Goal: Task Accomplishment & Management: Book appointment/travel/reservation

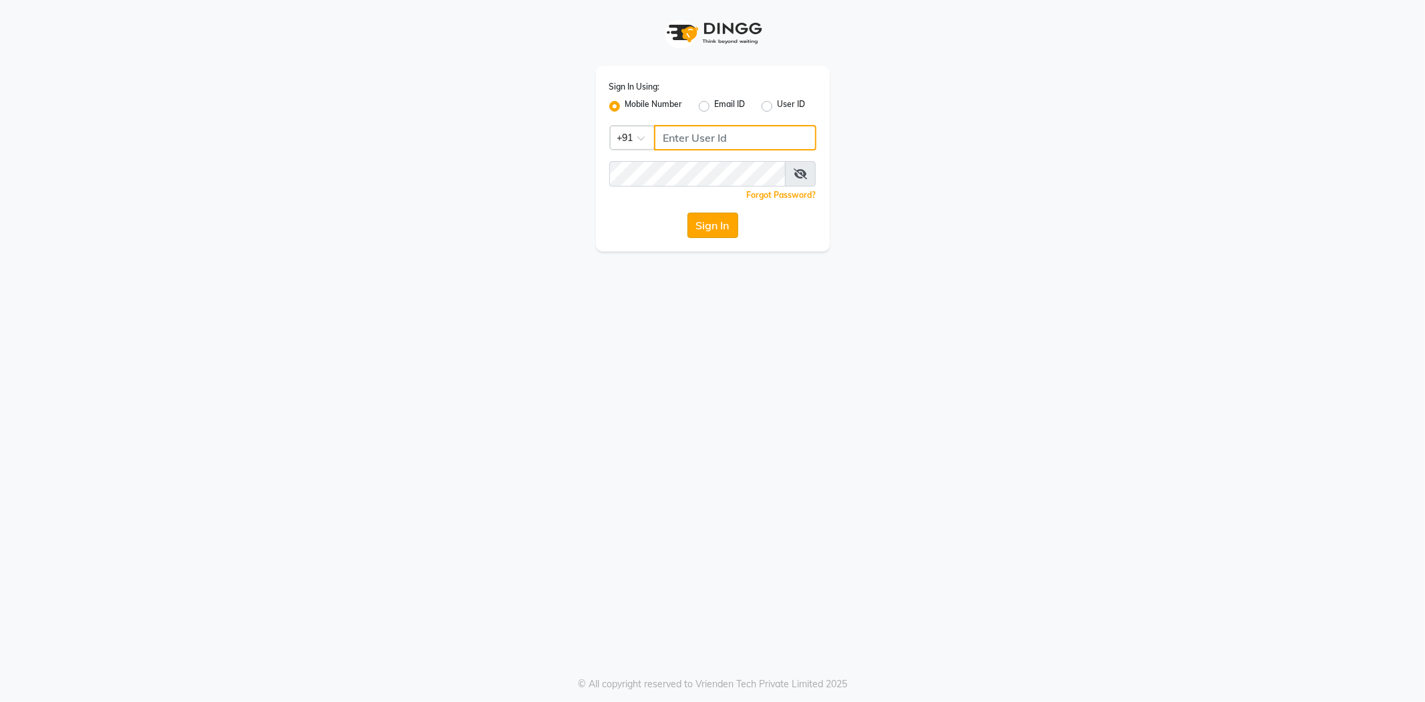
type input "9974476999"
click at [719, 226] on button "Sign In" at bounding box center [712, 224] width 51 height 25
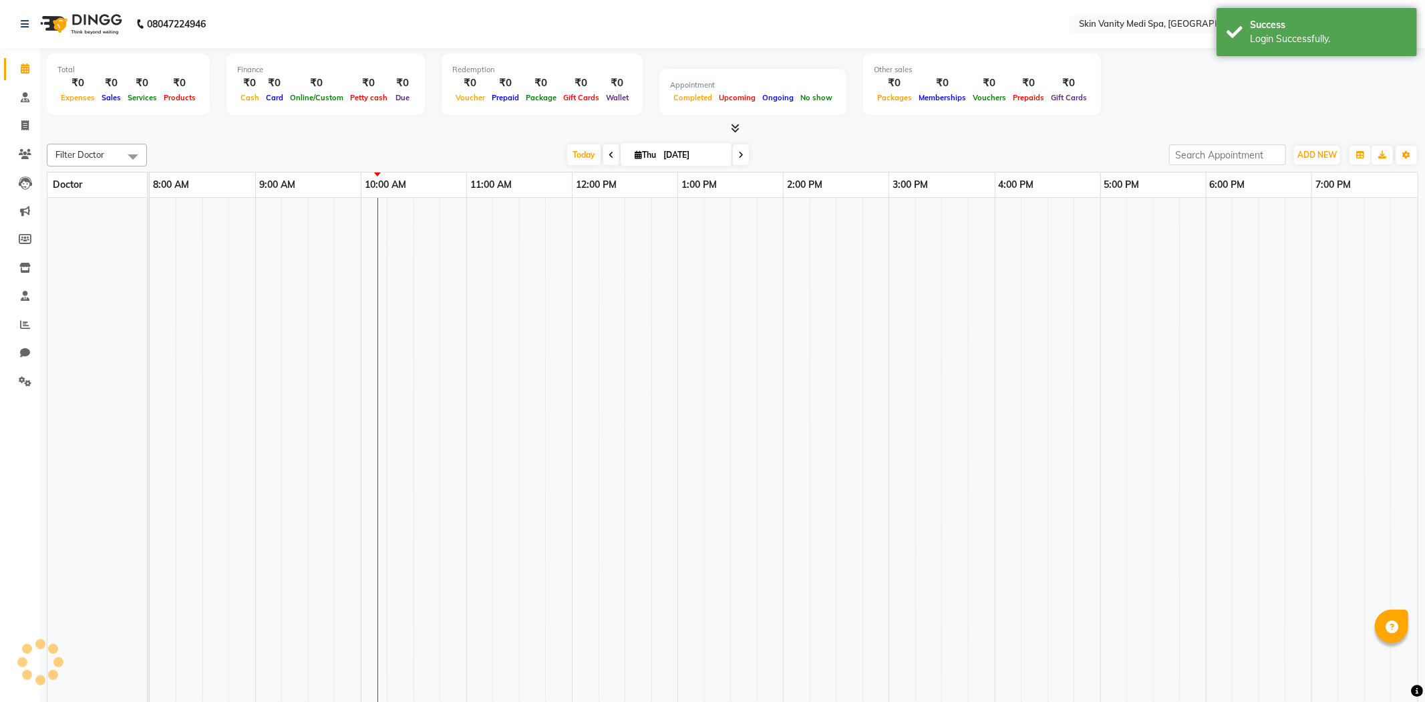
select select "en"
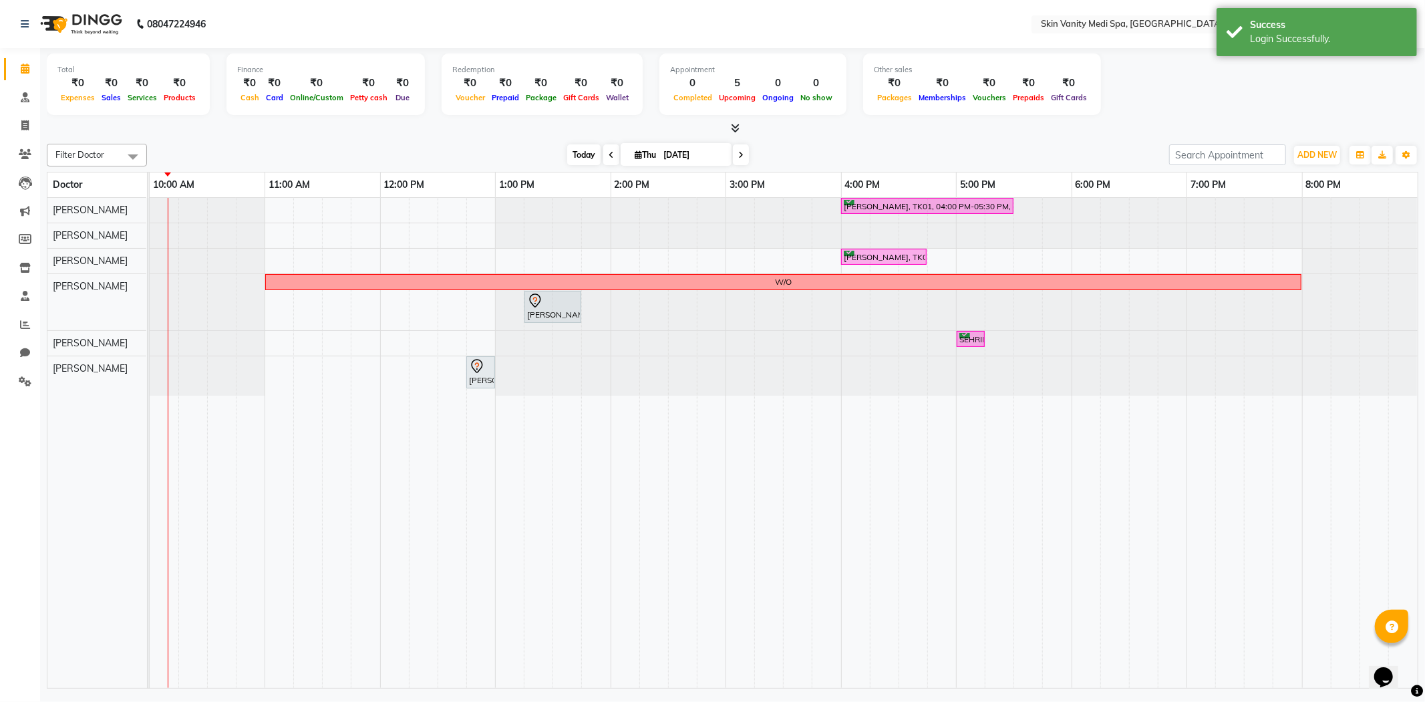
click at [577, 154] on span "Today" at bounding box center [583, 154] width 33 height 21
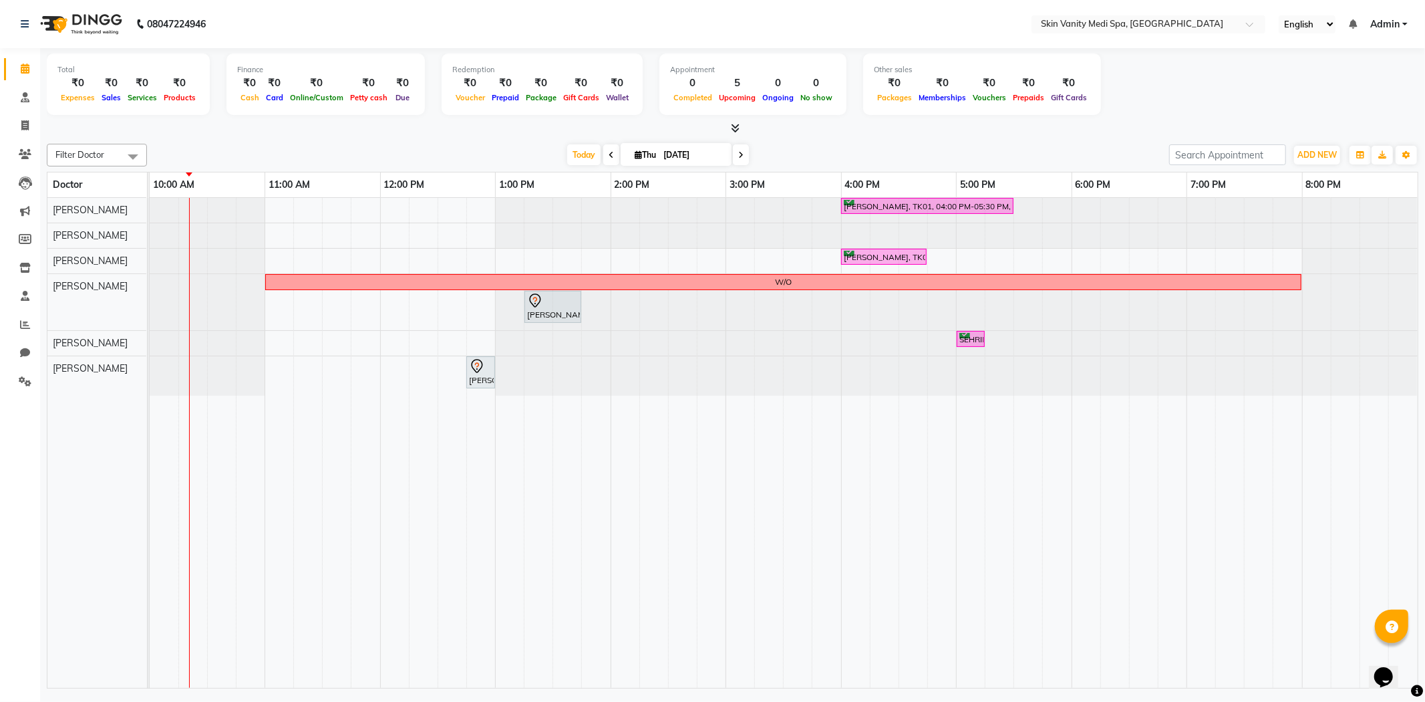
click at [150, 204] on div at bounding box center [150, 210] width 0 height 25
select select "70346"
select select "tentative"
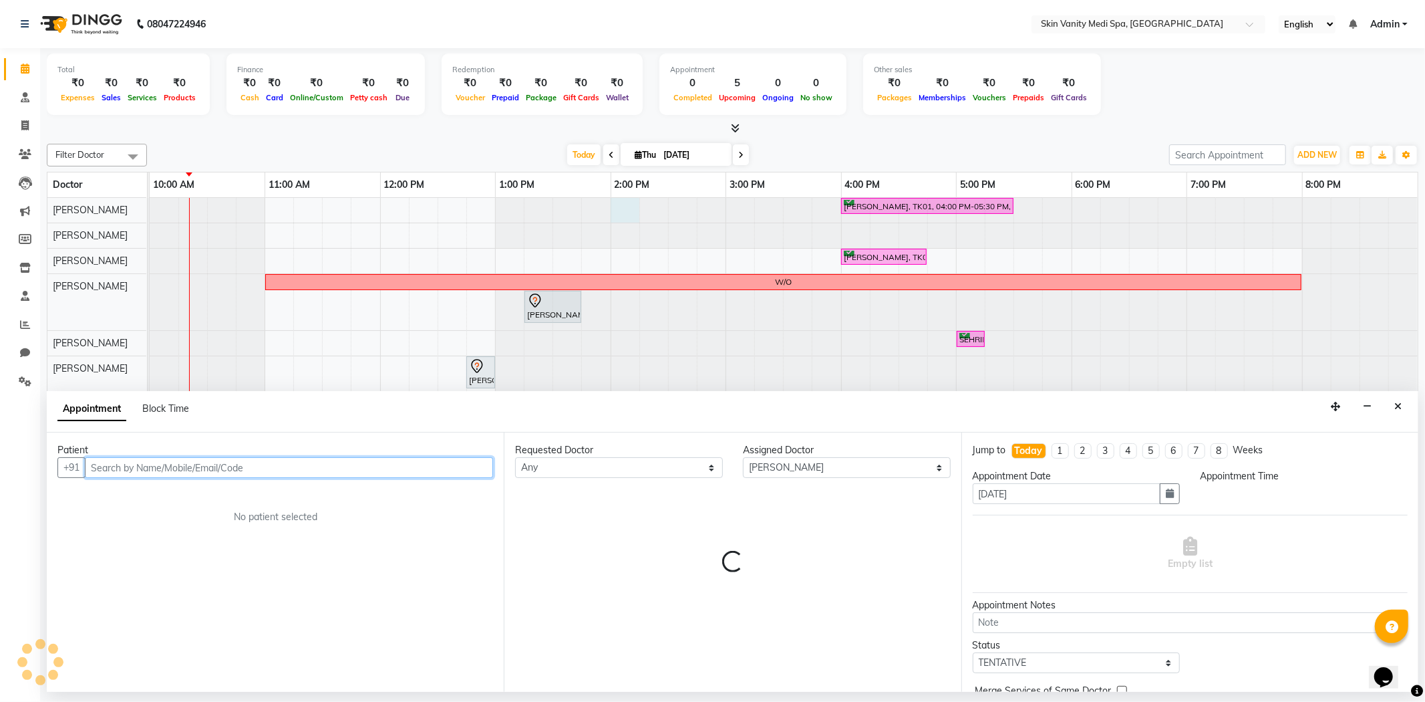
select select "840"
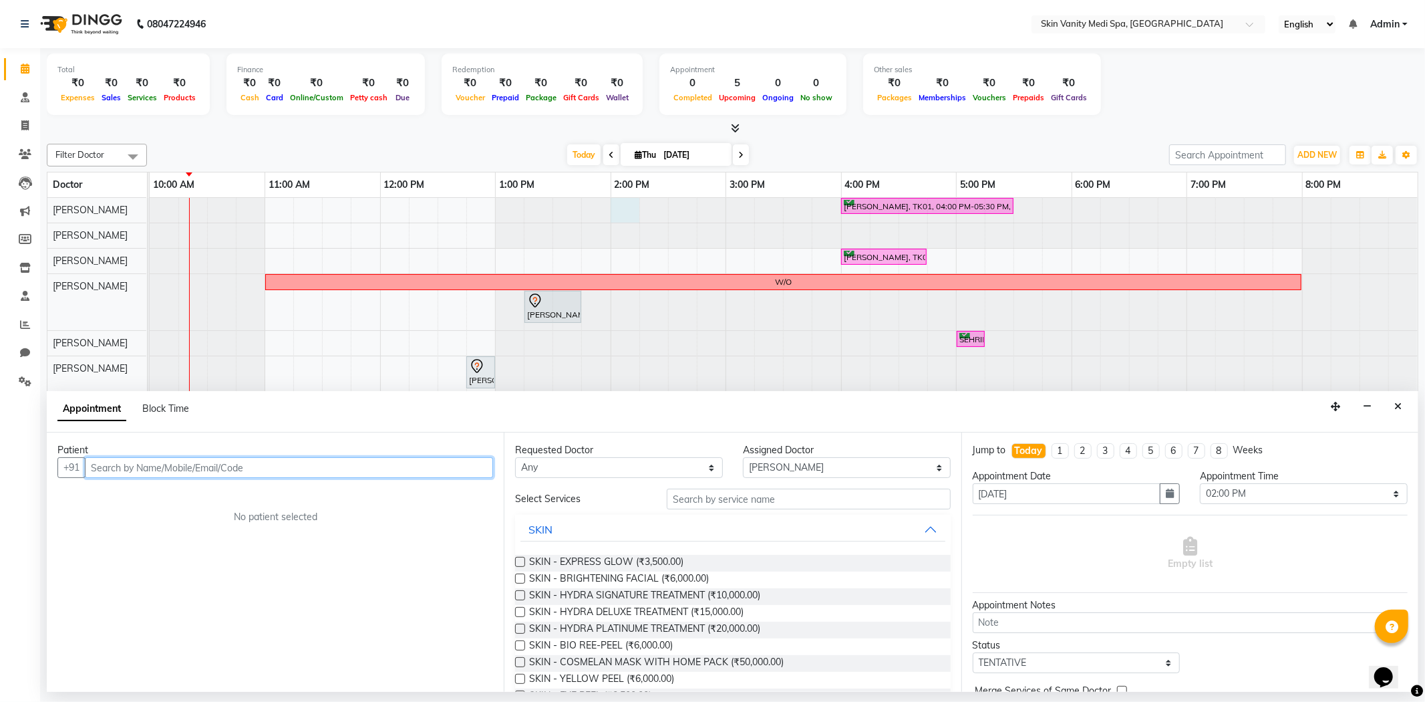
click at [137, 466] on input "text" at bounding box center [289, 467] width 408 height 21
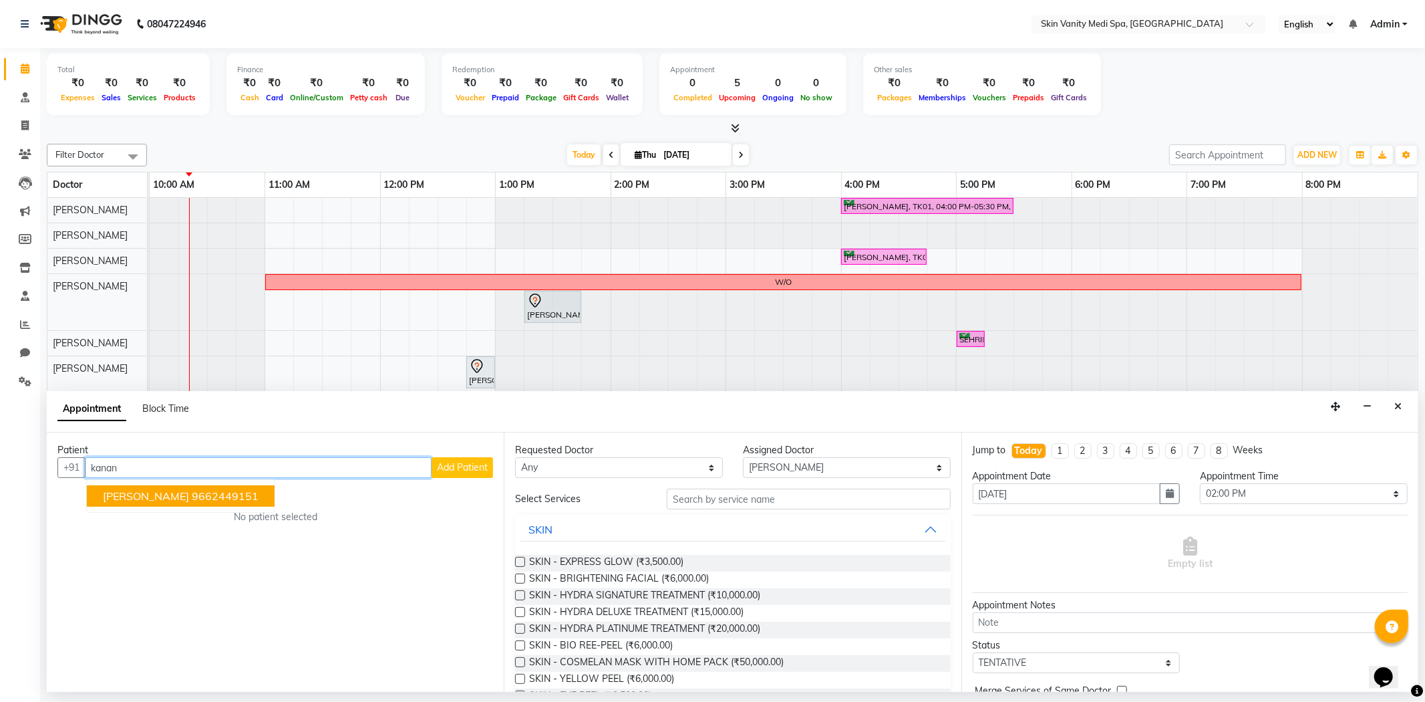
click at [181, 500] on button "[PERSON_NAME] 9662449151" at bounding box center [181, 495] width 188 height 21
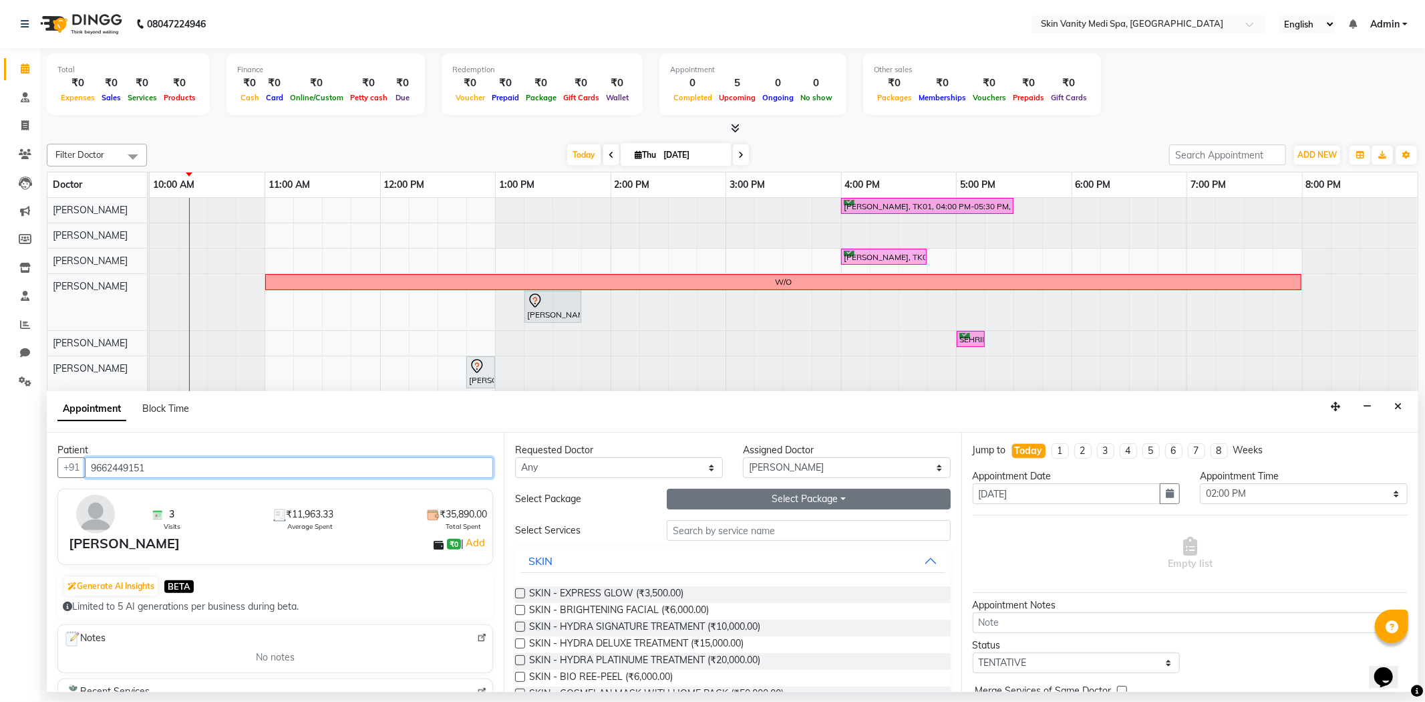
type input "9662449151"
click at [784, 498] on button "Select Package Toggle Dropdown" at bounding box center [808, 498] width 283 height 21
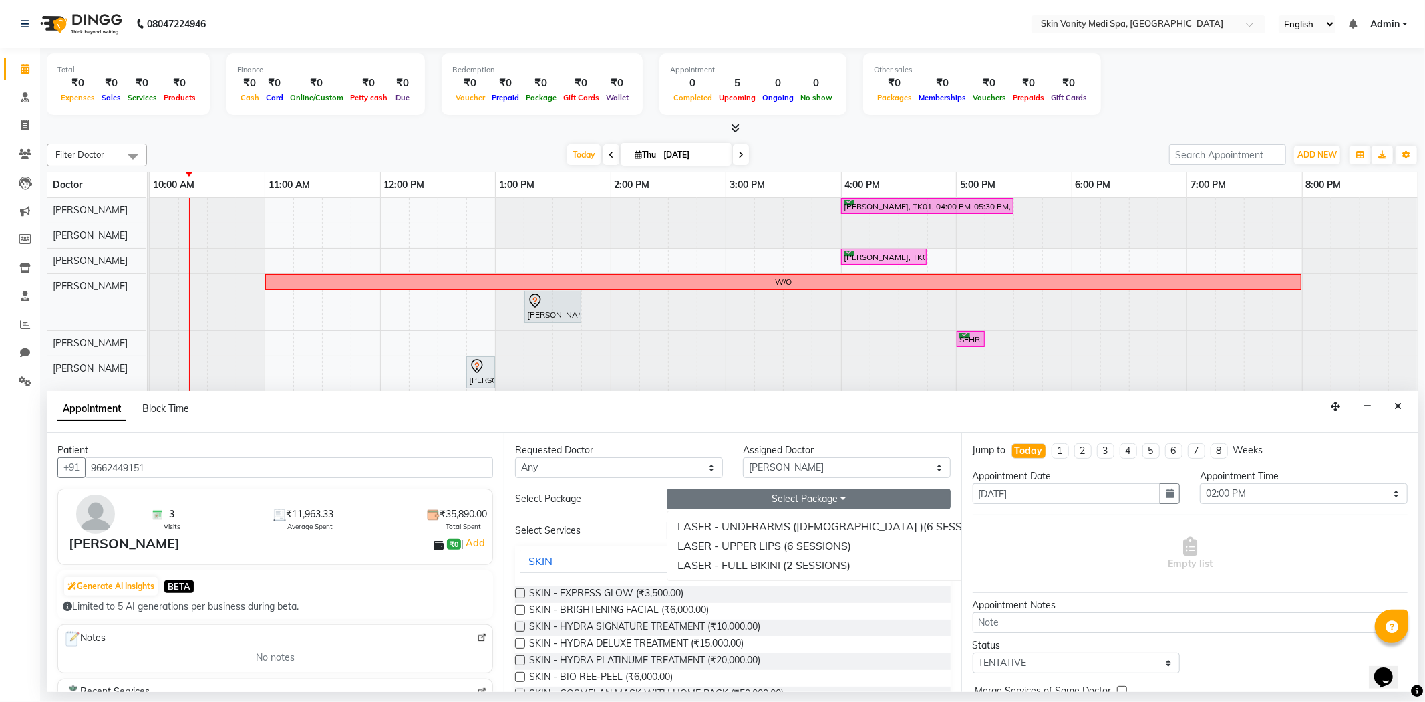
click at [599, 538] on div "Select Services" at bounding box center [732, 530] width 455 height 21
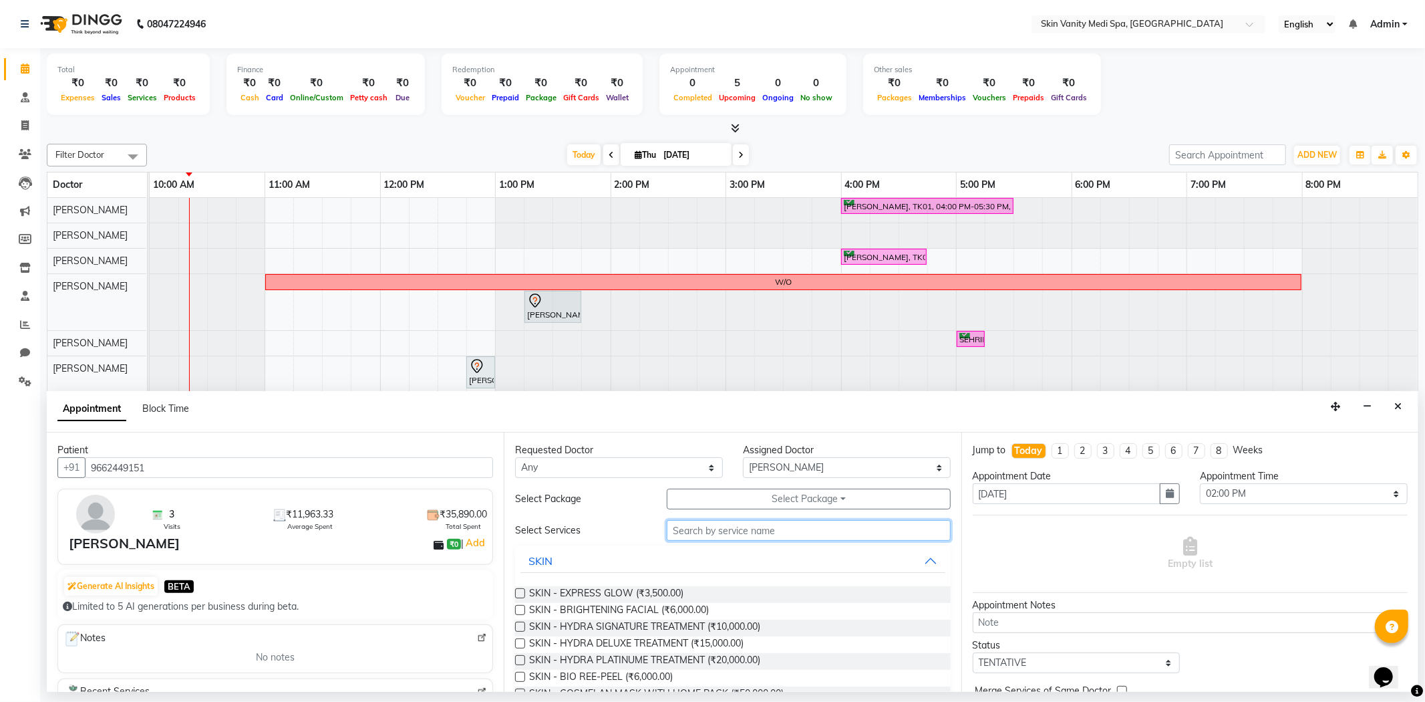
click at [689, 532] on input "text" at bounding box center [808, 530] width 283 height 21
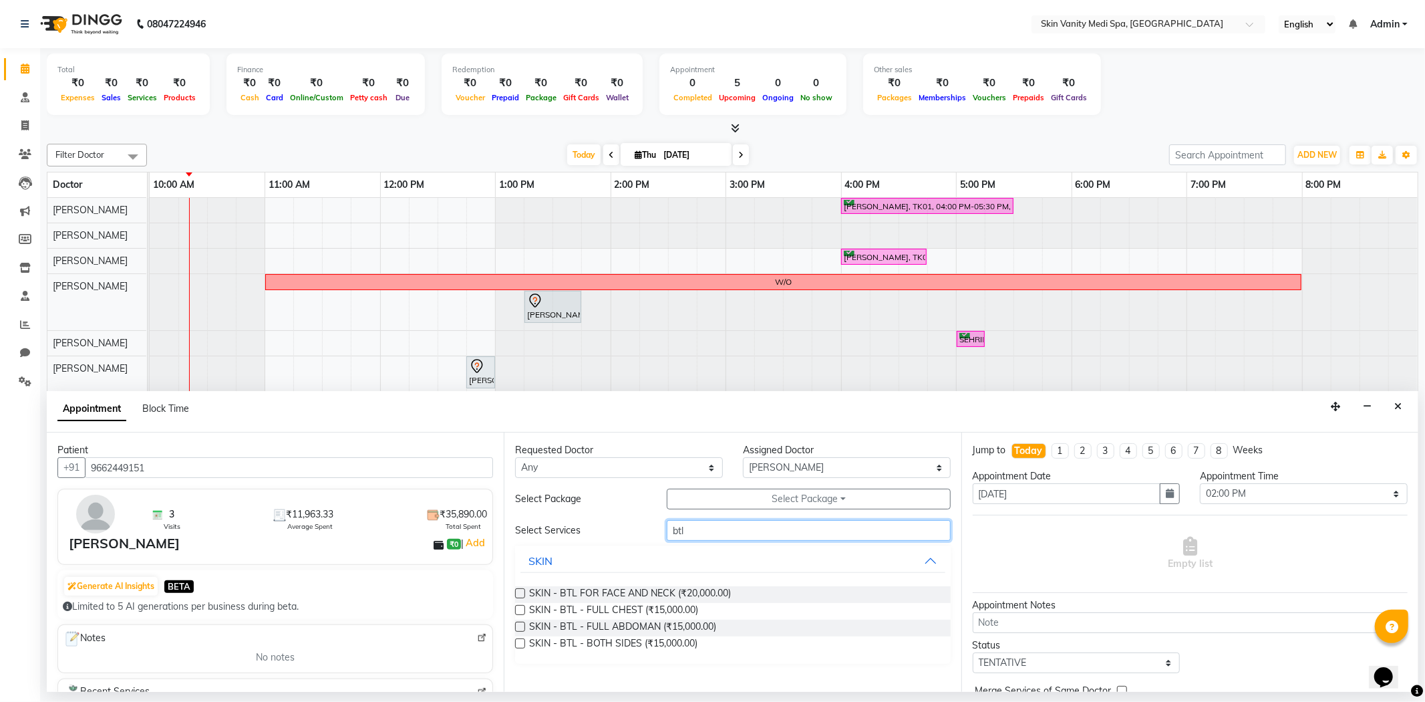
type input "btl"
click at [519, 628] on label at bounding box center [520, 626] width 10 height 10
click at [519, 628] on input "checkbox" at bounding box center [519, 627] width 9 height 9
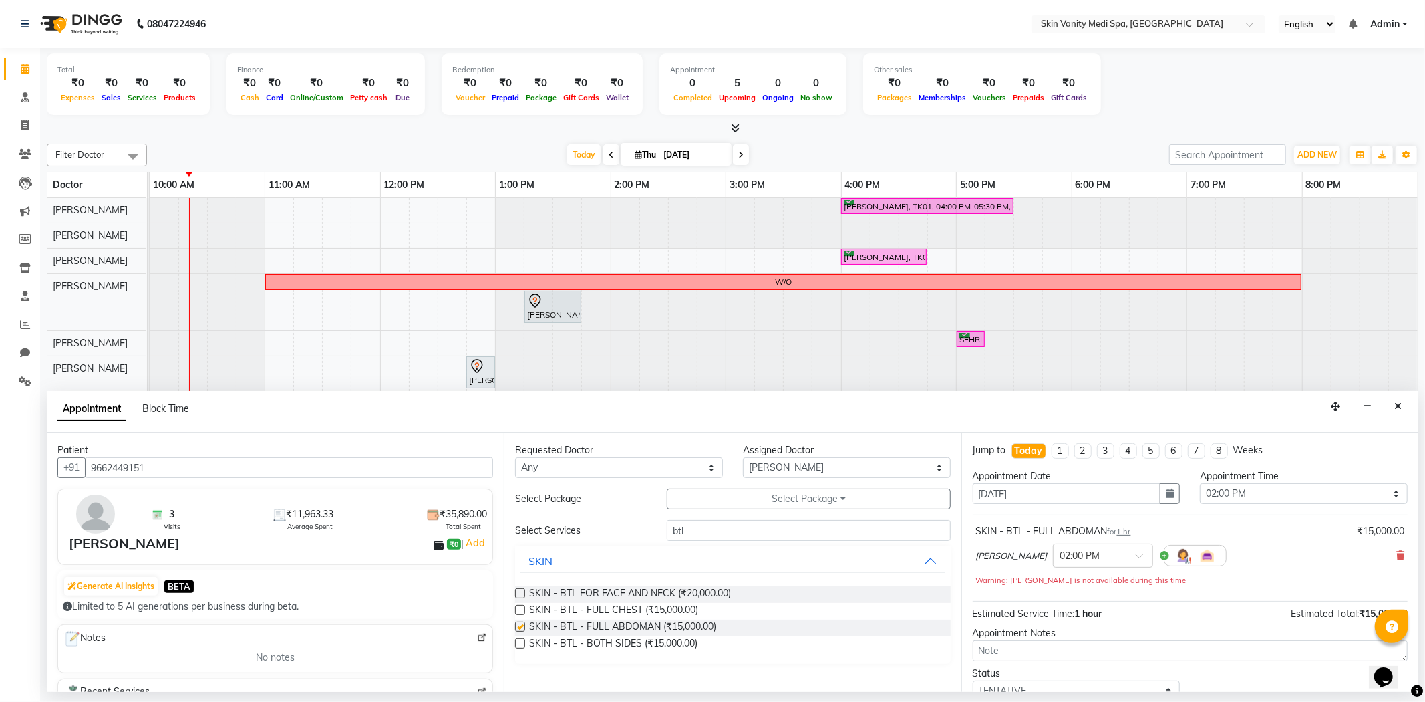
checkbox input "false"
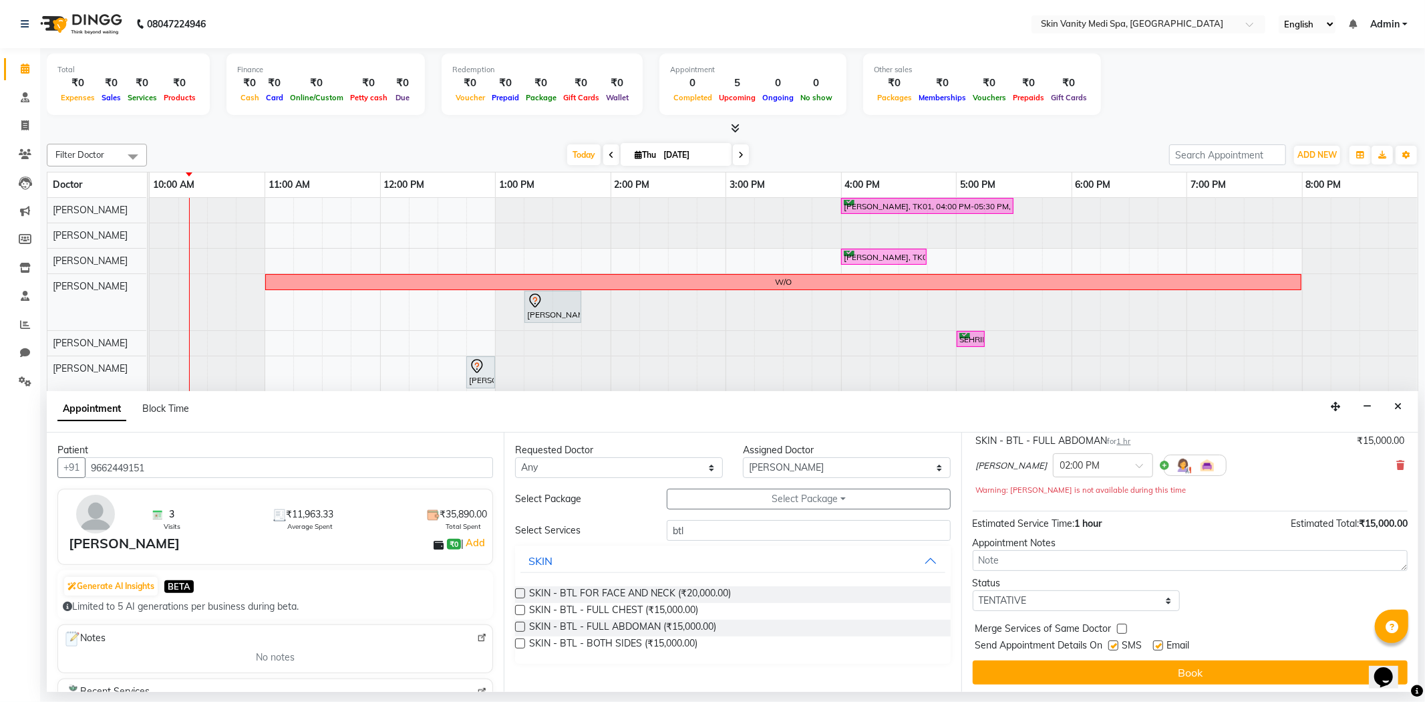
scroll to position [94, 0]
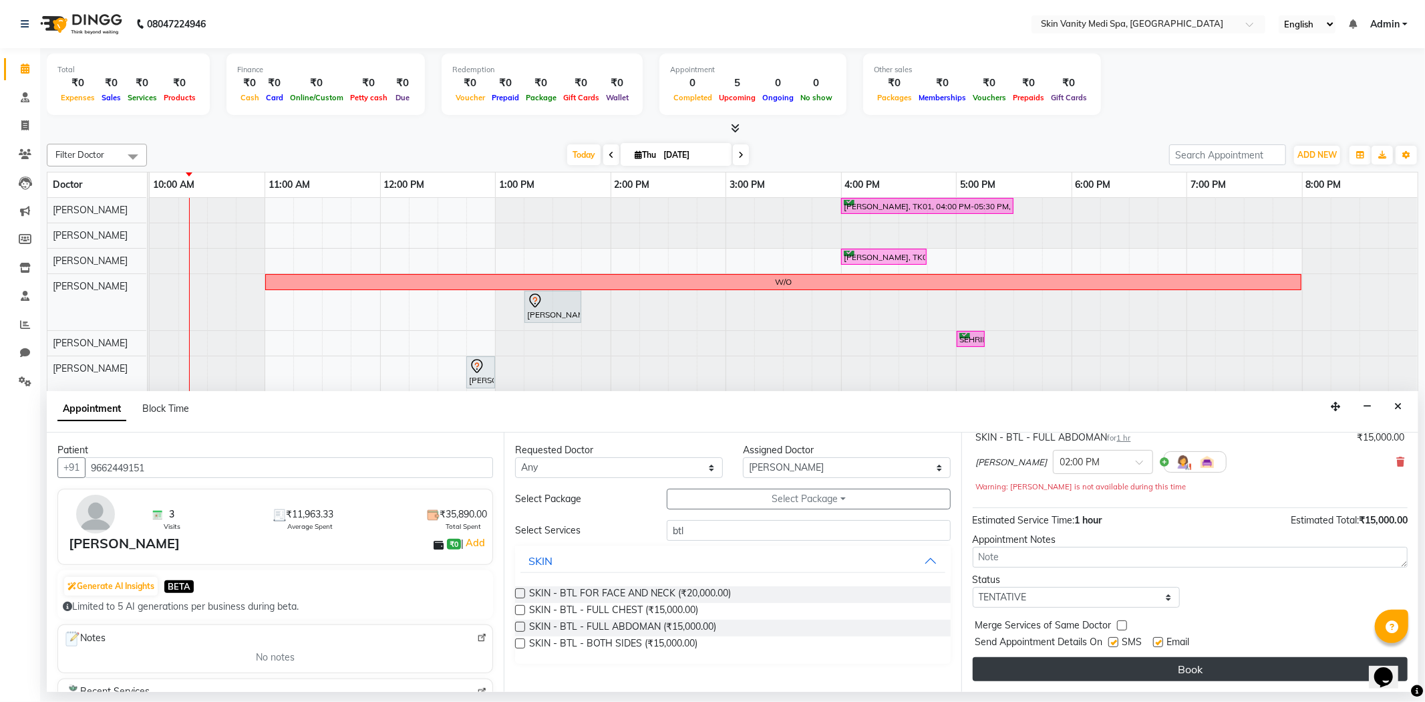
click at [1092, 673] on button "Book" at bounding box center [1190, 669] width 435 height 24
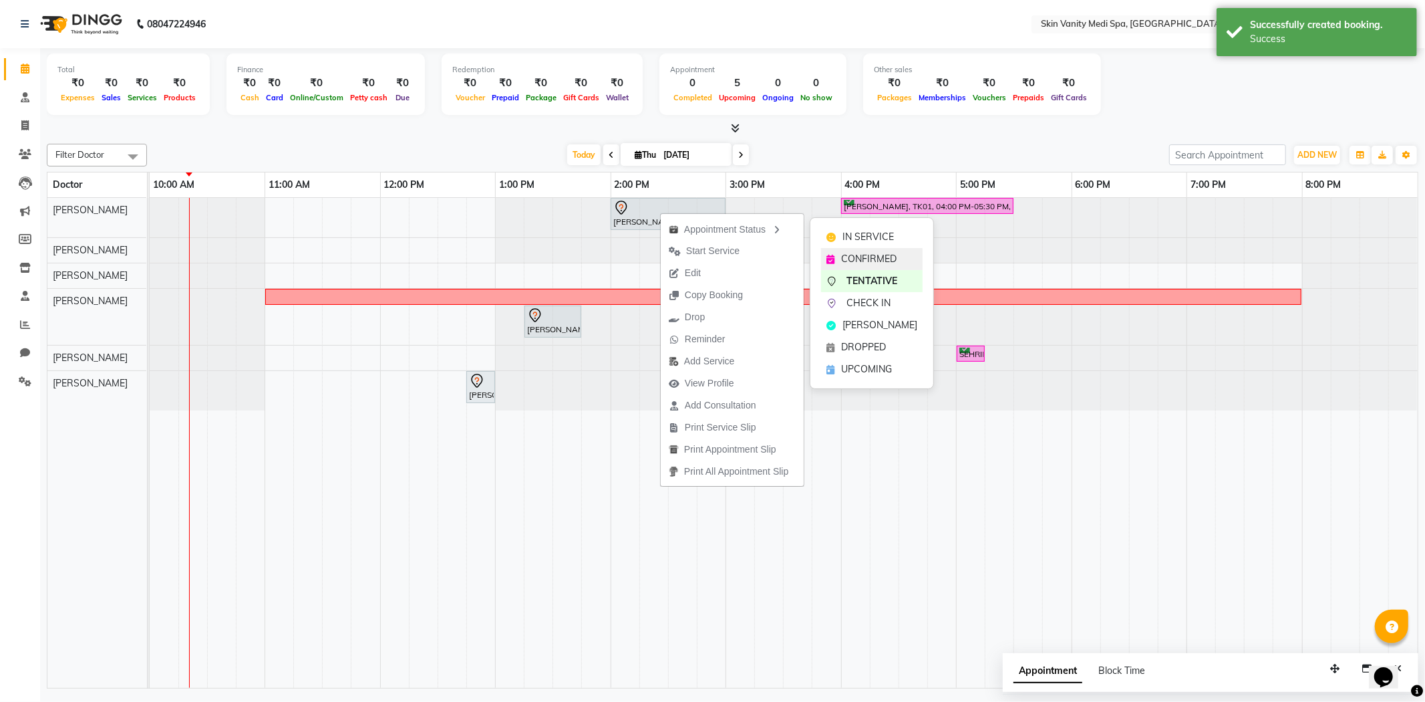
click at [849, 261] on span "CONFIRMED" at bounding box center [868, 259] width 55 height 14
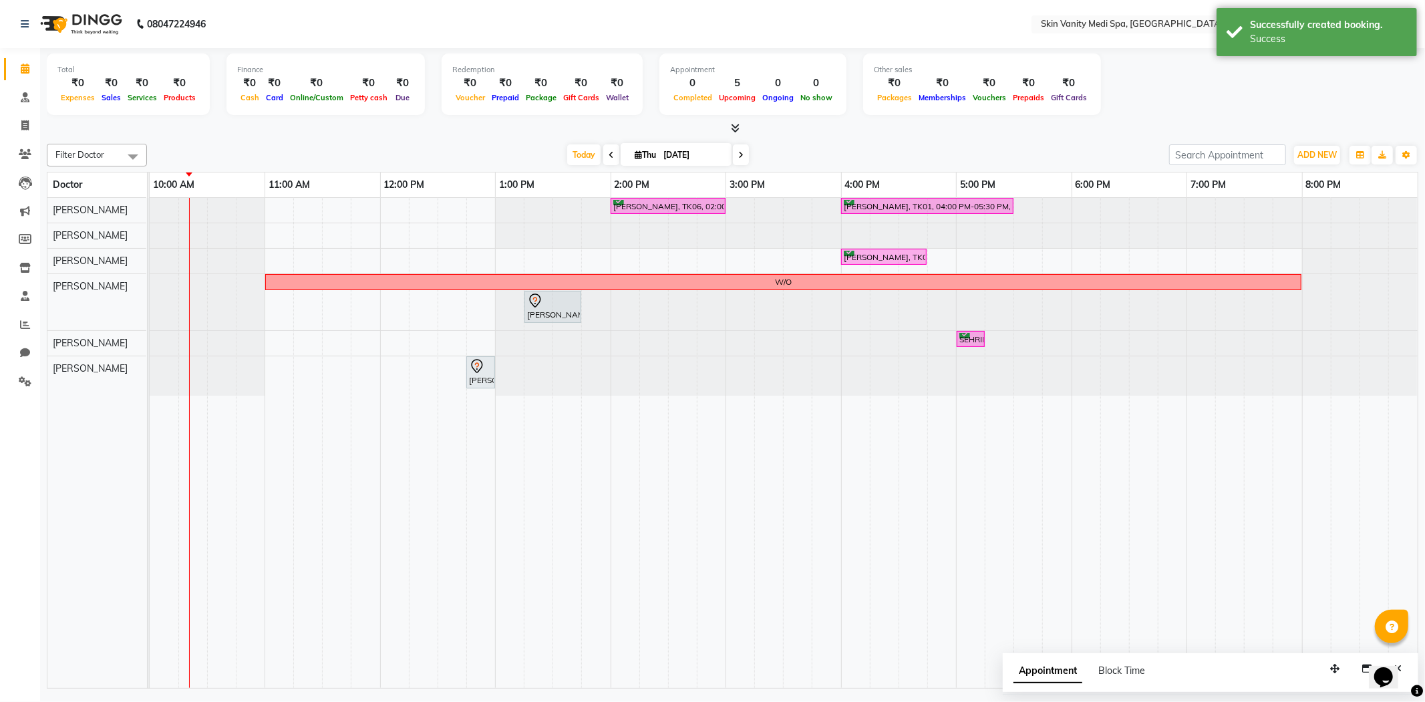
click at [531, 139] on div "Filter Doctor Select All [PERSON_NAME] [PERSON_NAME] EMAA [PERSON_NAME] [PERSON…" at bounding box center [733, 413] width 1372 height 550
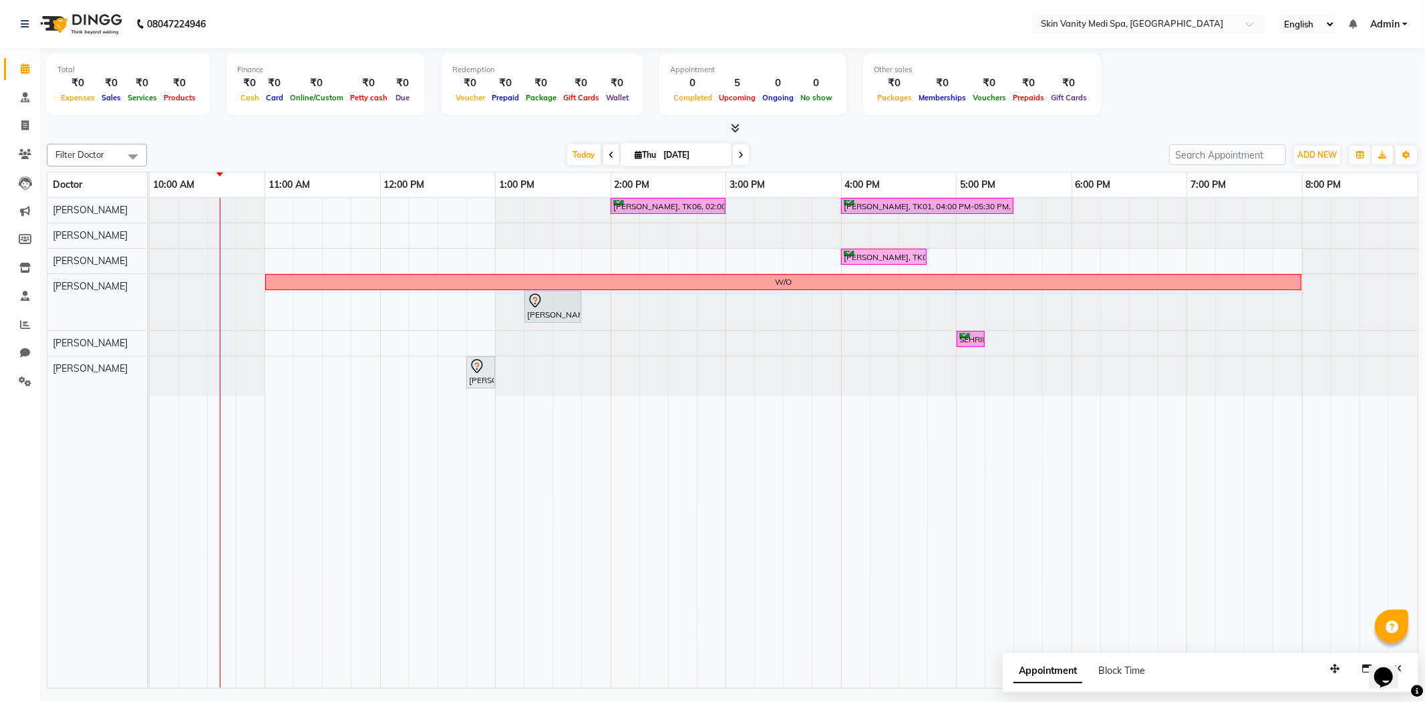
click at [739, 154] on icon at bounding box center [740, 155] width 5 height 8
type input "[DATE]"
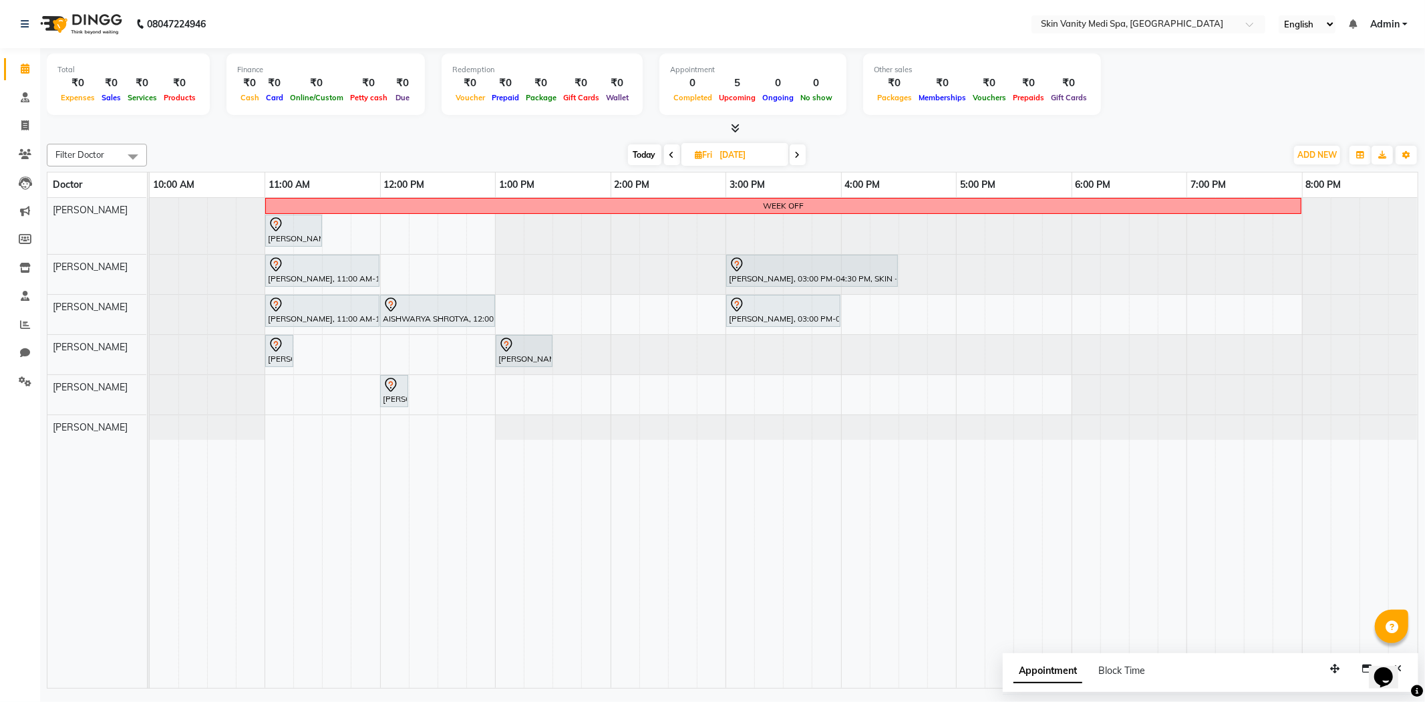
click at [275, 382] on div "WEEK OFF [PERSON_NAME], 11:00 AM-11:30 AM, LASER - FULL BIKINI [PERSON_NAME], 1…" at bounding box center [784, 443] width 1268 height 490
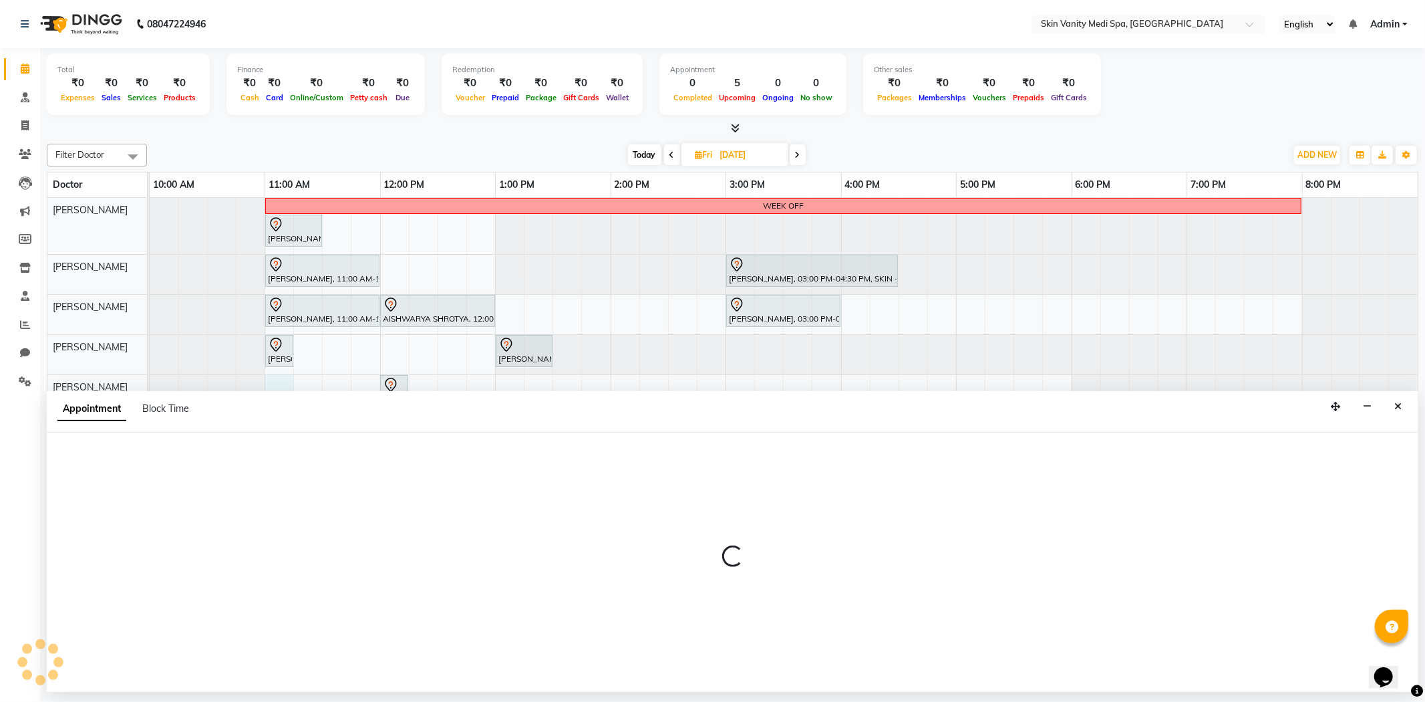
select select "70351"
select select "660"
select select "tentative"
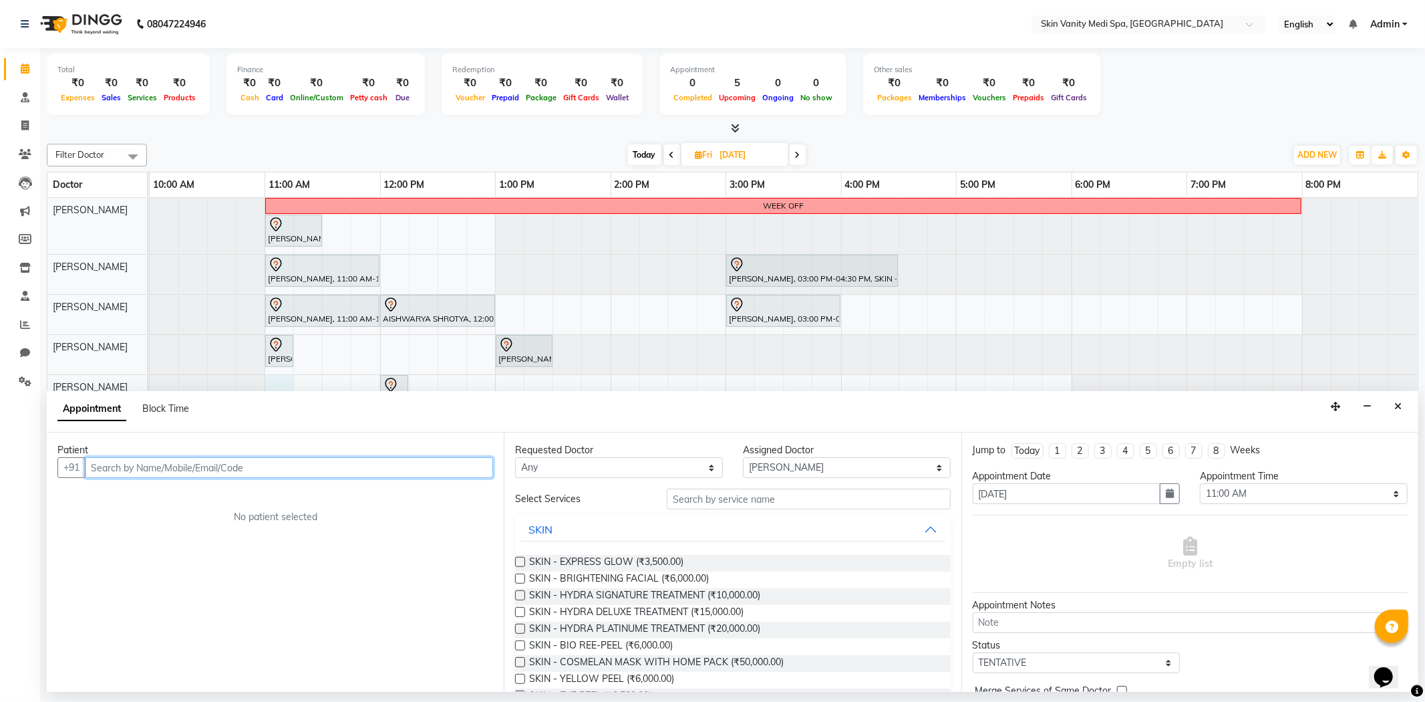
click at [144, 464] on input "text" at bounding box center [289, 467] width 408 height 21
click at [1366, 405] on icon "button" at bounding box center [1367, 406] width 9 height 9
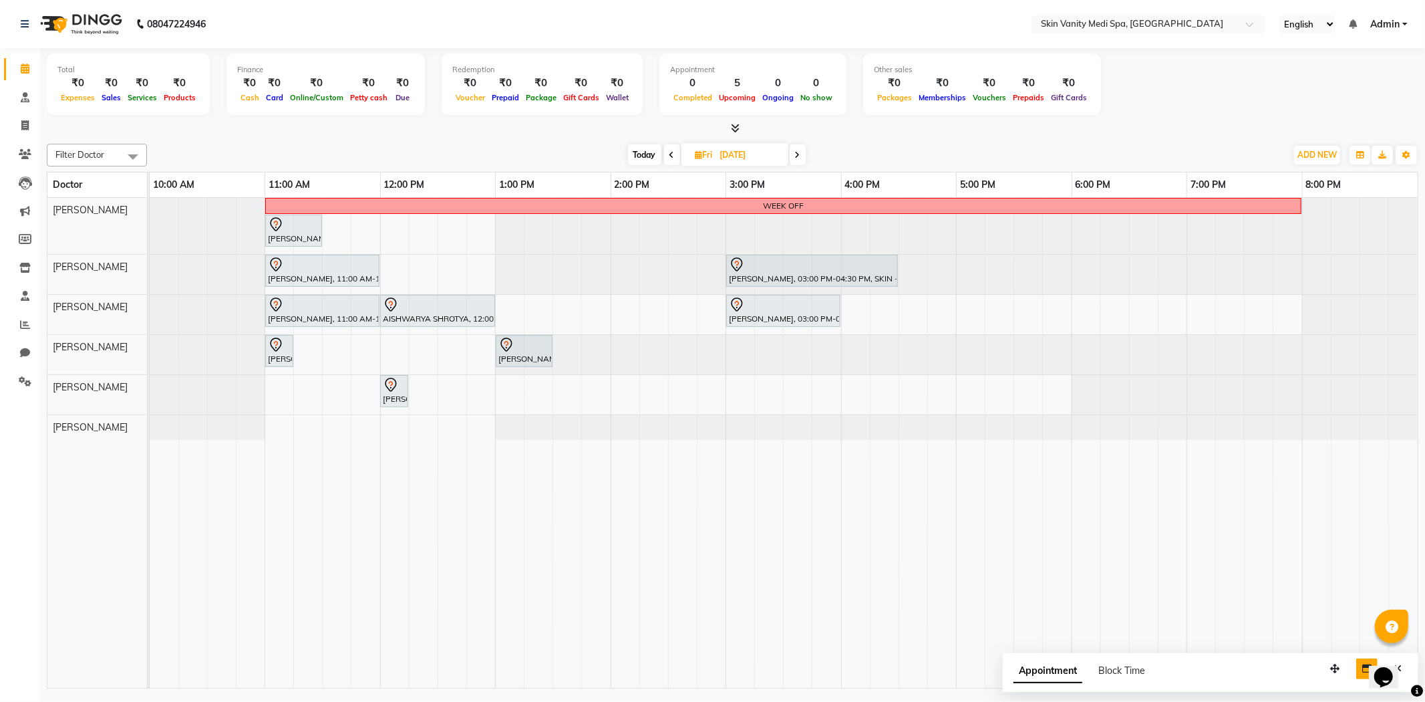
click at [665, 158] on span at bounding box center [672, 154] width 16 height 21
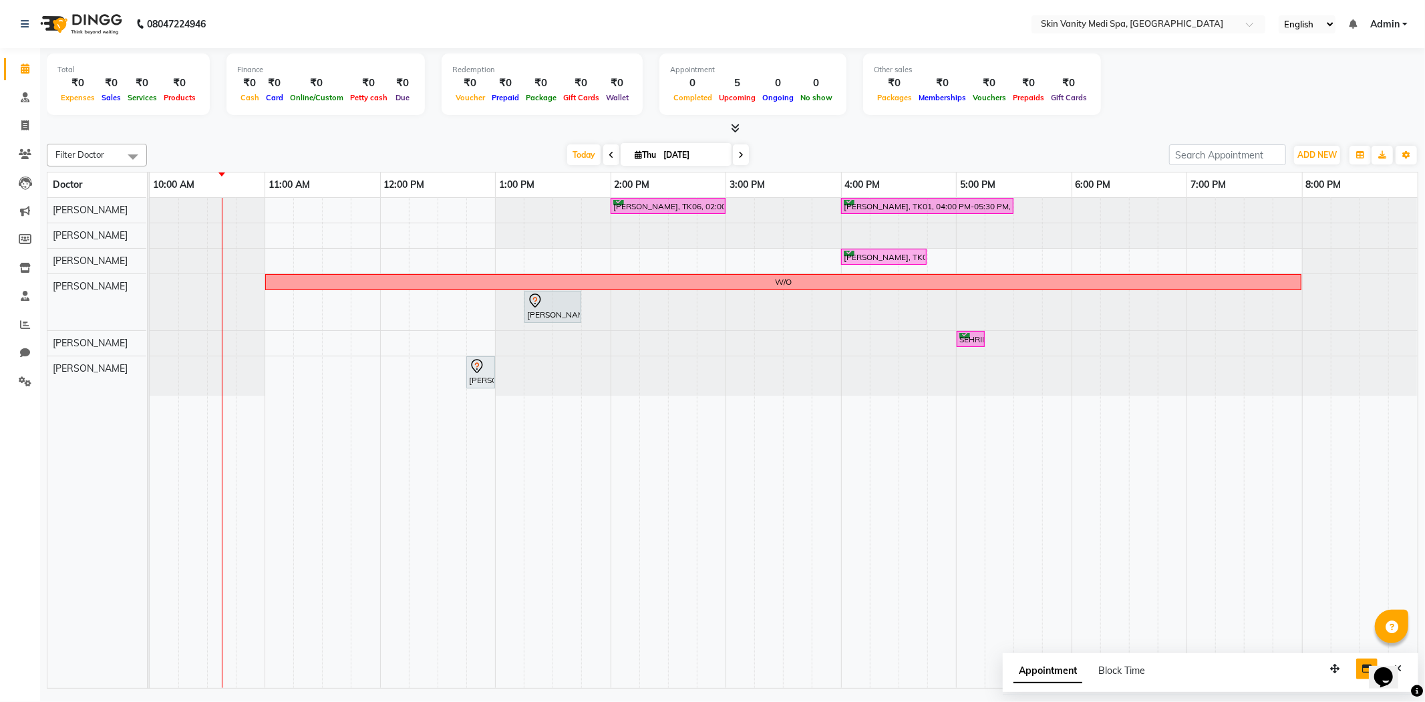
click at [738, 151] on icon at bounding box center [740, 155] width 5 height 8
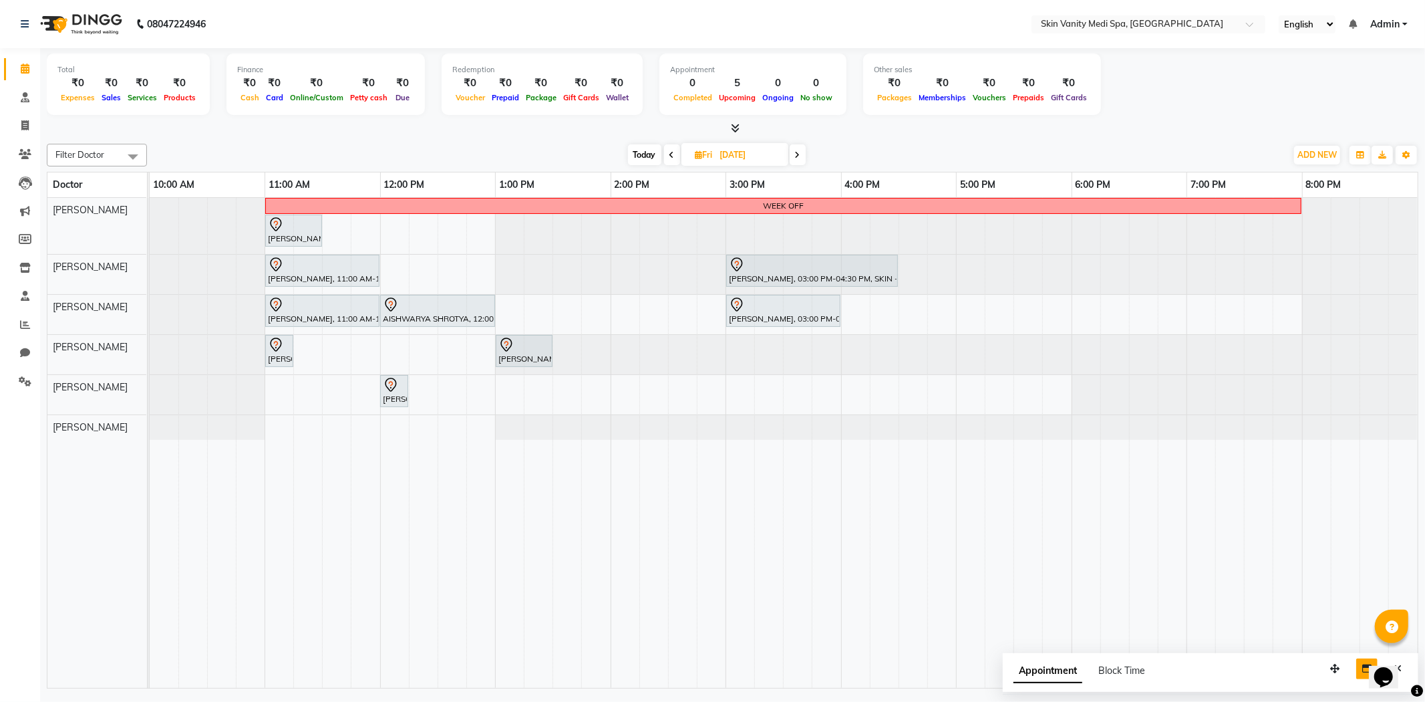
click at [795, 152] on icon at bounding box center [797, 155] width 5 height 8
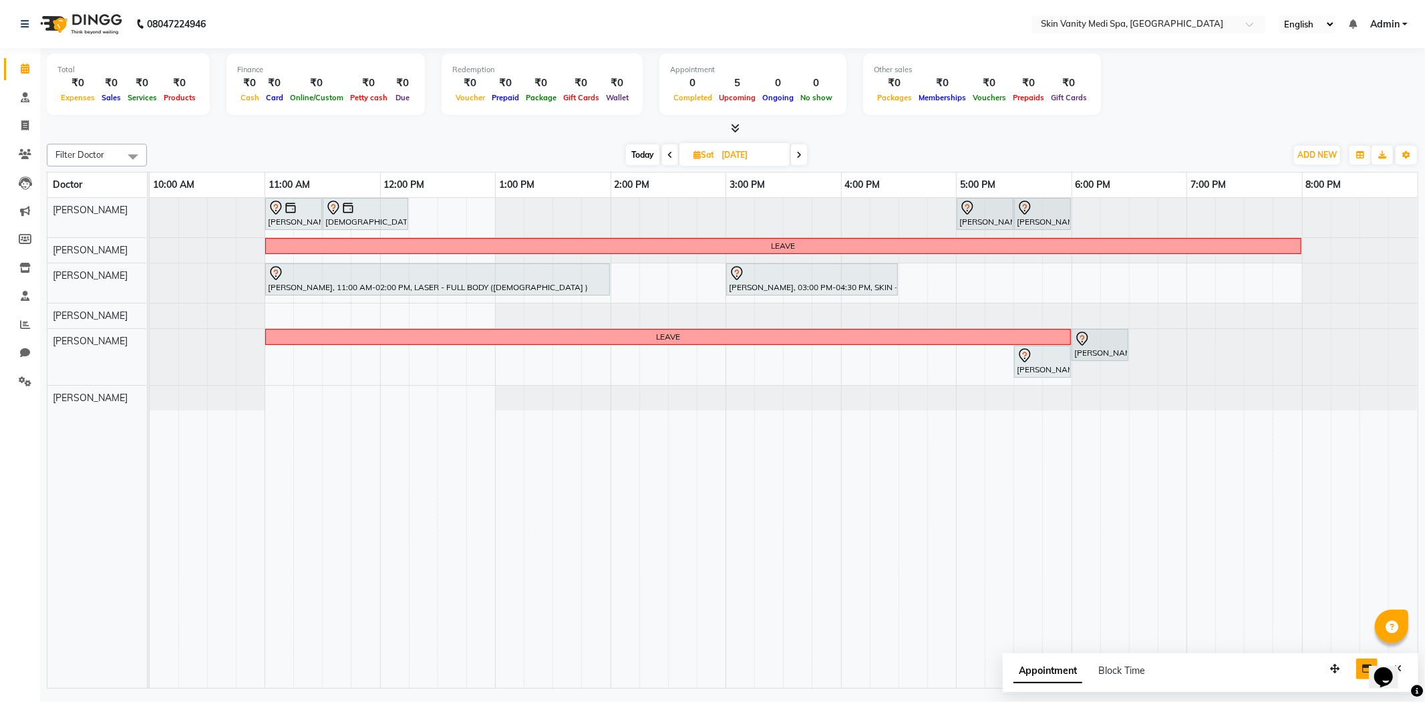
click at [673, 152] on span at bounding box center [670, 154] width 16 height 21
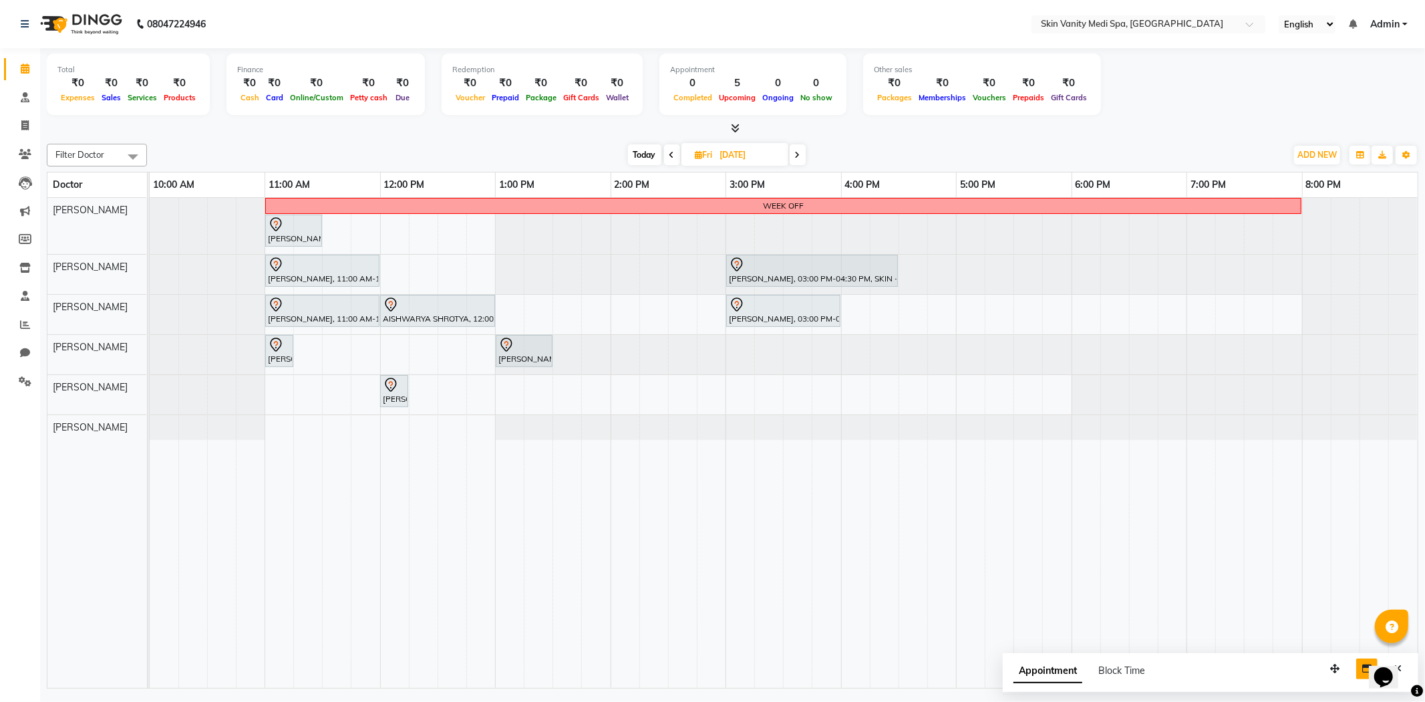
click at [795, 158] on icon at bounding box center [797, 155] width 5 height 8
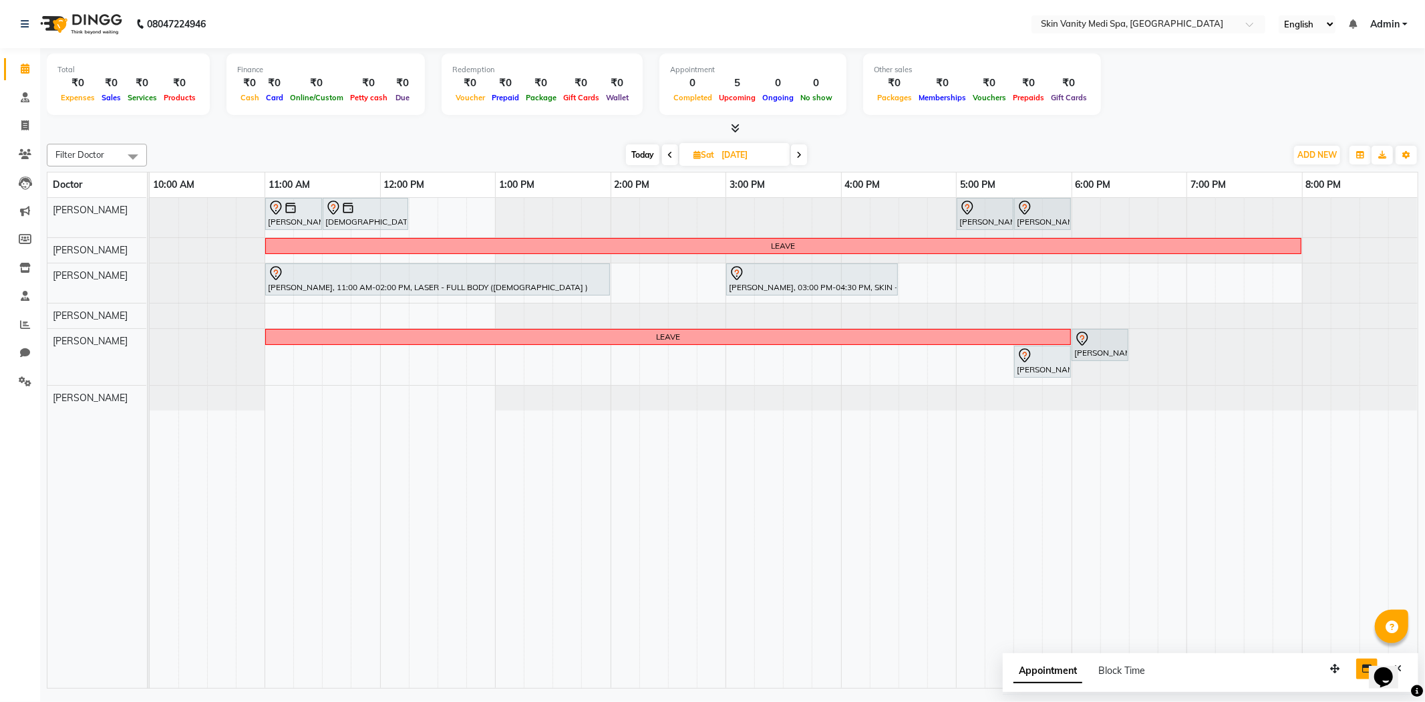
click at [795, 158] on span at bounding box center [799, 154] width 16 height 21
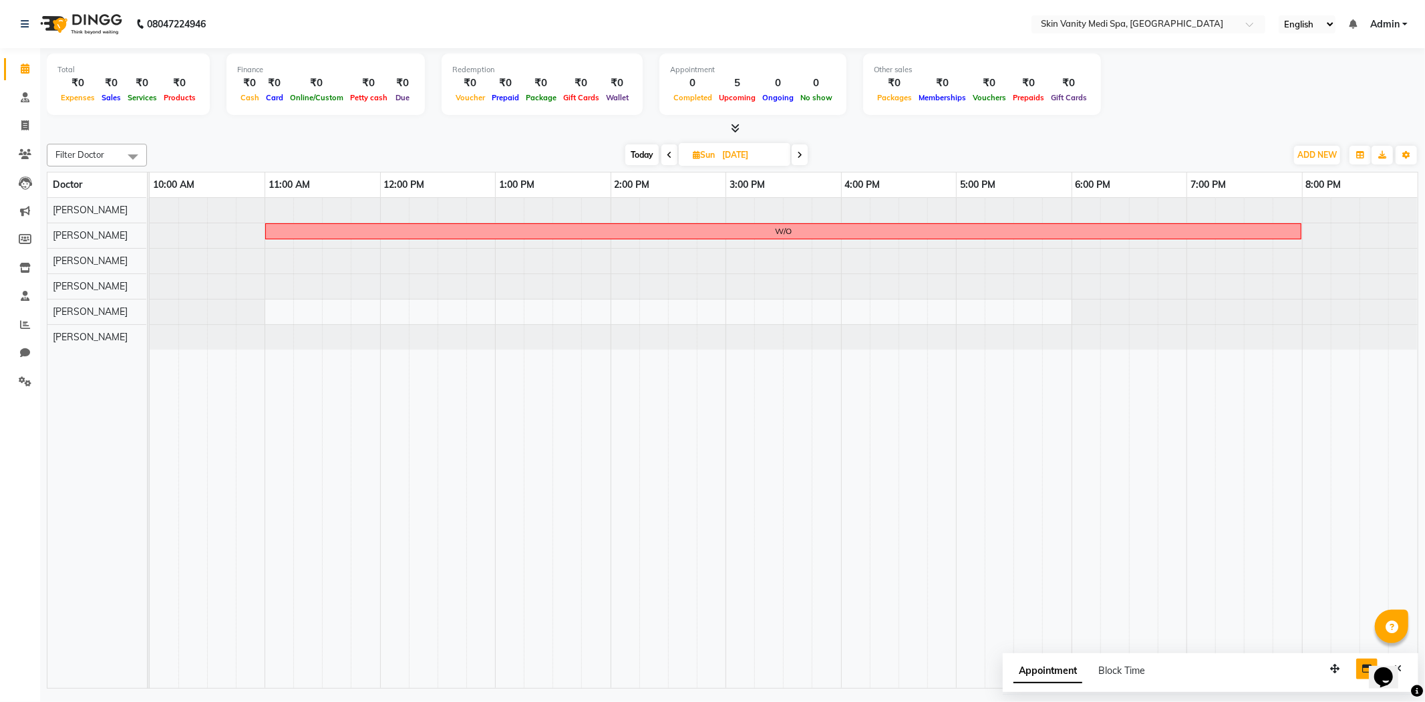
click at [795, 158] on span at bounding box center [800, 154] width 16 height 21
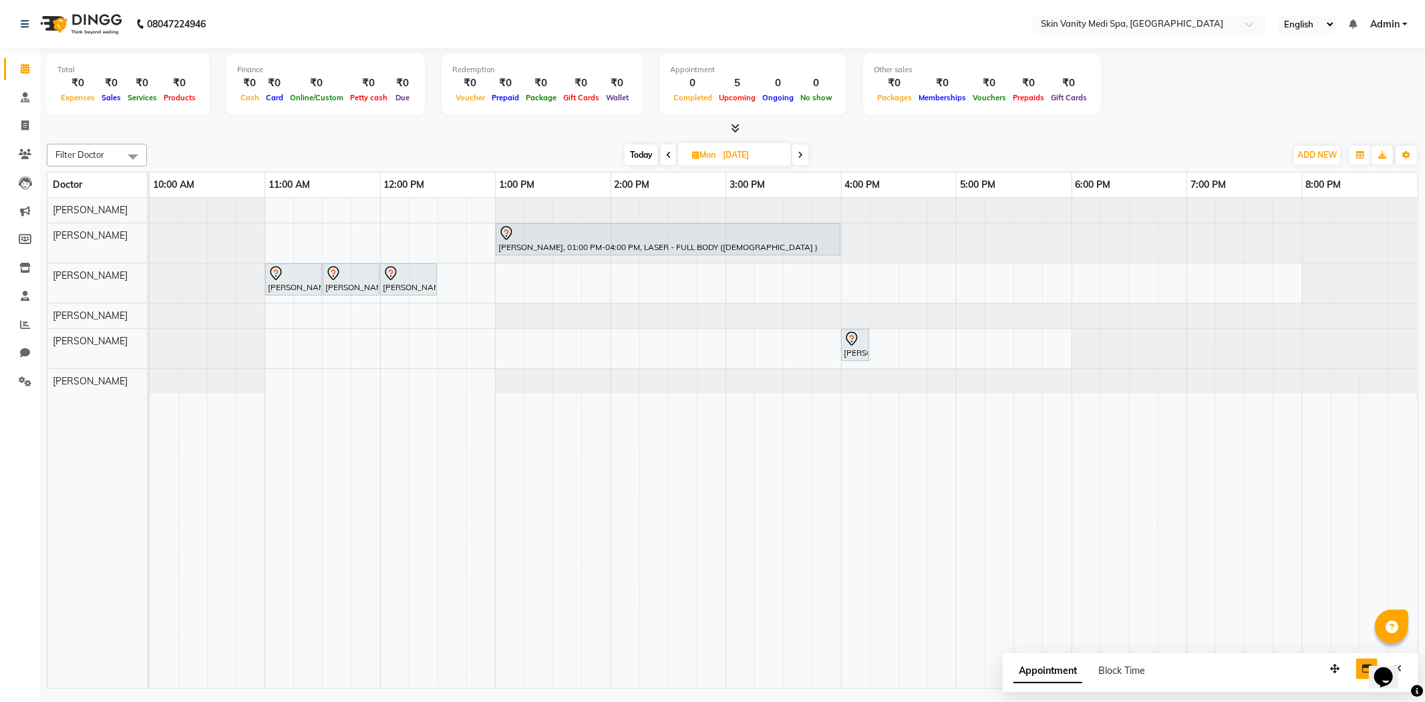
click at [795, 158] on span at bounding box center [800, 154] width 16 height 21
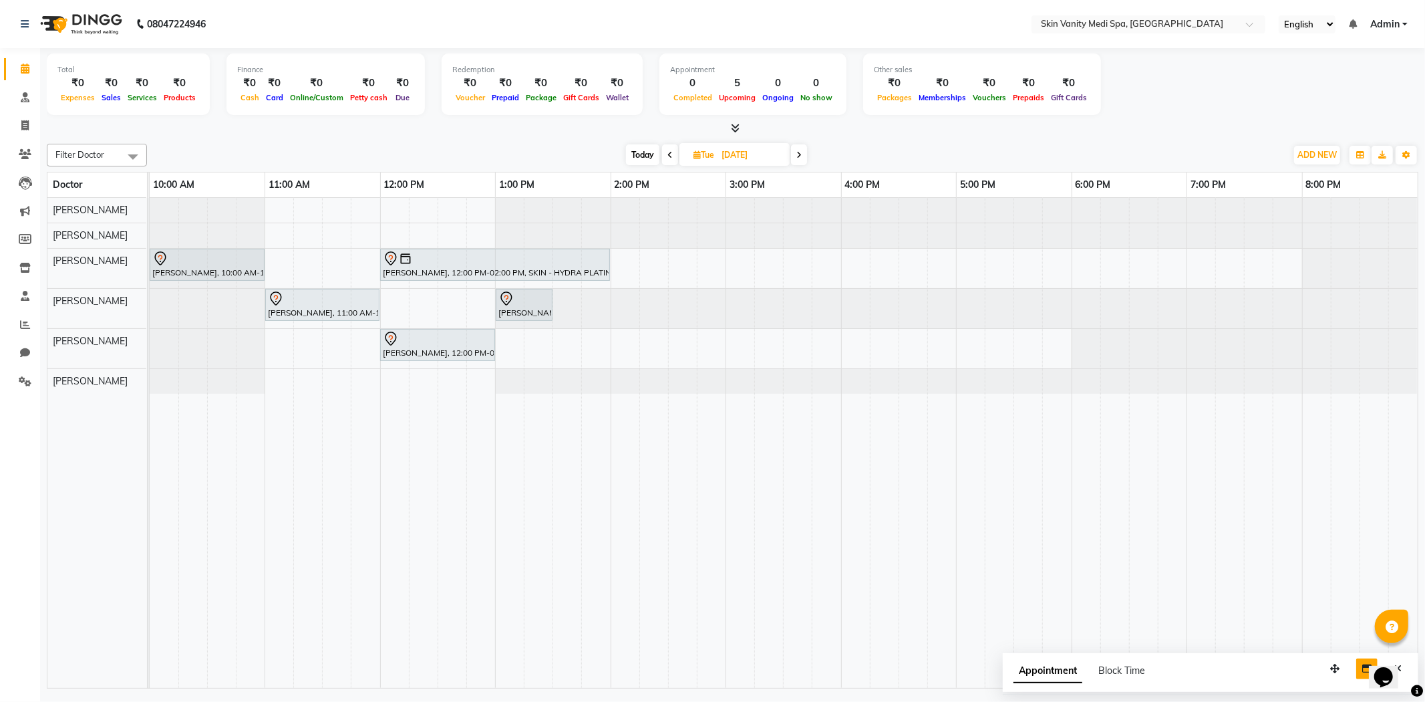
click at [673, 157] on span at bounding box center [670, 154] width 16 height 21
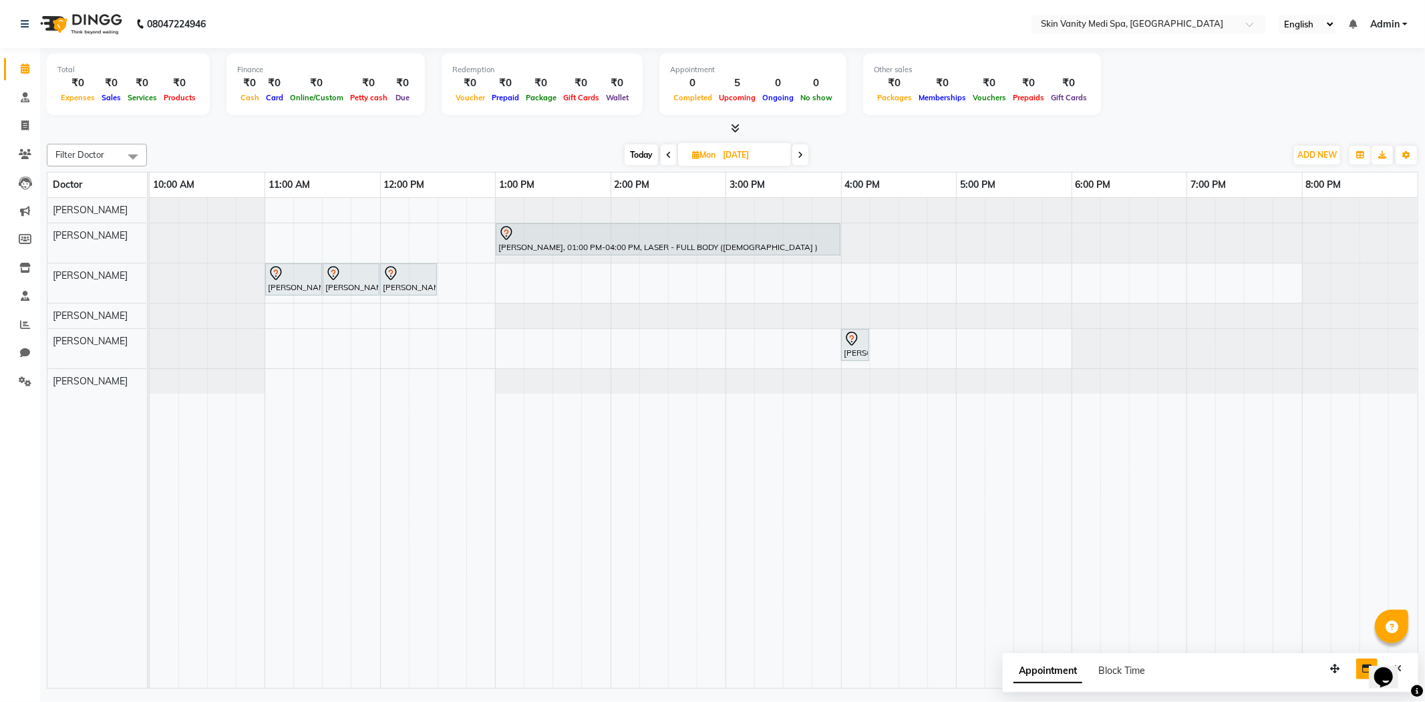
click at [805, 144] on span at bounding box center [800, 154] width 16 height 21
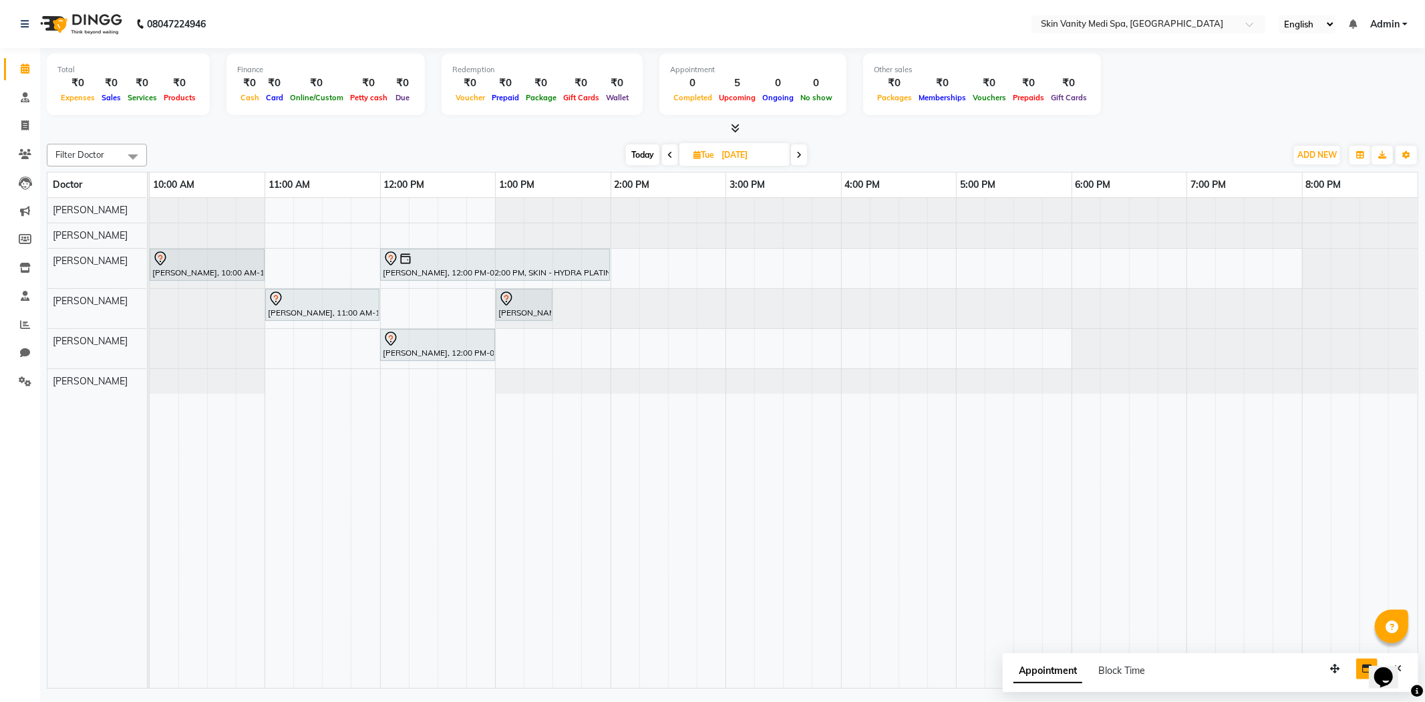
click at [797, 151] on icon at bounding box center [798, 155] width 5 height 8
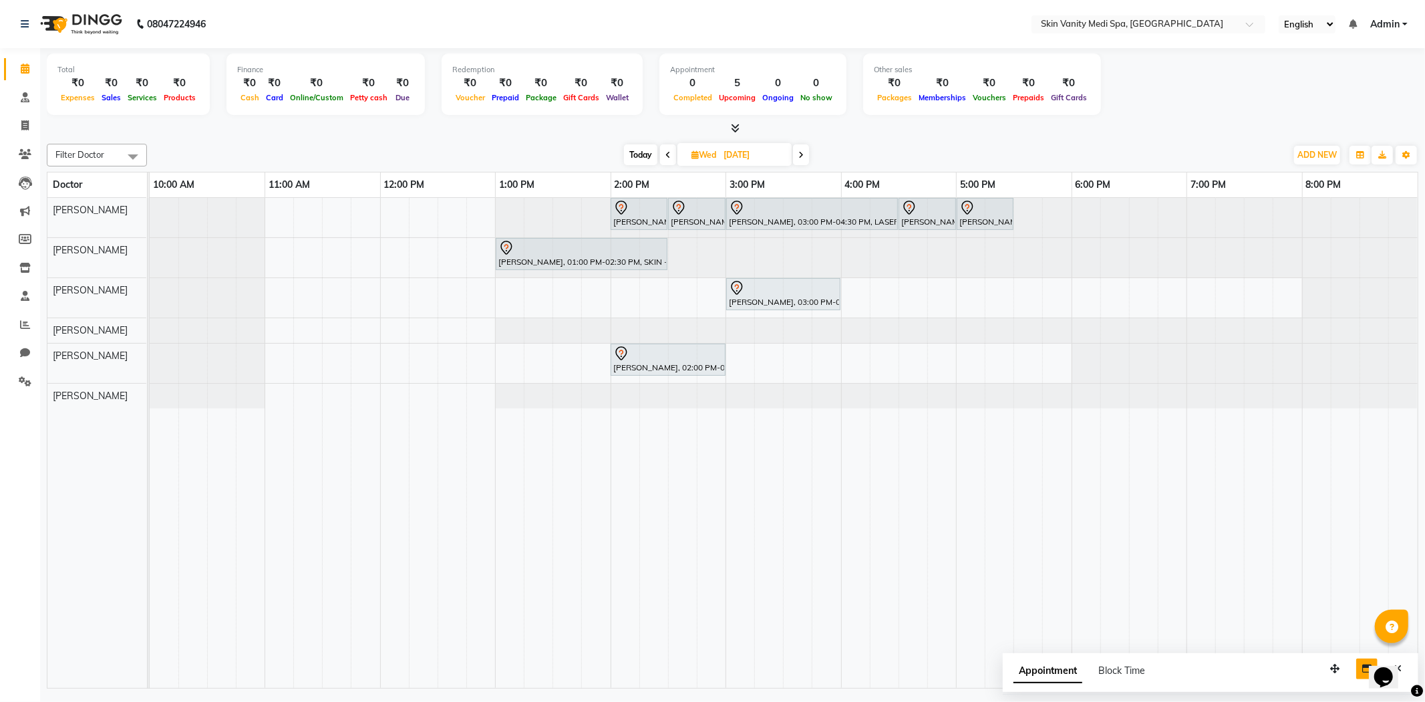
click at [797, 150] on span at bounding box center [801, 154] width 16 height 21
type input "[DATE]"
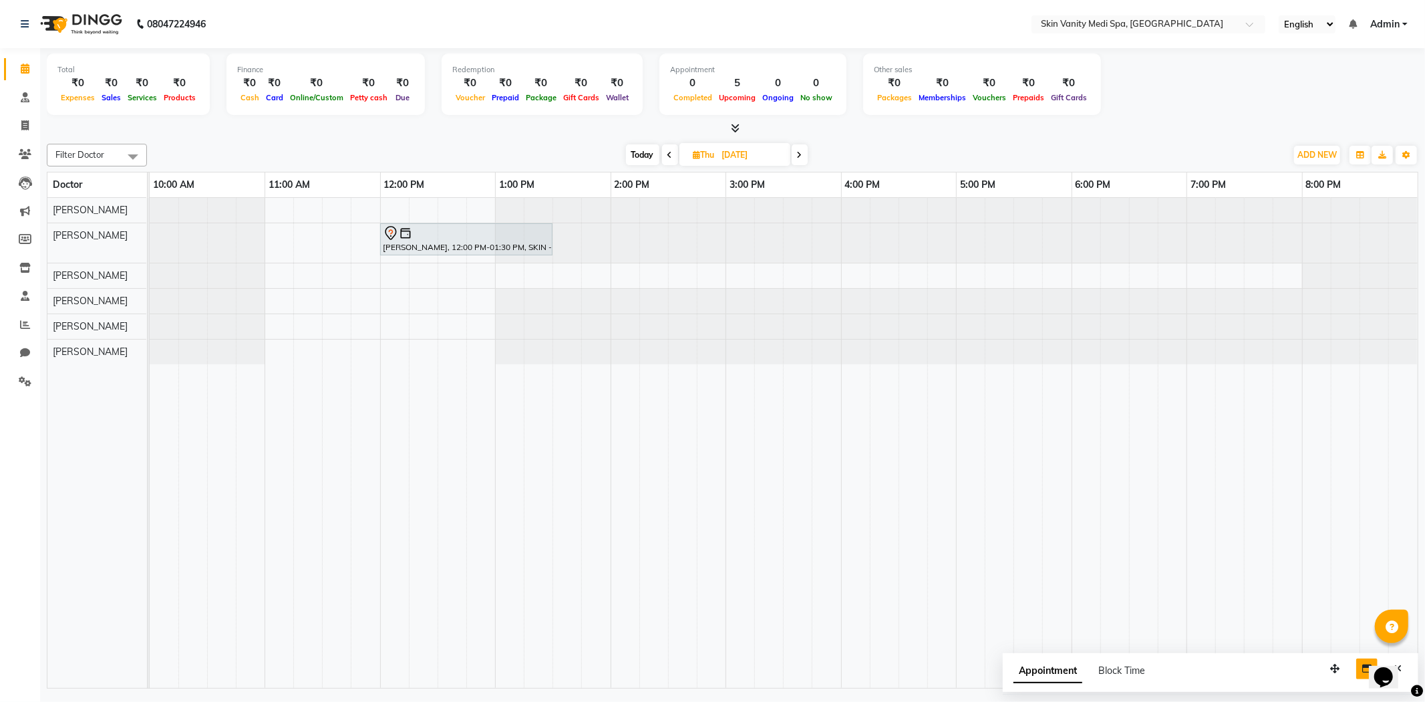
click at [697, 155] on icon at bounding box center [696, 154] width 7 height 9
select select "9"
select select "2025"
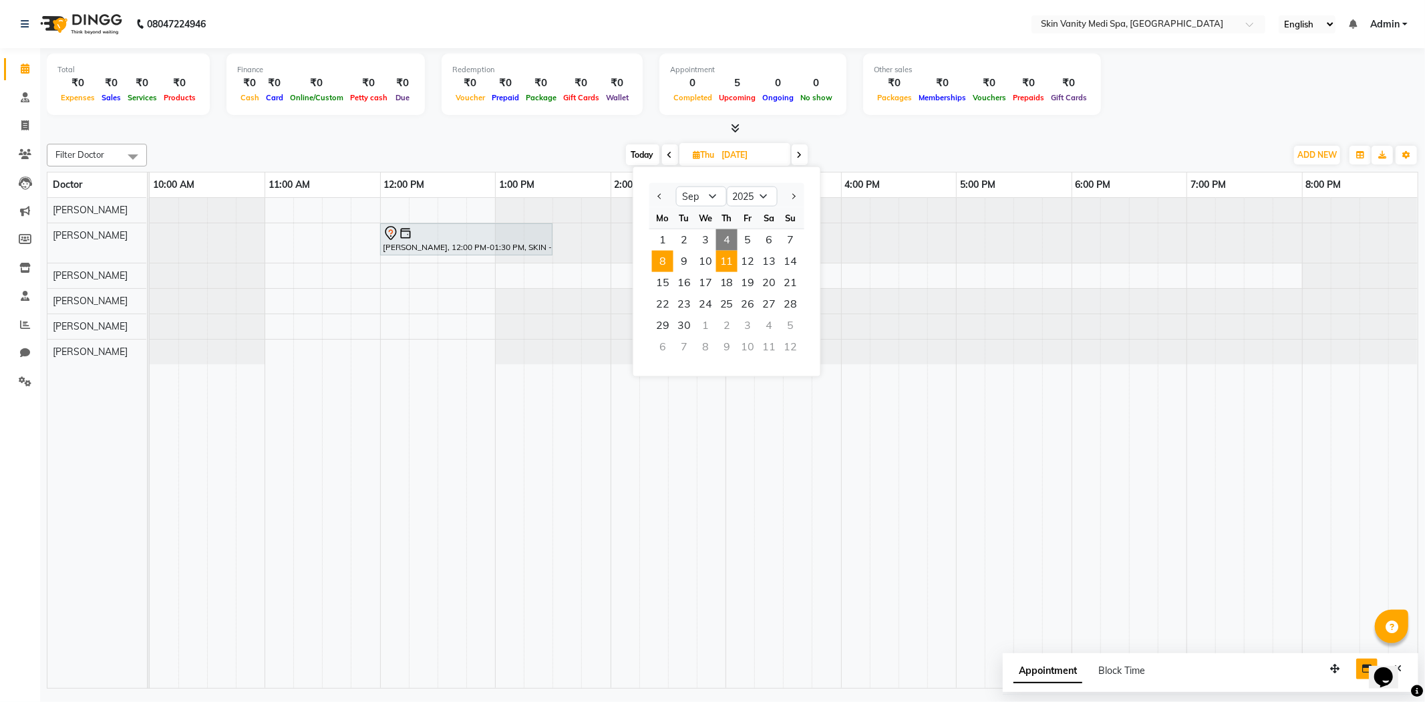
click at [663, 258] on span "8" at bounding box center [662, 261] width 21 height 21
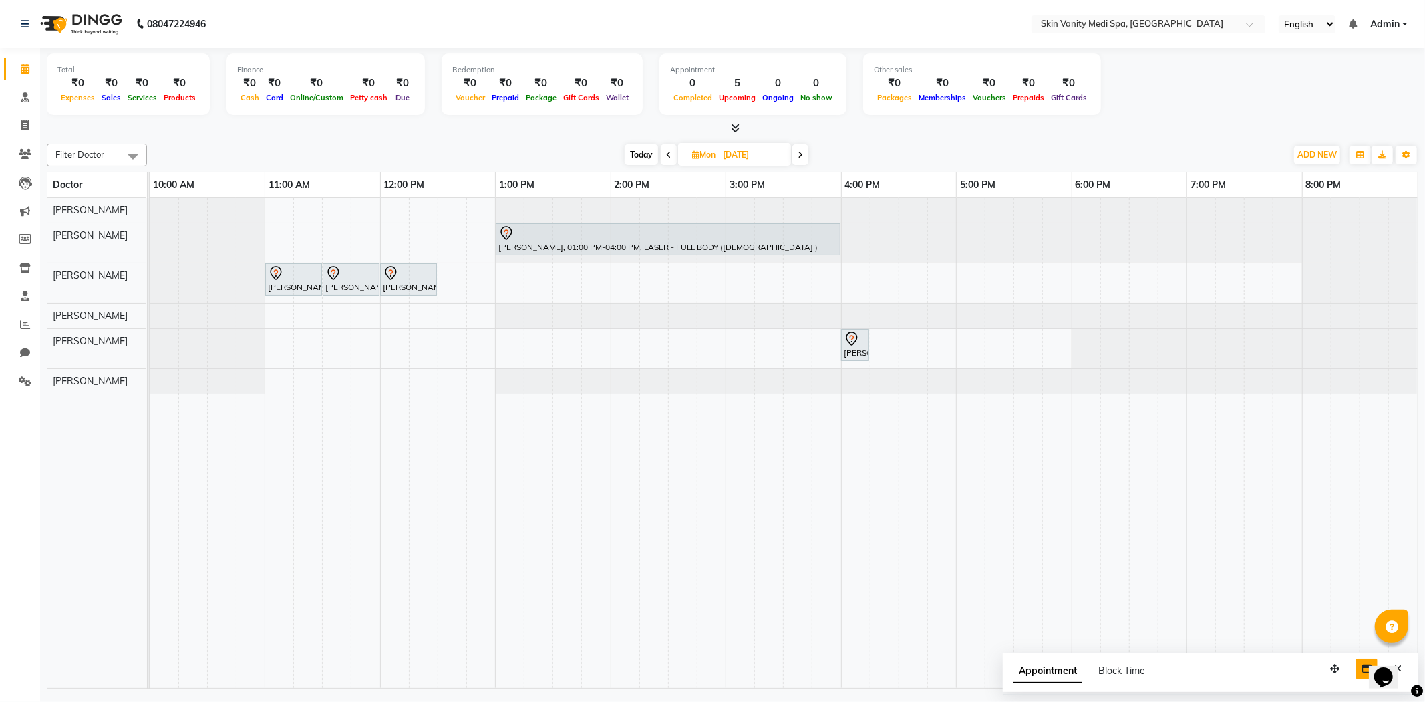
click at [793, 158] on span at bounding box center [800, 154] width 16 height 21
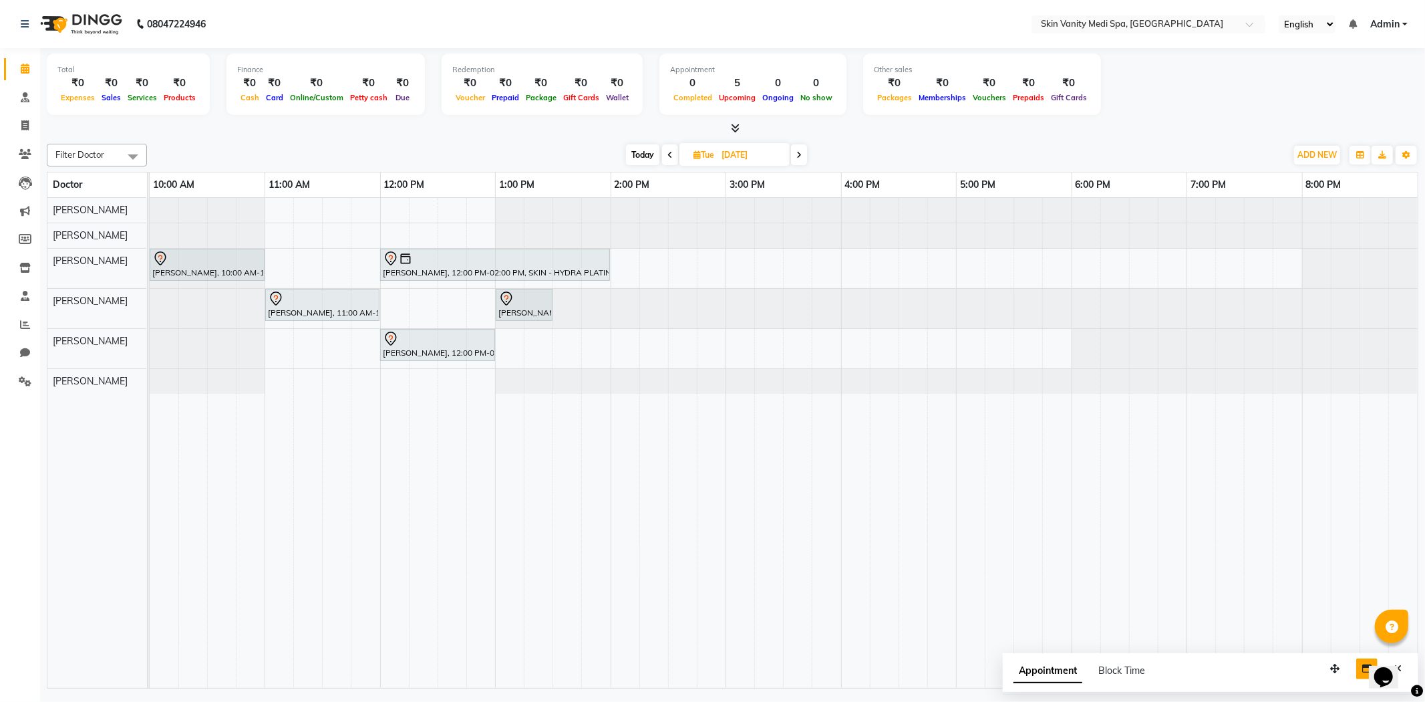
click at [797, 156] on icon at bounding box center [798, 155] width 5 height 8
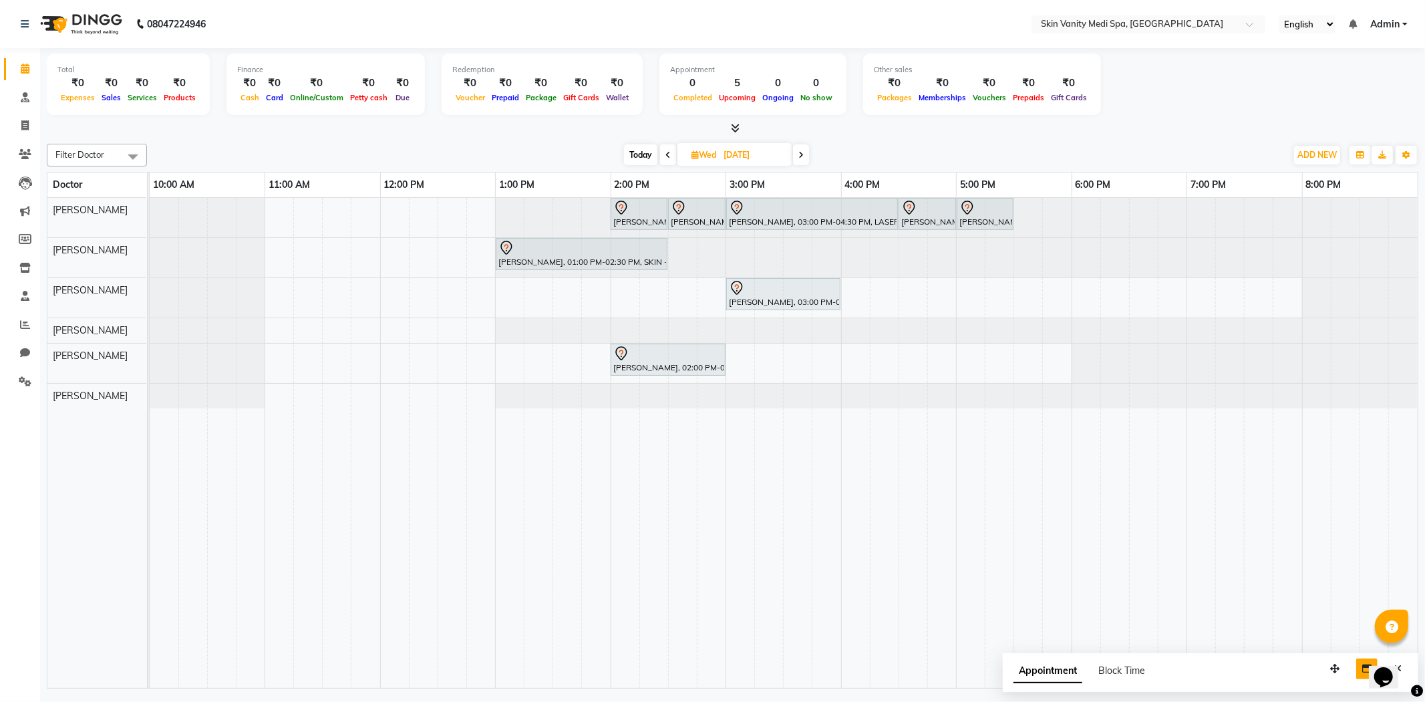
click at [795, 158] on span at bounding box center [801, 154] width 16 height 21
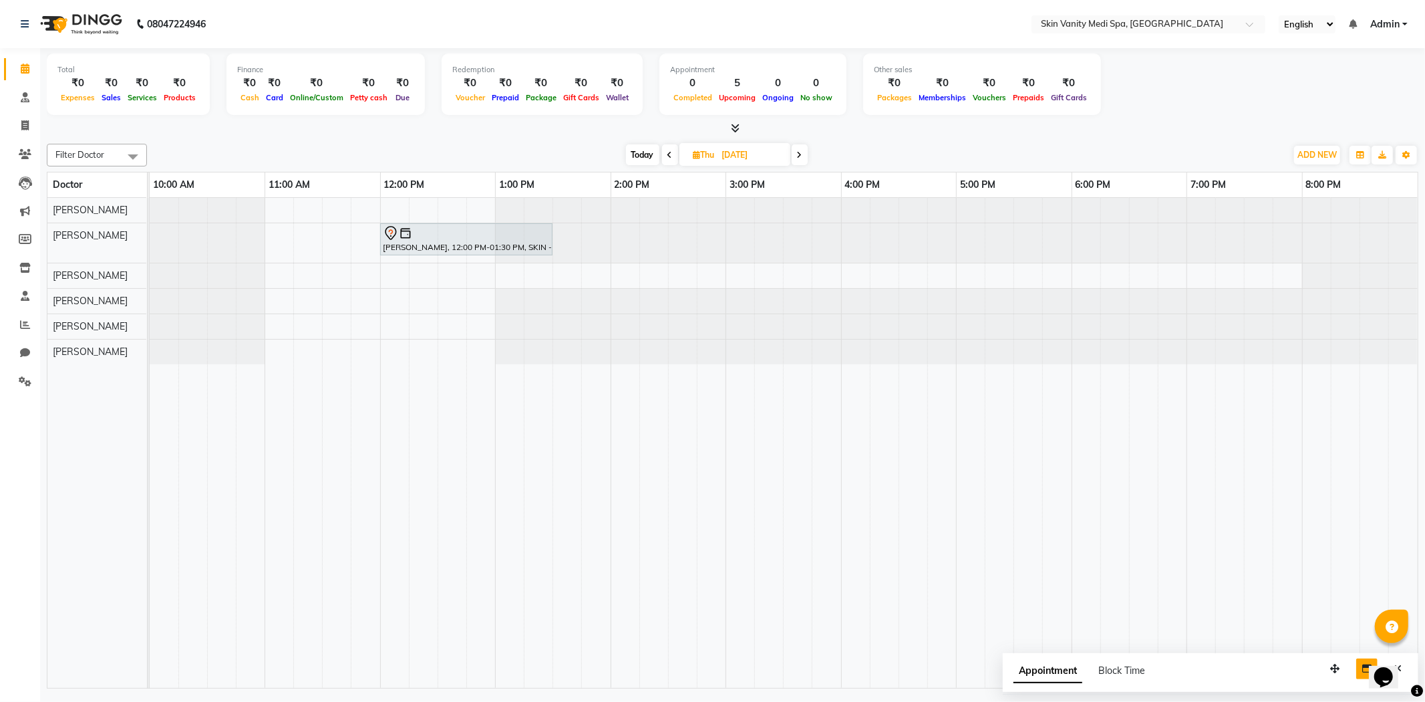
click at [800, 156] on icon at bounding box center [799, 155] width 5 height 8
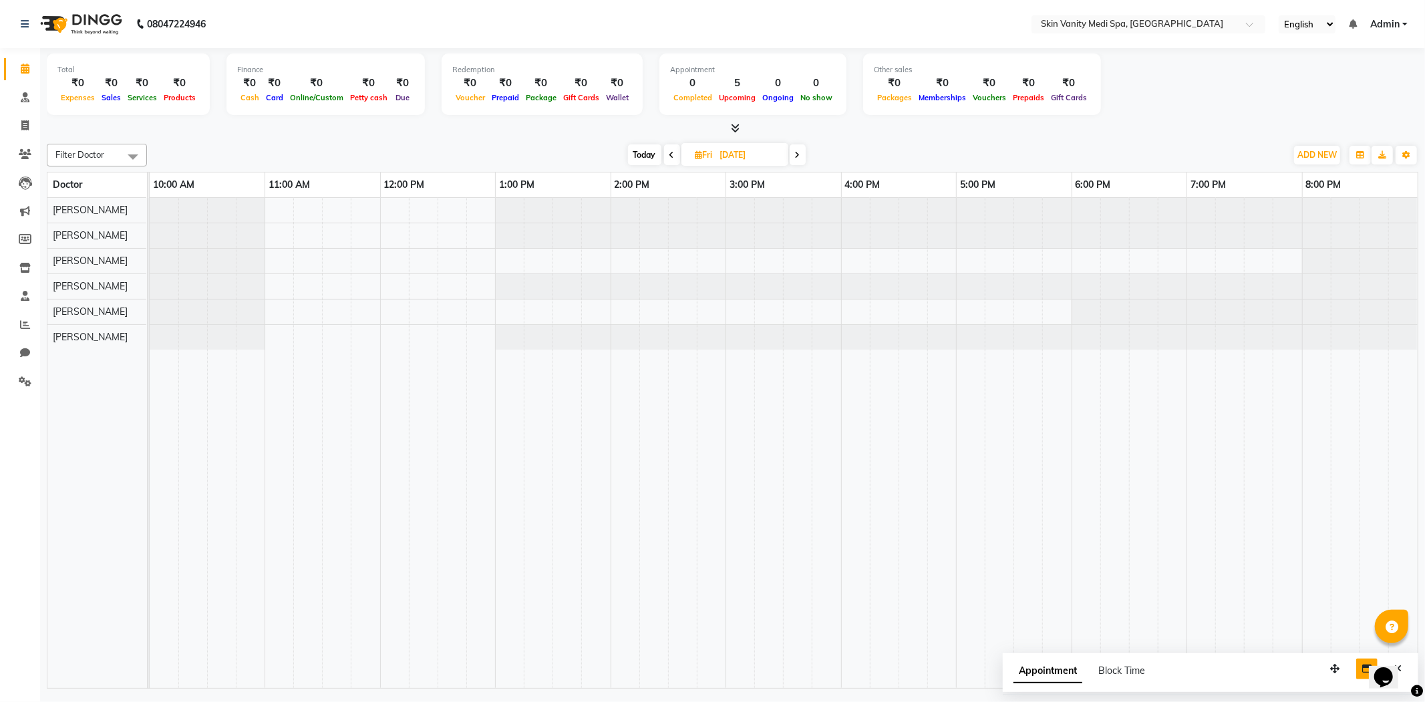
click at [800, 156] on icon at bounding box center [797, 155] width 5 height 8
type input "[DATE]"
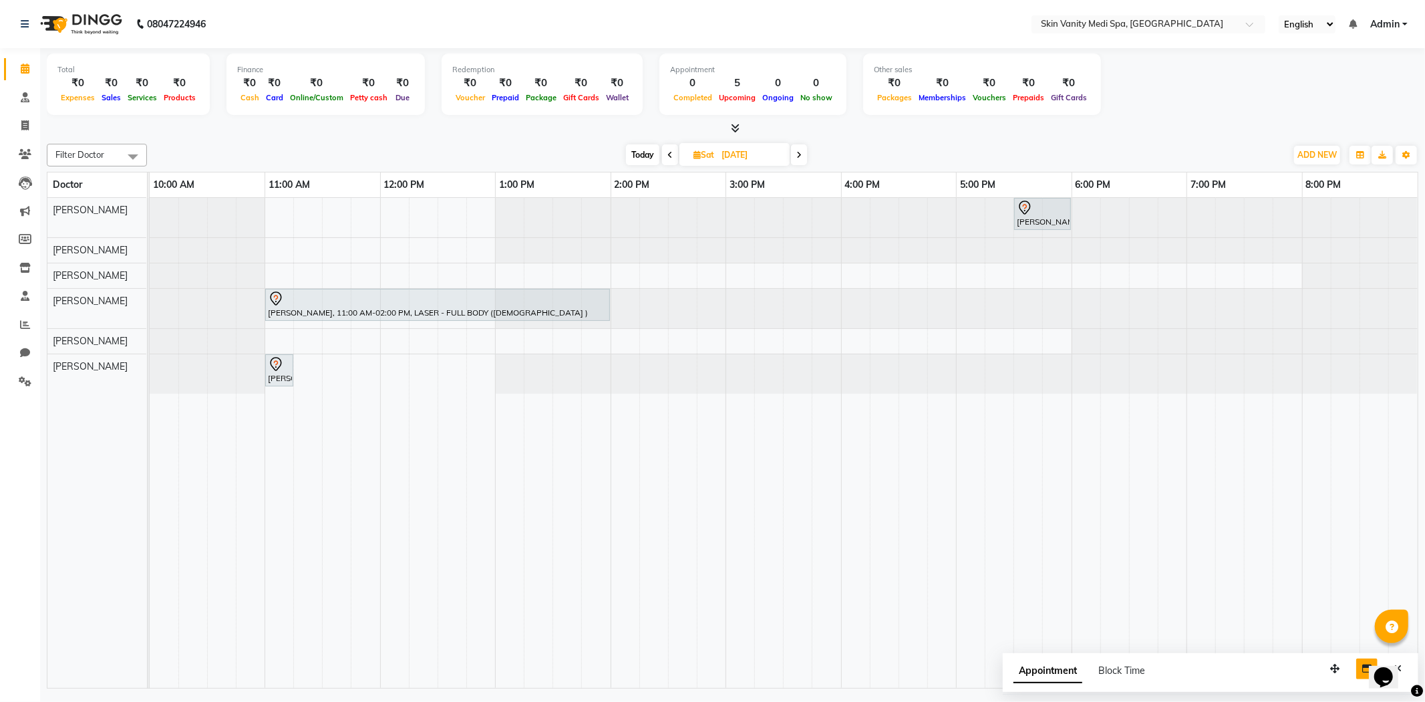
click at [693, 152] on icon at bounding box center [696, 154] width 7 height 9
select select "9"
select select "2025"
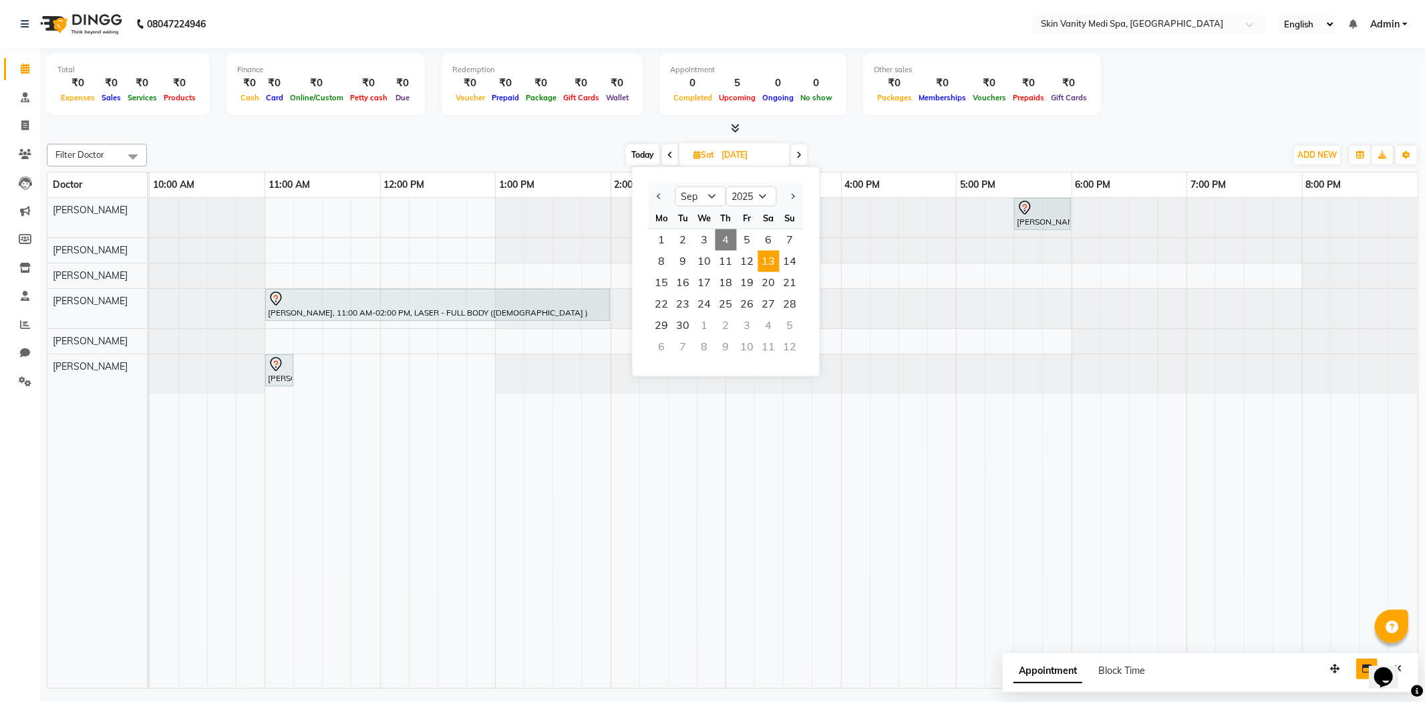
click at [723, 235] on span "4" at bounding box center [726, 239] width 21 height 21
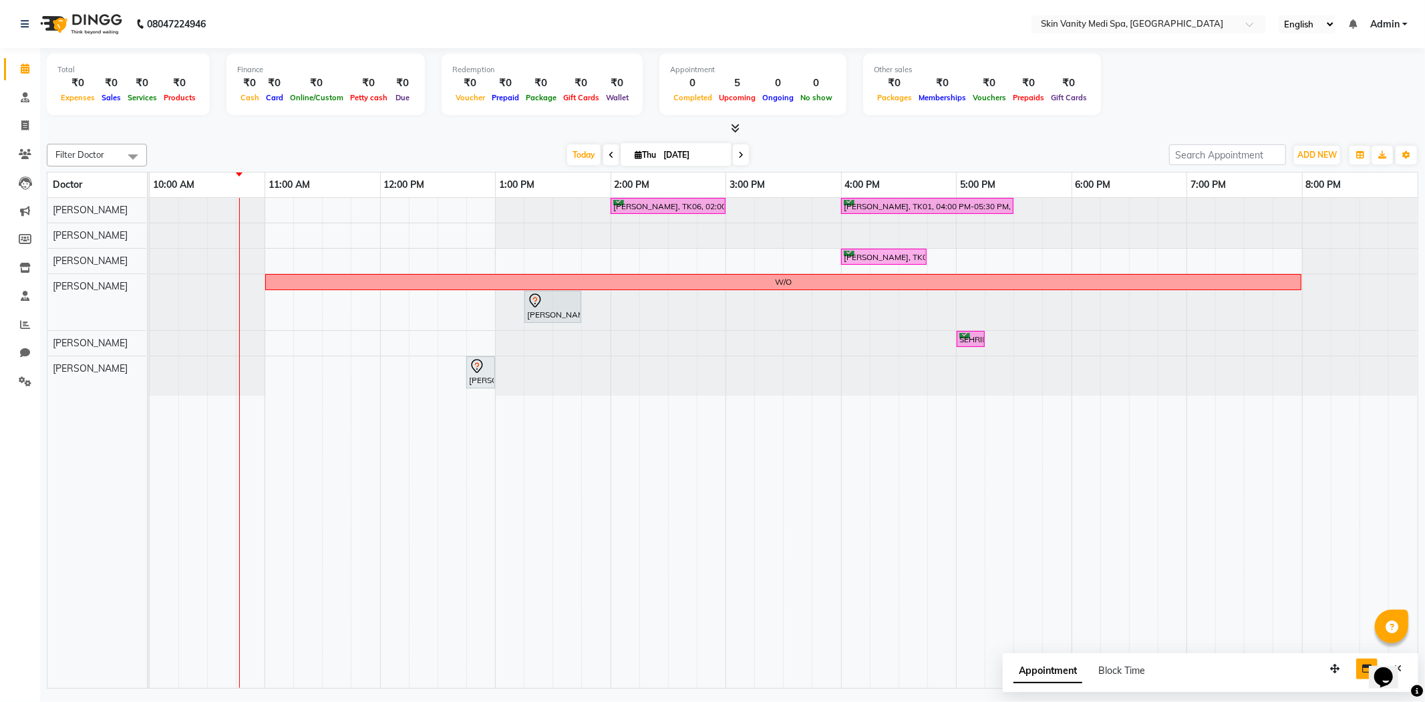
click at [736, 161] on span at bounding box center [741, 154] width 16 height 21
type input "[DATE]"
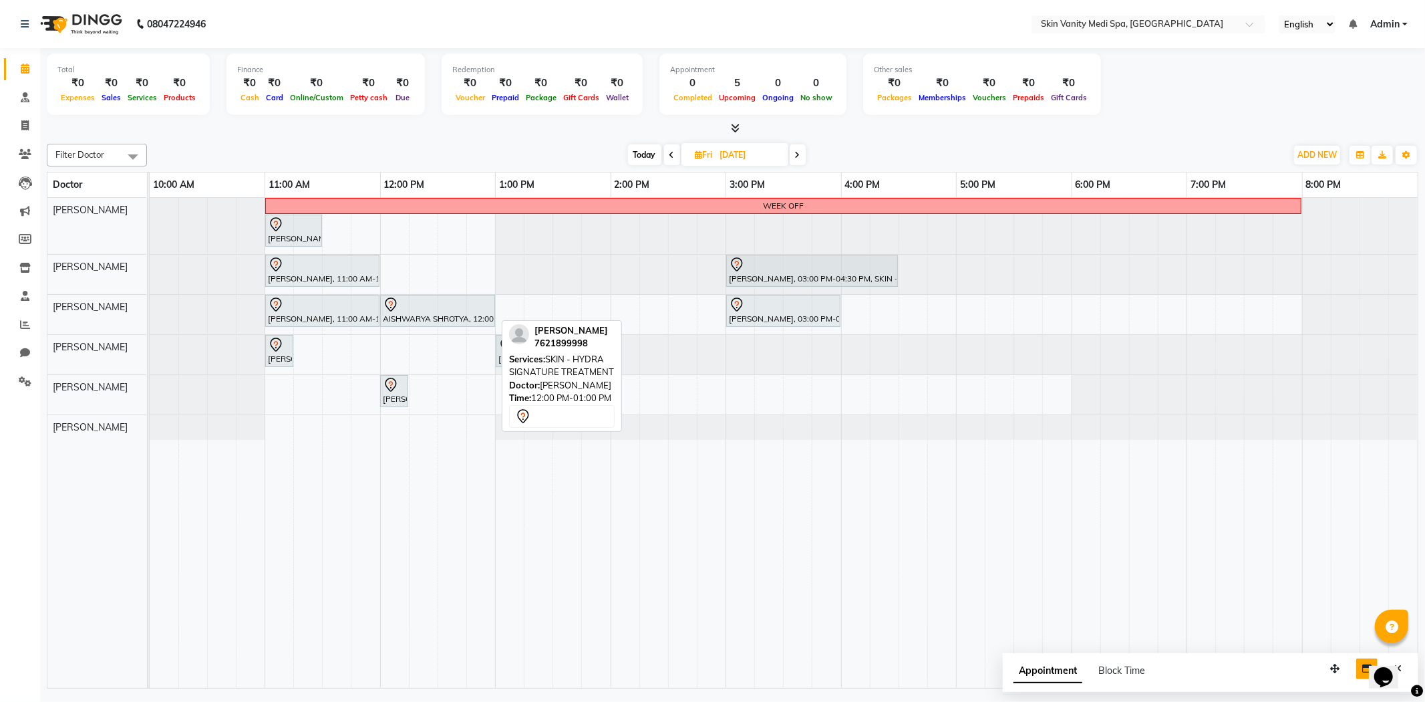
click at [443, 303] on div at bounding box center [438, 305] width 110 height 16
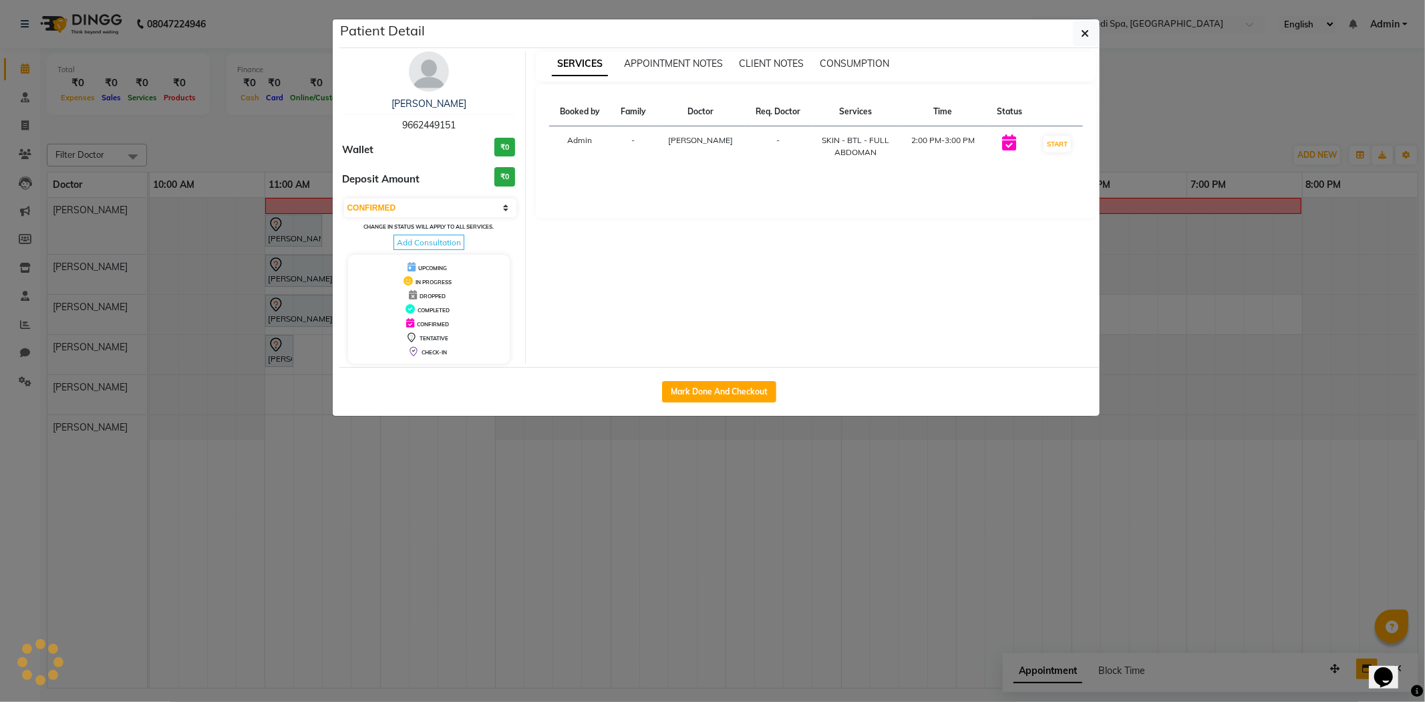
select select "7"
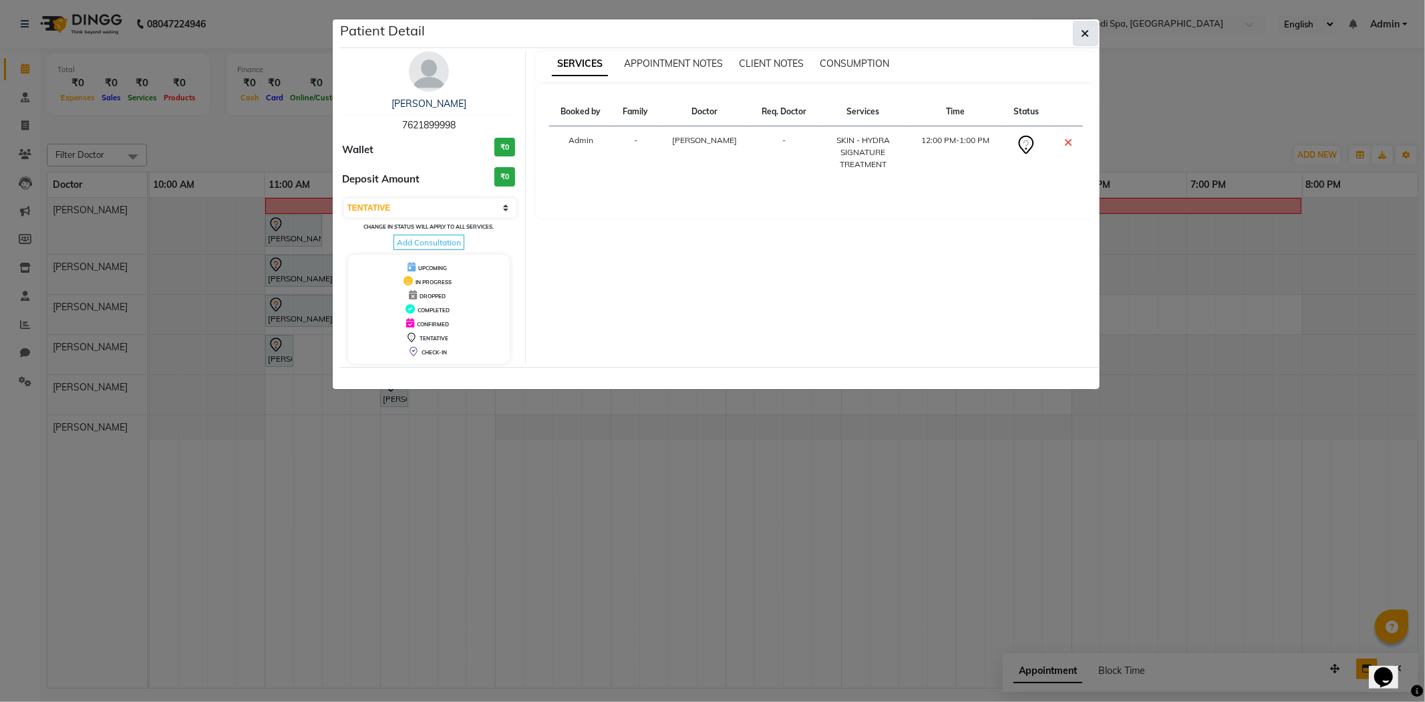
click at [1083, 27] on span "button" at bounding box center [1086, 33] width 8 height 13
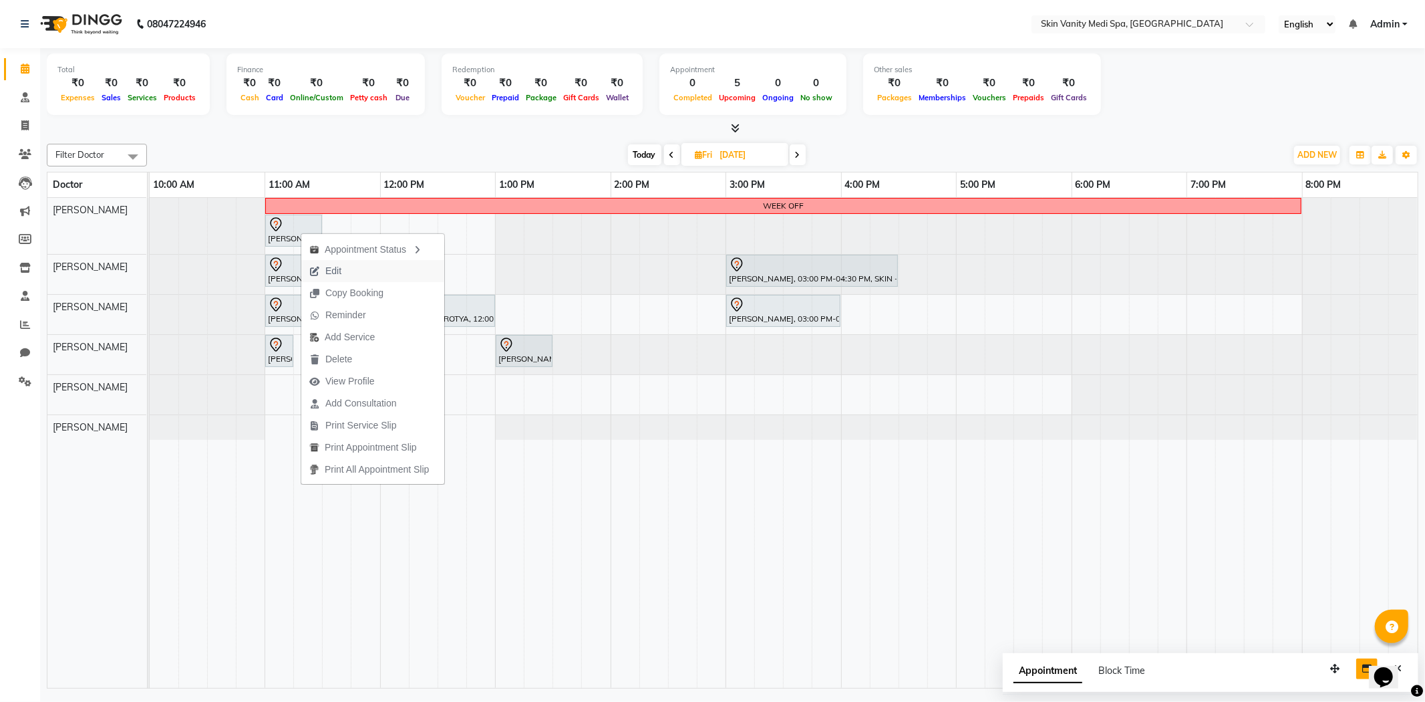
click at [345, 271] on span "Edit" at bounding box center [325, 271] width 48 height 22
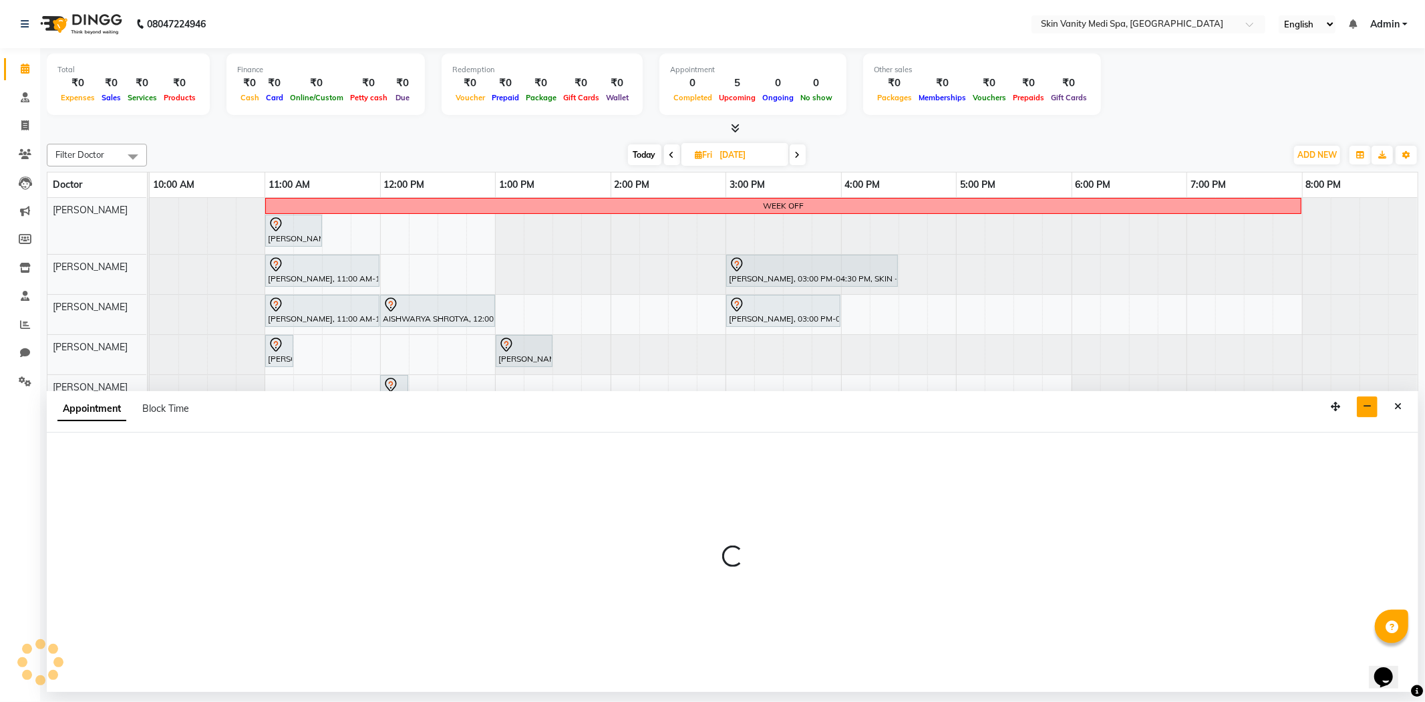
select select "tentative"
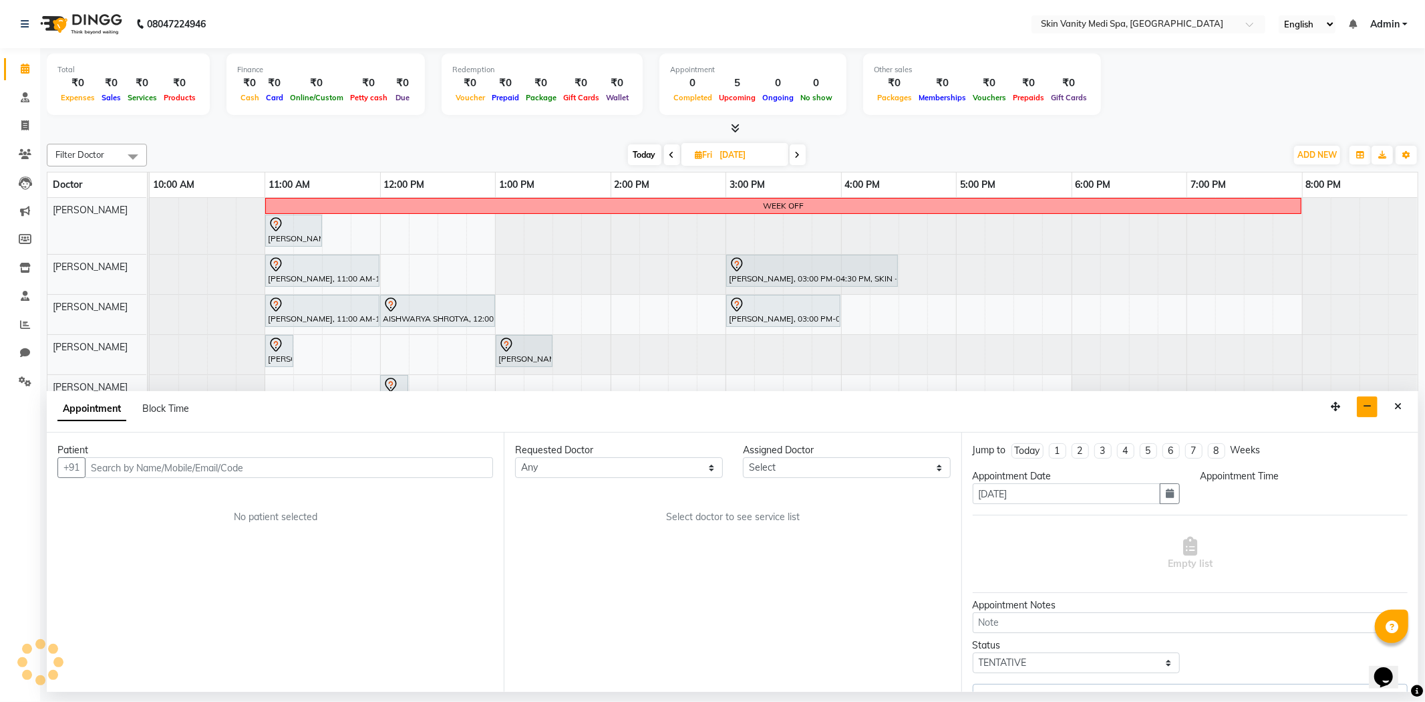
select select "70346"
select select "660"
select select "3954"
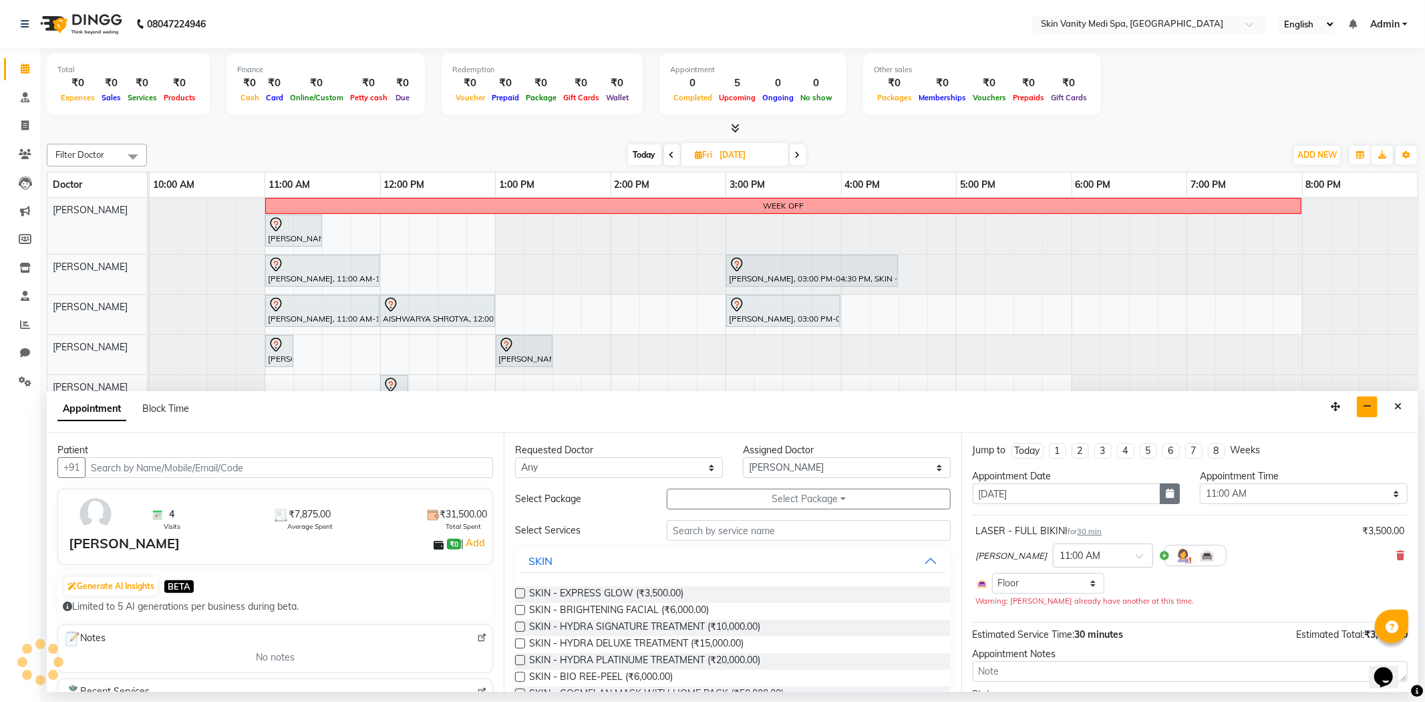
click at [1171, 493] on button "button" at bounding box center [1170, 493] width 20 height 21
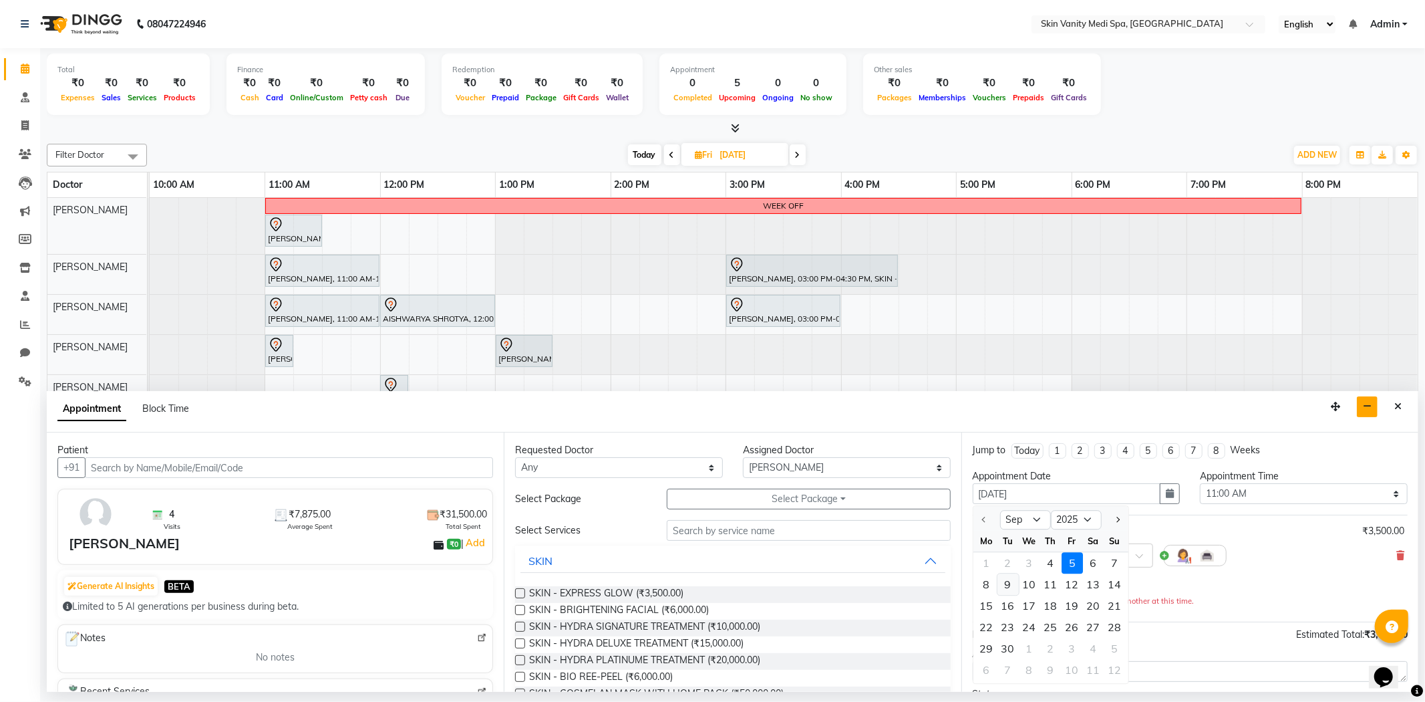
click at [1007, 585] on div "9" at bounding box center [1007, 584] width 21 height 21
type input "[DATE]"
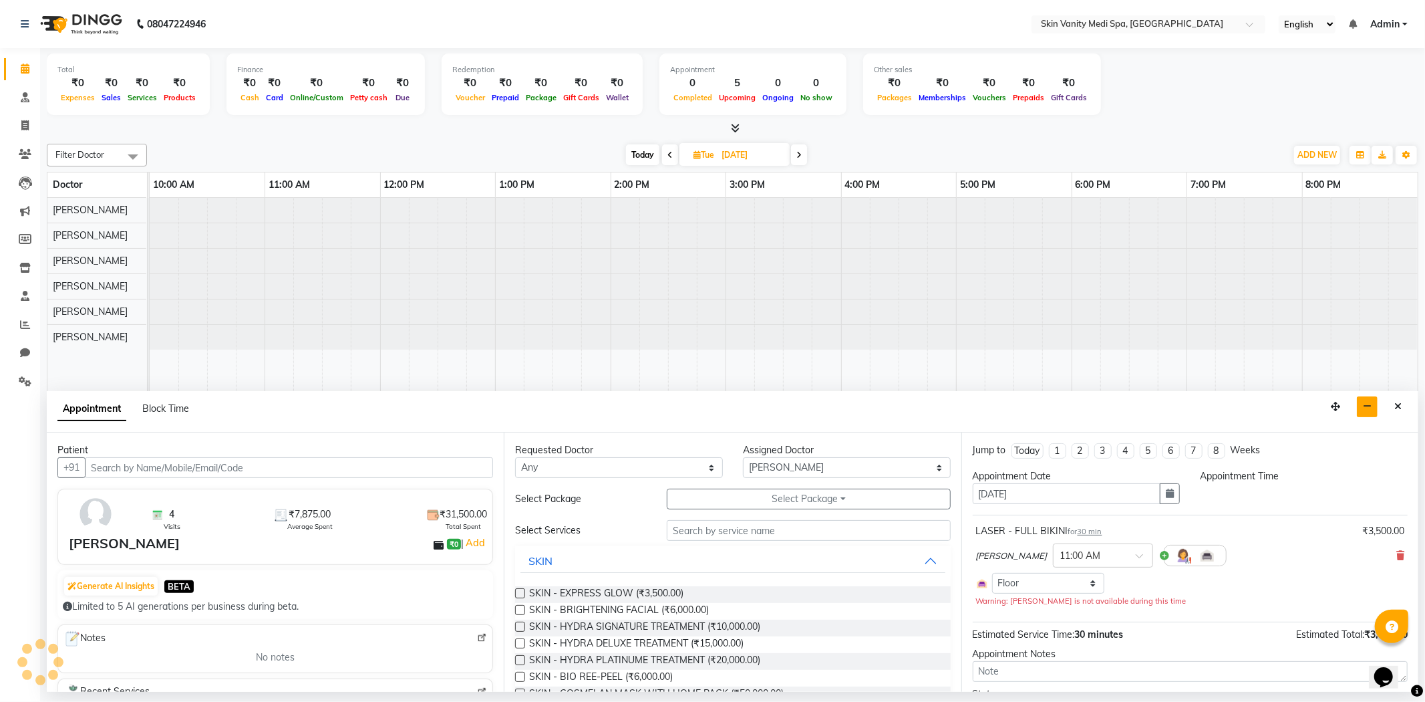
select select "660"
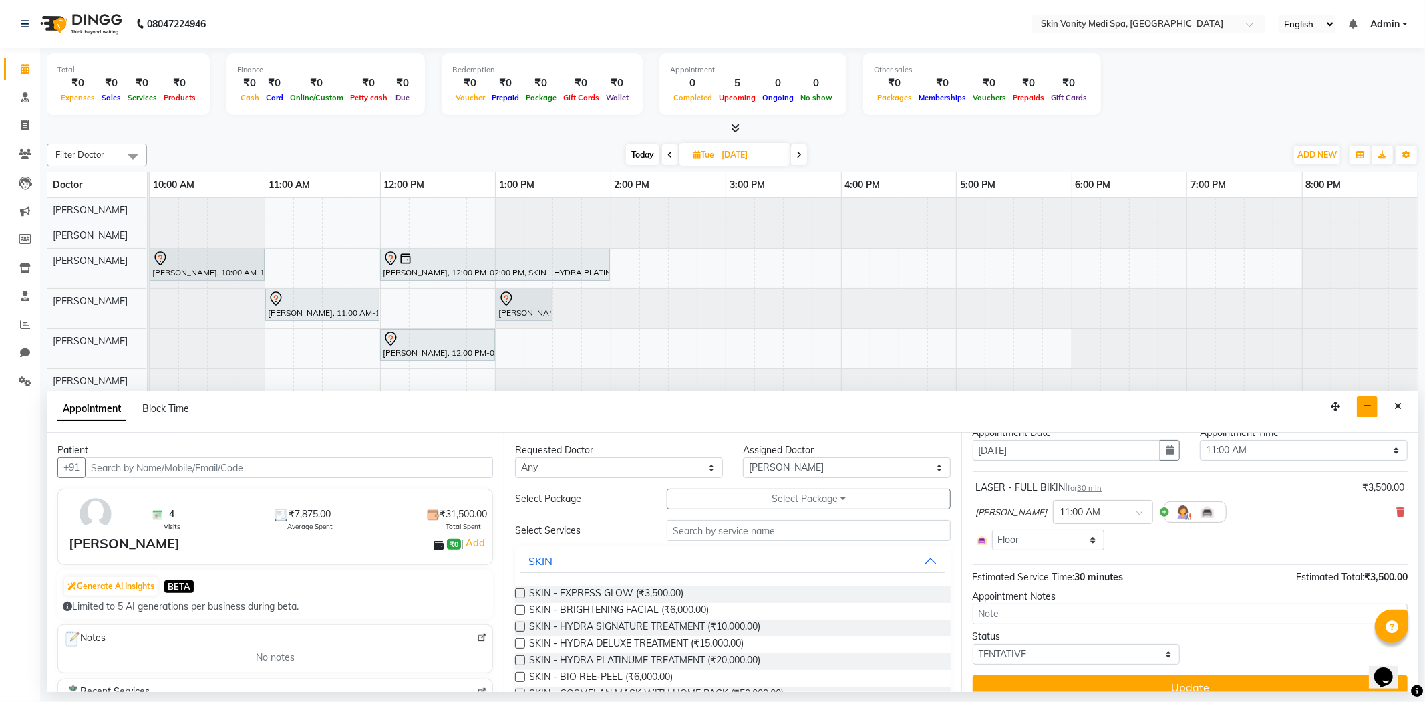
scroll to position [62, 0]
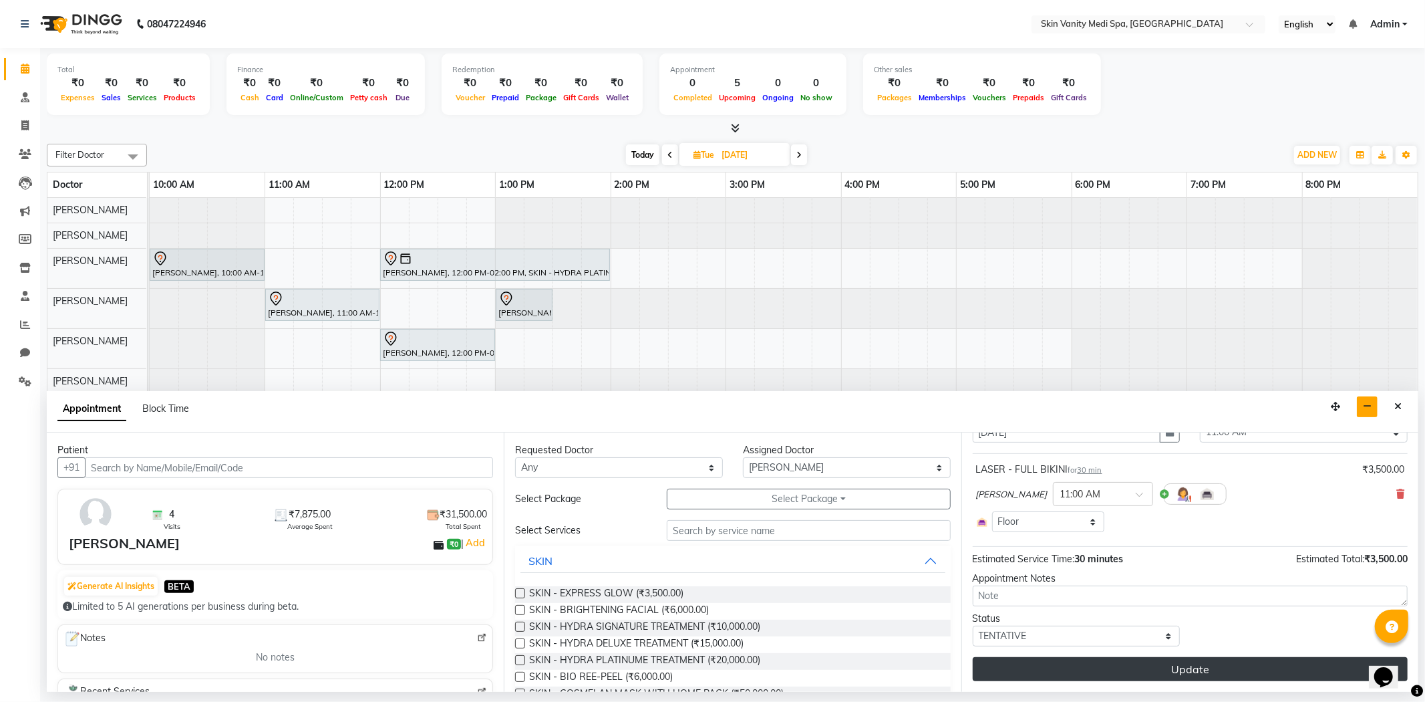
click at [1073, 663] on button "Update" at bounding box center [1190, 669] width 435 height 24
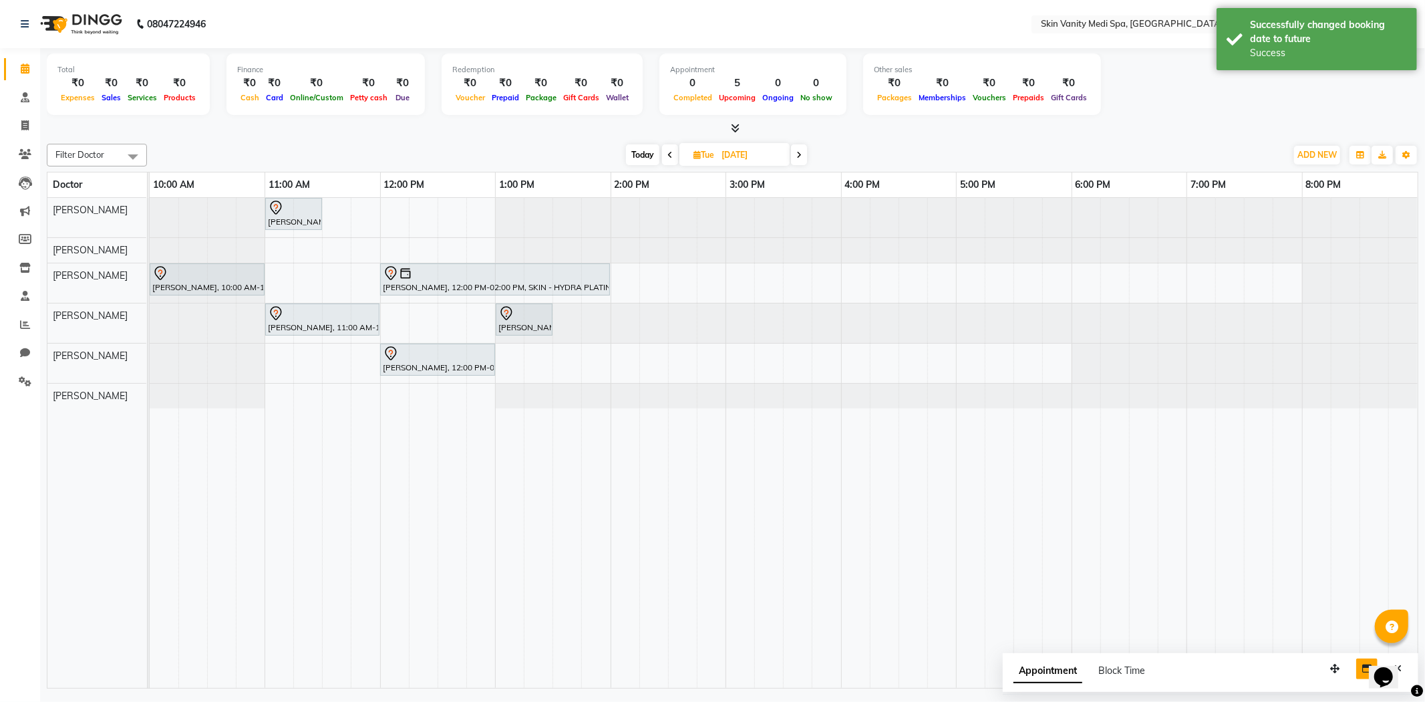
click at [638, 150] on span "Today" at bounding box center [642, 154] width 33 height 21
type input "[DATE]"
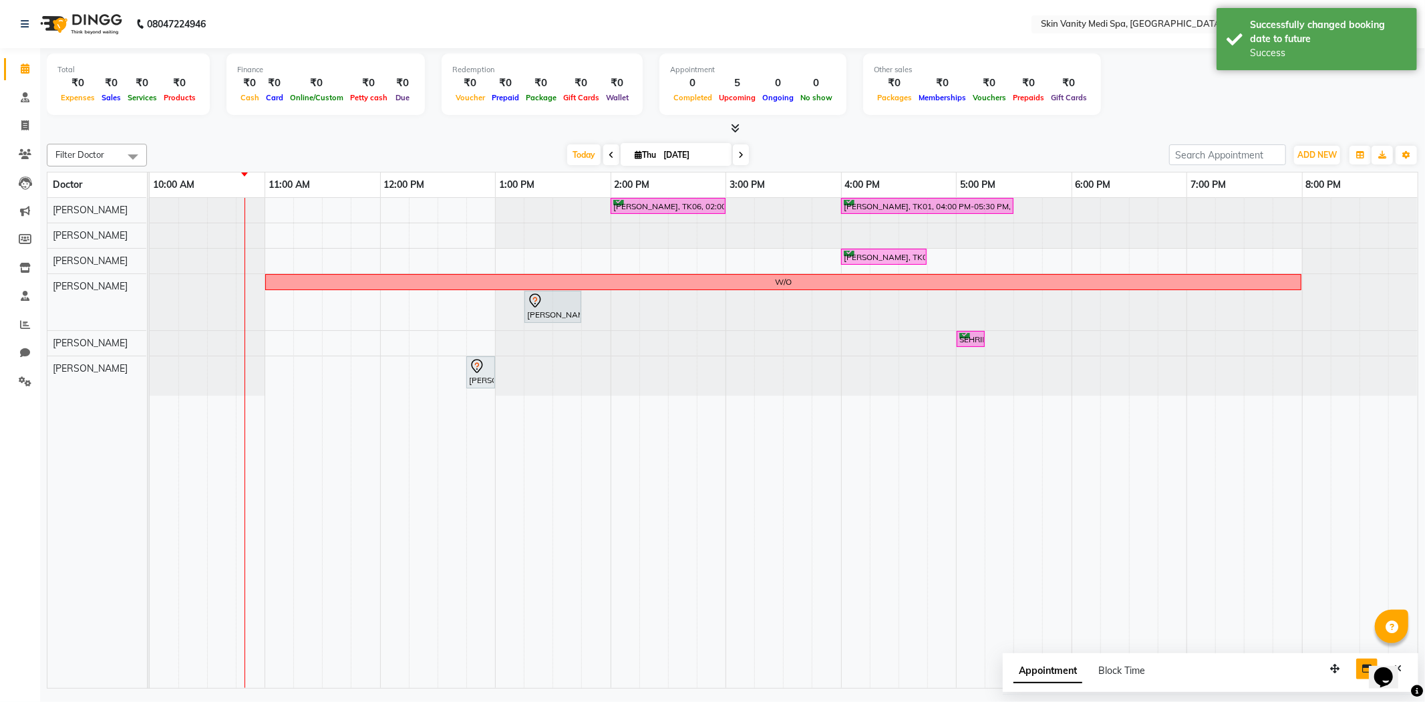
click at [672, 154] on input "[DATE]" at bounding box center [692, 155] width 67 height 20
select select "9"
select select "2025"
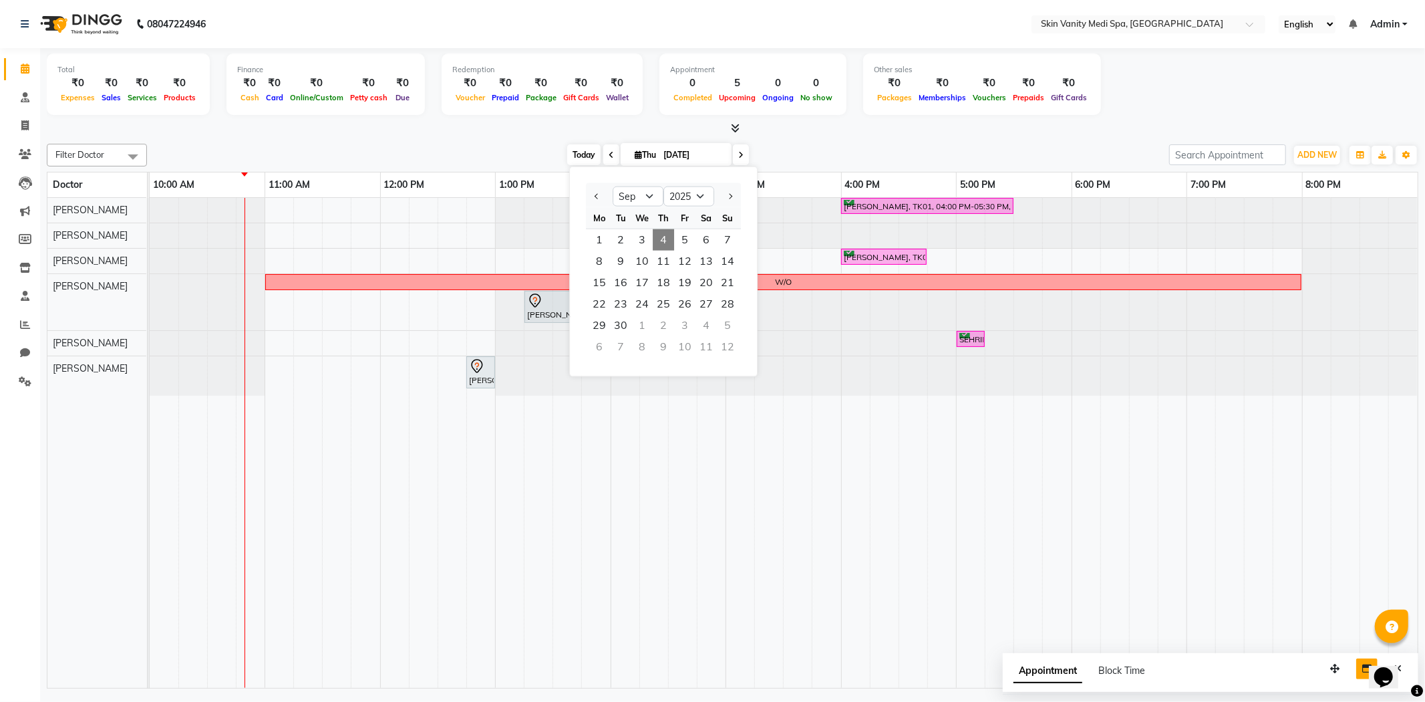
click at [575, 154] on span "Today" at bounding box center [583, 154] width 33 height 21
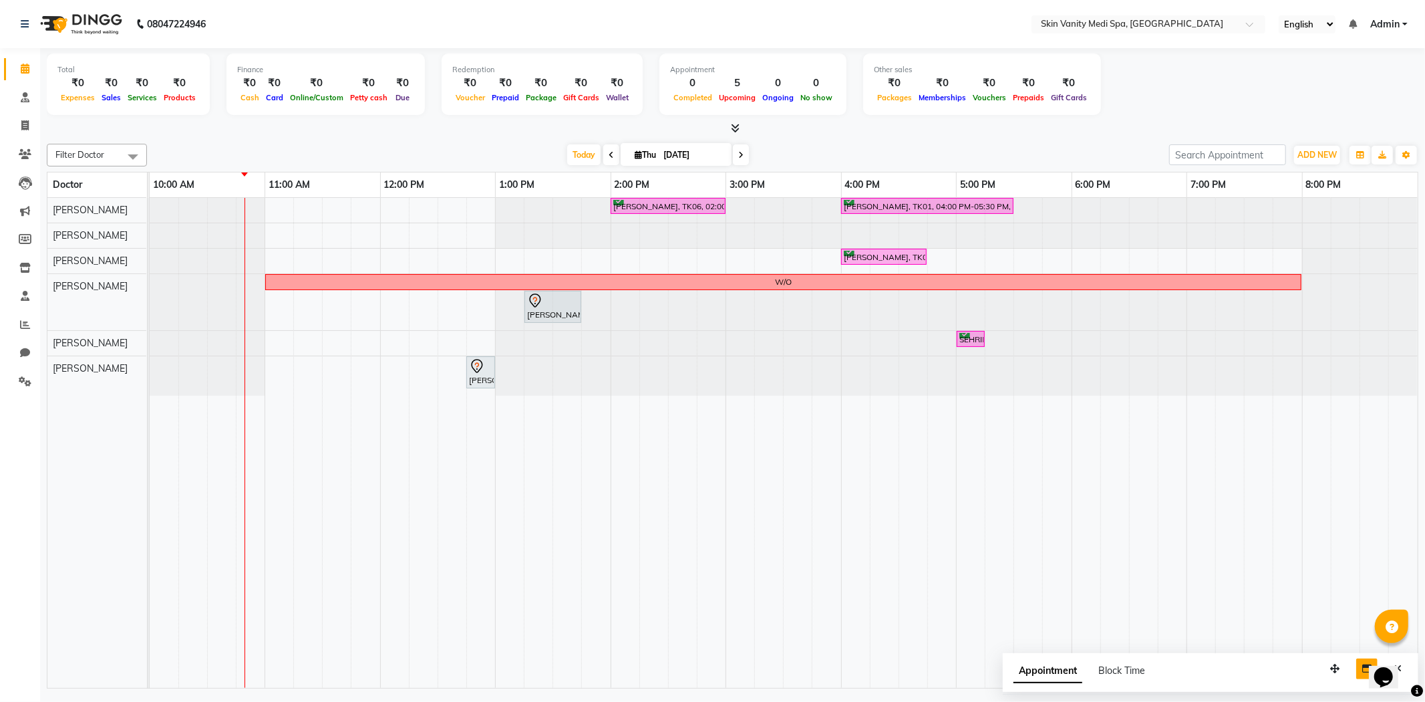
click at [738, 158] on icon at bounding box center [740, 155] width 5 height 8
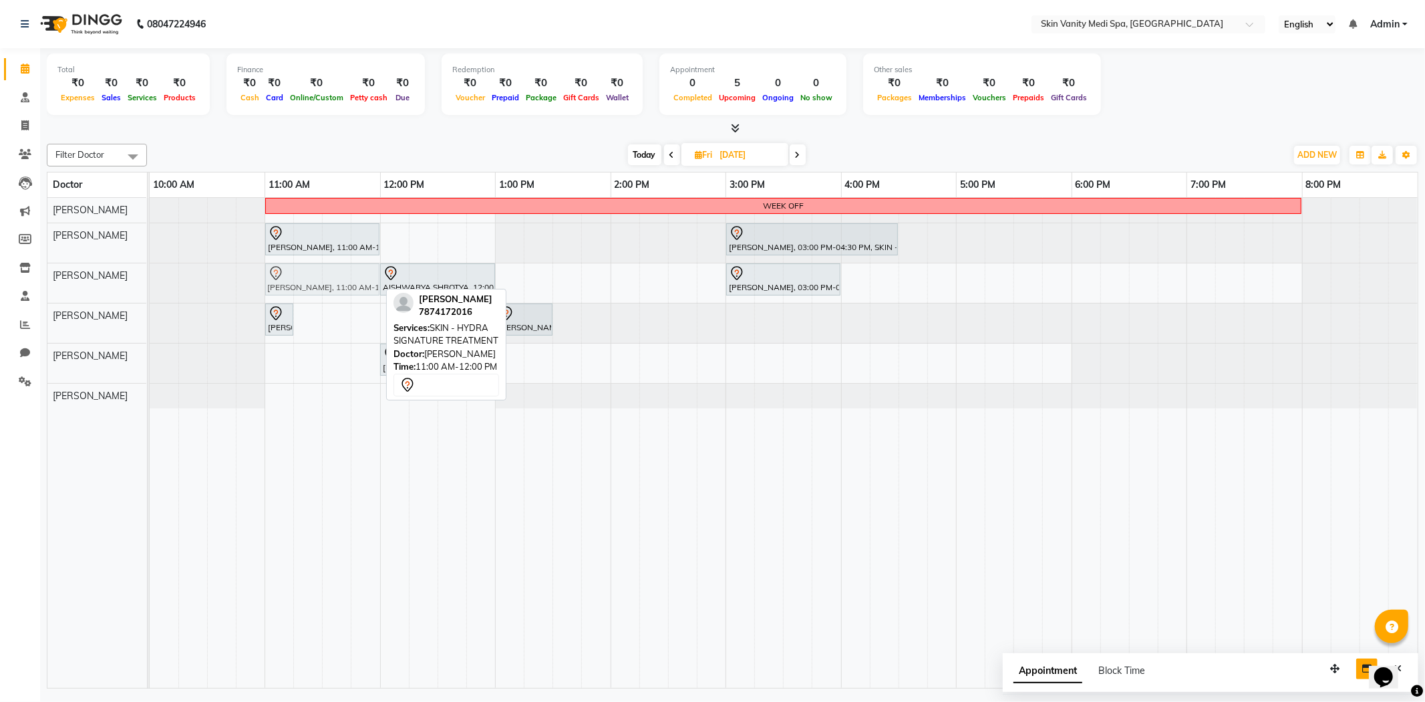
drag, startPoint x: 306, startPoint y: 281, endPoint x: 298, endPoint y: 281, distance: 8.0
click at [150, 281] on div "[PERSON_NAME], 11:00 AM-12:00 PM, SKIN - HYDRA SIGNATURE TREATMENT AISHWARYA SH…" at bounding box center [150, 282] width 0 height 39
click at [663, 148] on div "[DATE] [DATE]" at bounding box center [717, 155] width 180 height 20
click at [671, 162] on span at bounding box center [672, 154] width 16 height 21
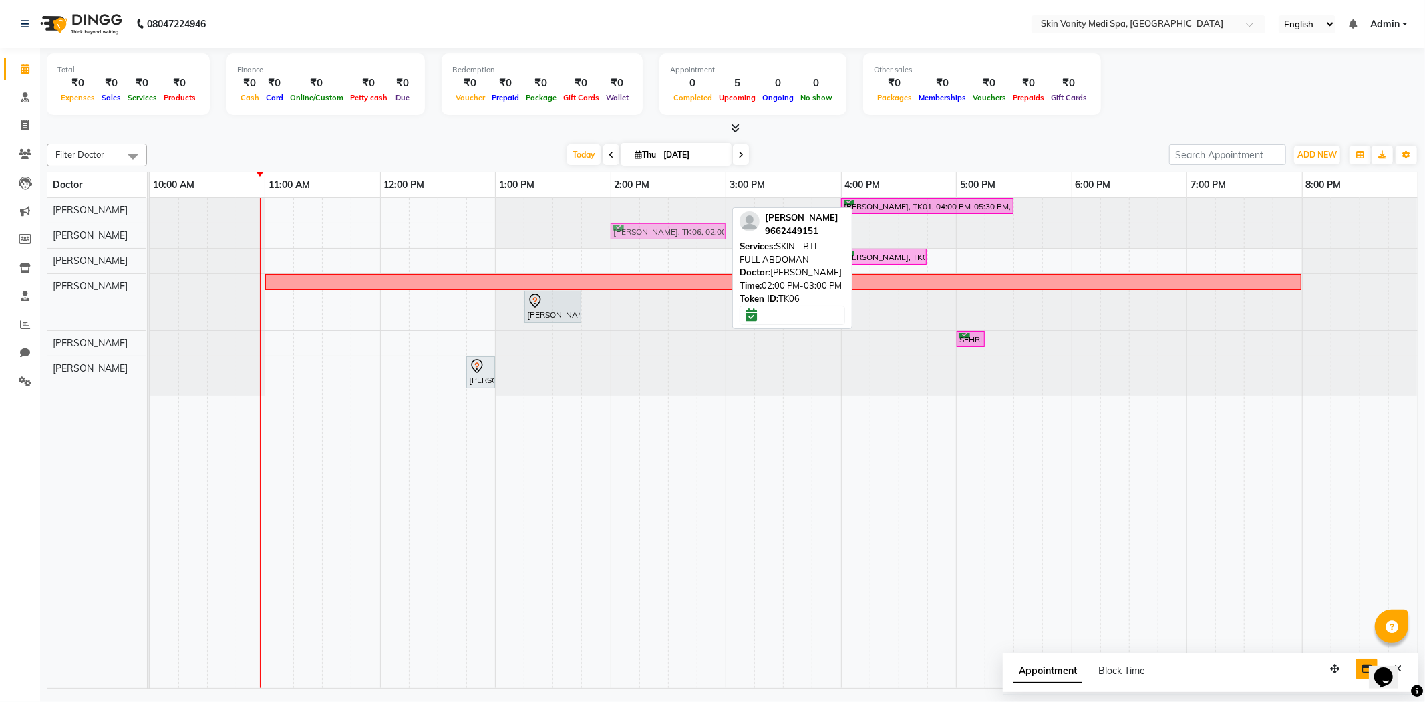
drag, startPoint x: 645, startPoint y: 204, endPoint x: 643, endPoint y: 236, distance: 32.2
click at [643, 236] on tbody "[PERSON_NAME], TK06, 02:00 PM-03:00 PM, SKIN - BTL - FULL ABDOMAN [PERSON_NAME]…" at bounding box center [784, 297] width 1268 height 198
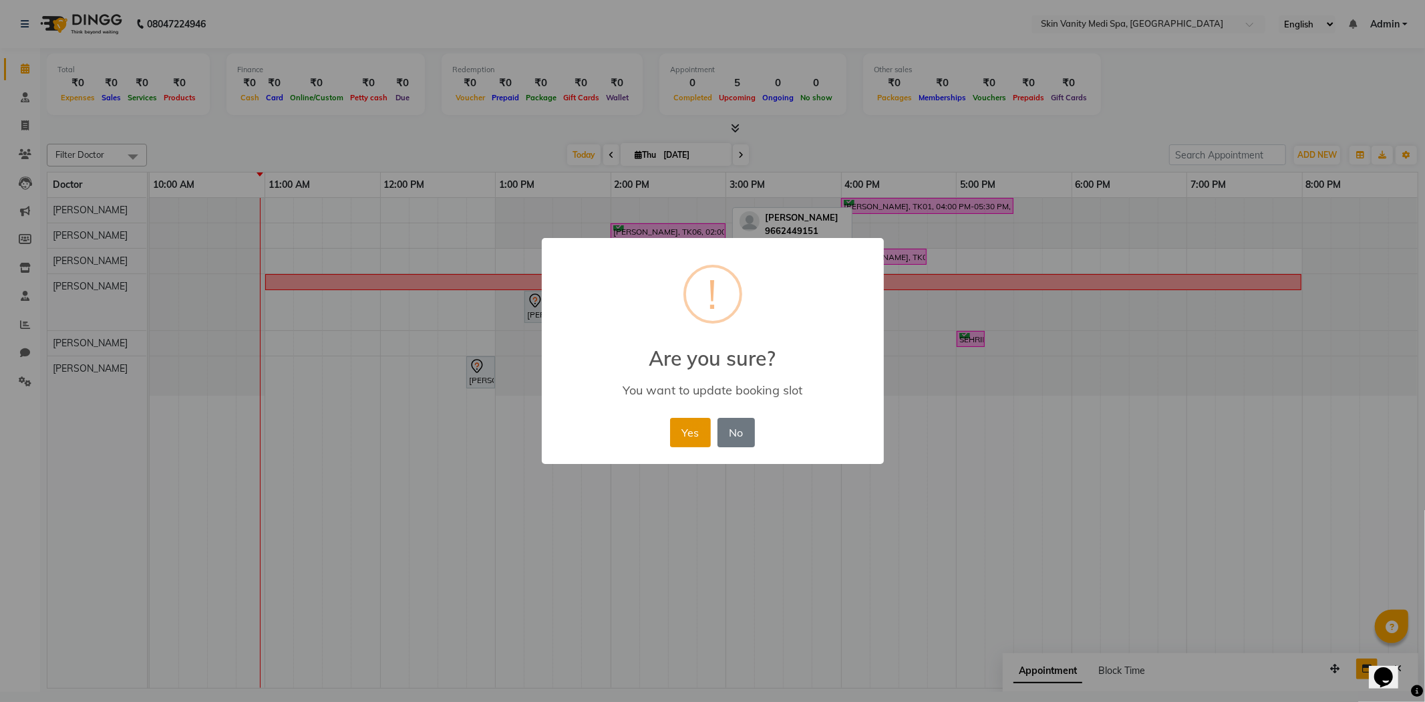
click at [685, 424] on button "Yes" at bounding box center [690, 432] width 41 height 29
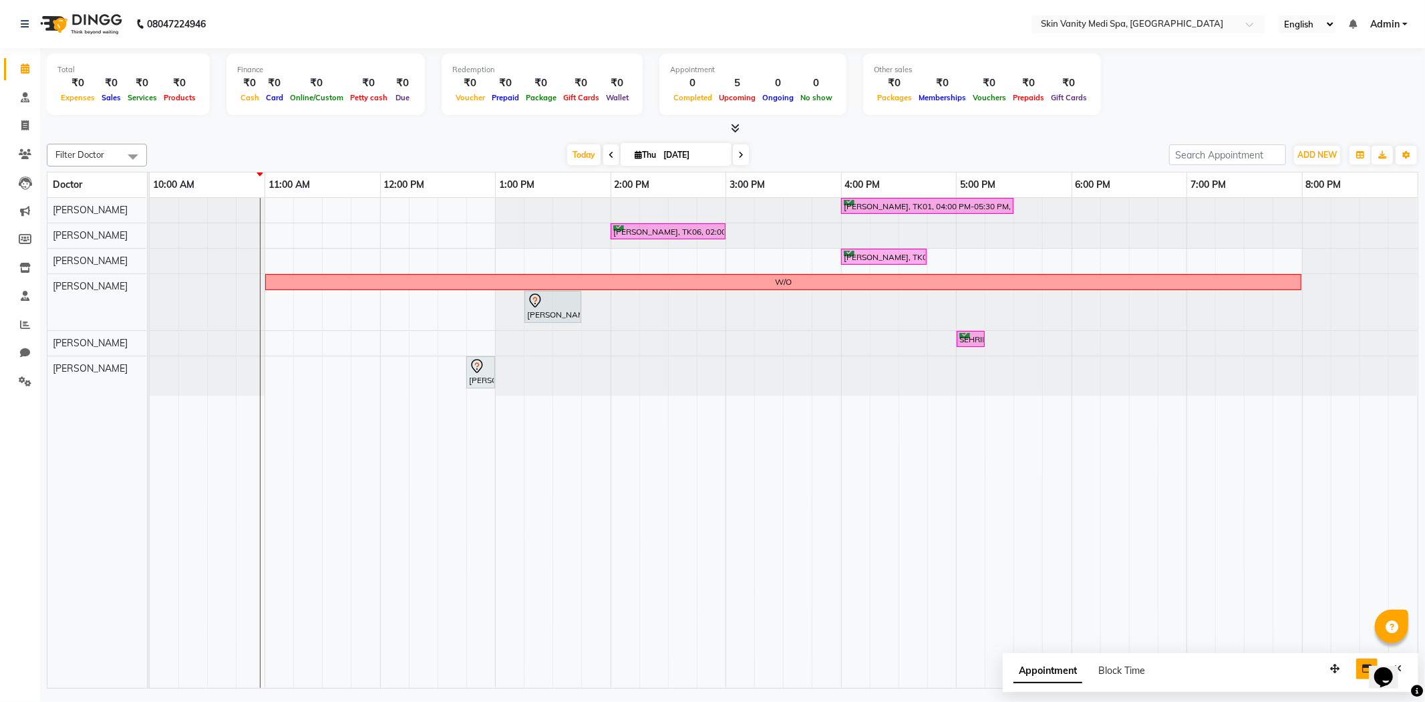
click at [739, 151] on icon at bounding box center [740, 155] width 5 height 8
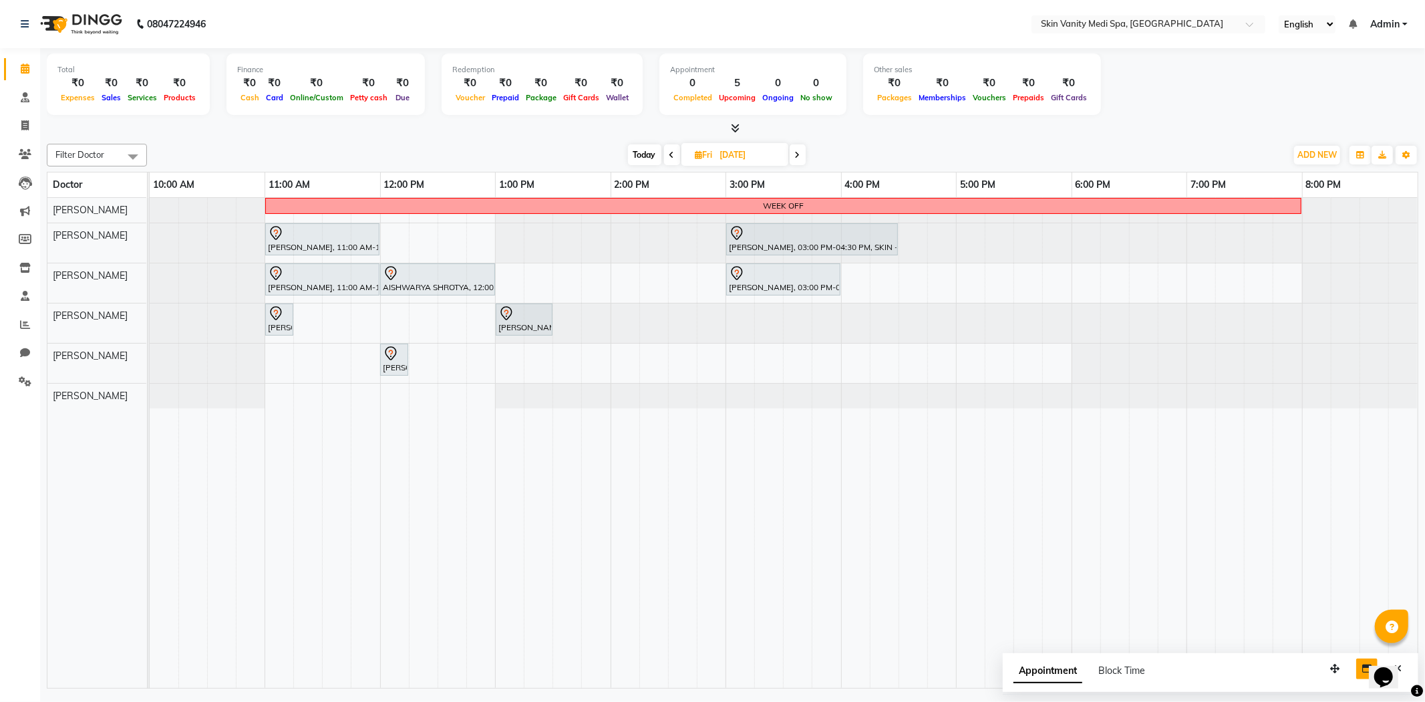
click at [647, 154] on span "Today" at bounding box center [644, 154] width 33 height 21
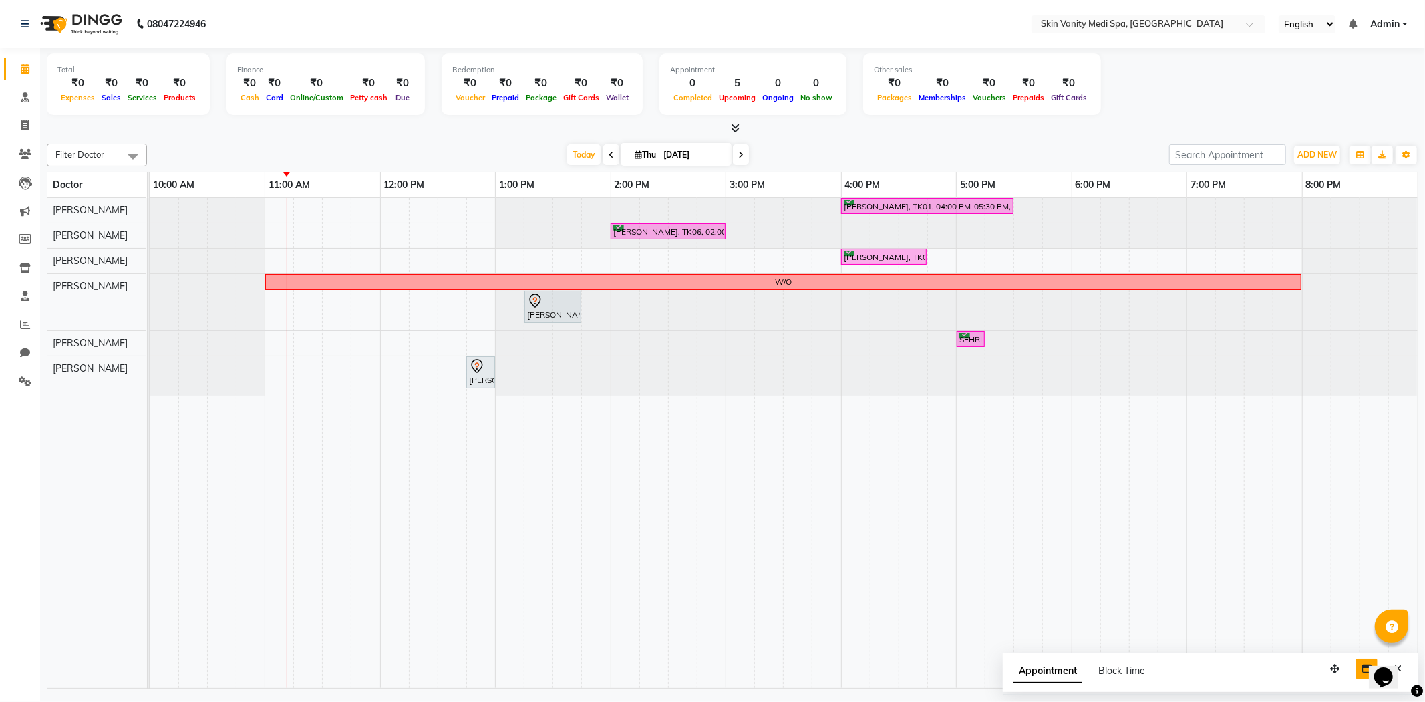
click at [733, 150] on span at bounding box center [741, 154] width 16 height 21
type input "[DATE]"
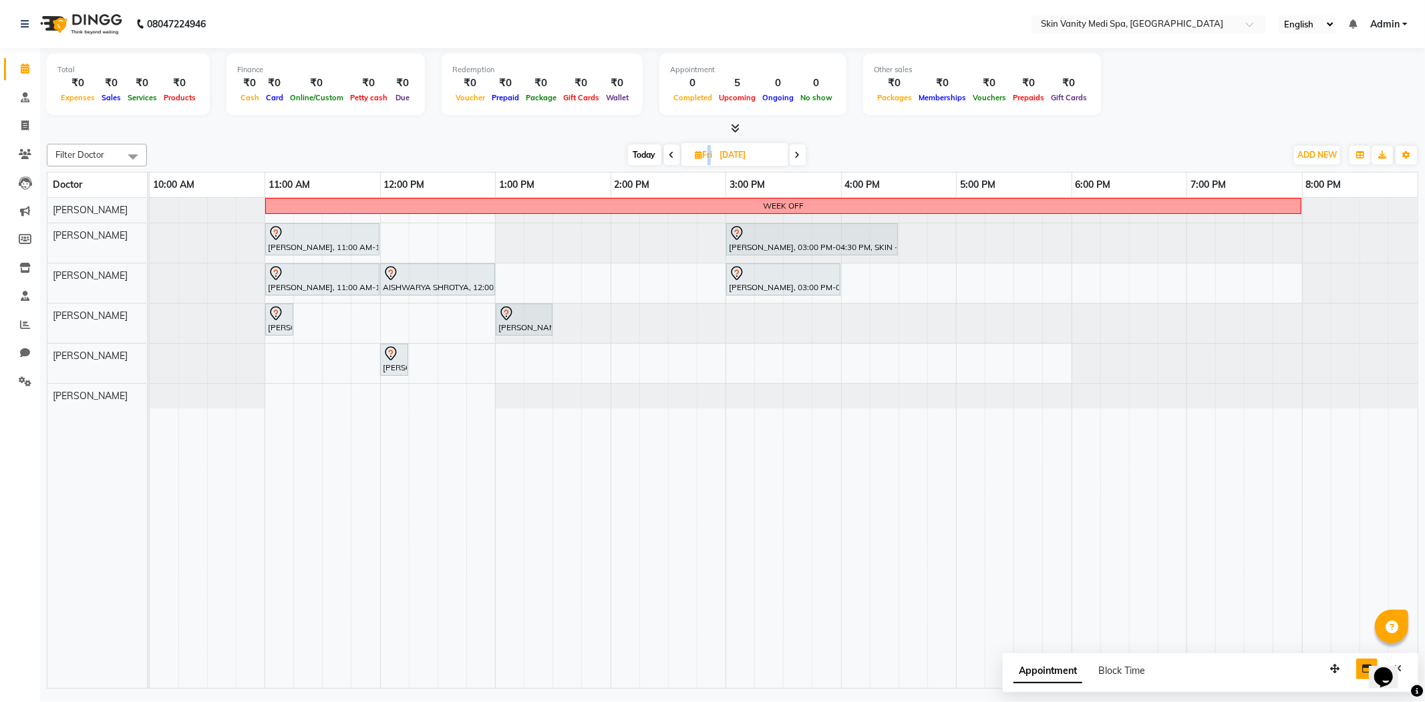
click at [706, 152] on span "Fri" at bounding box center [704, 155] width 24 height 10
select select "9"
select select "2025"
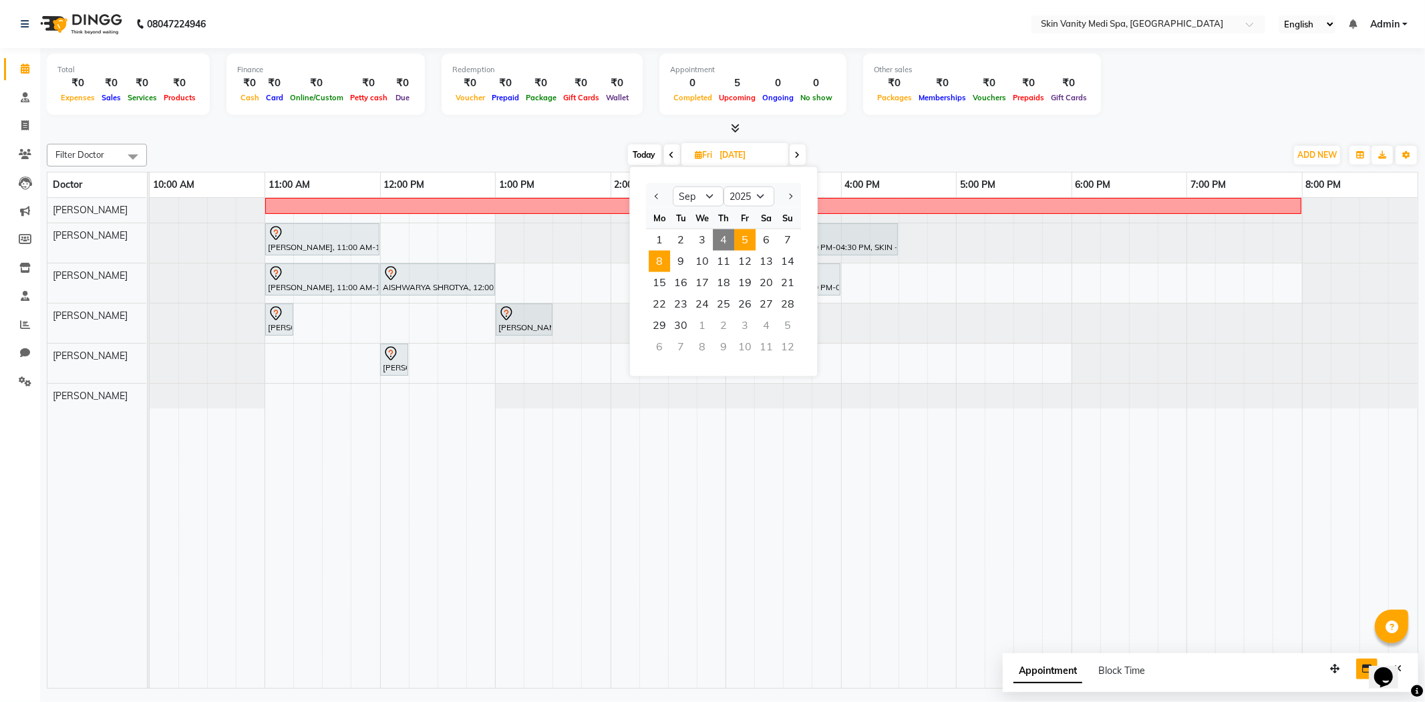
click at [655, 258] on span "8" at bounding box center [659, 261] width 21 height 21
type input "[DATE]"
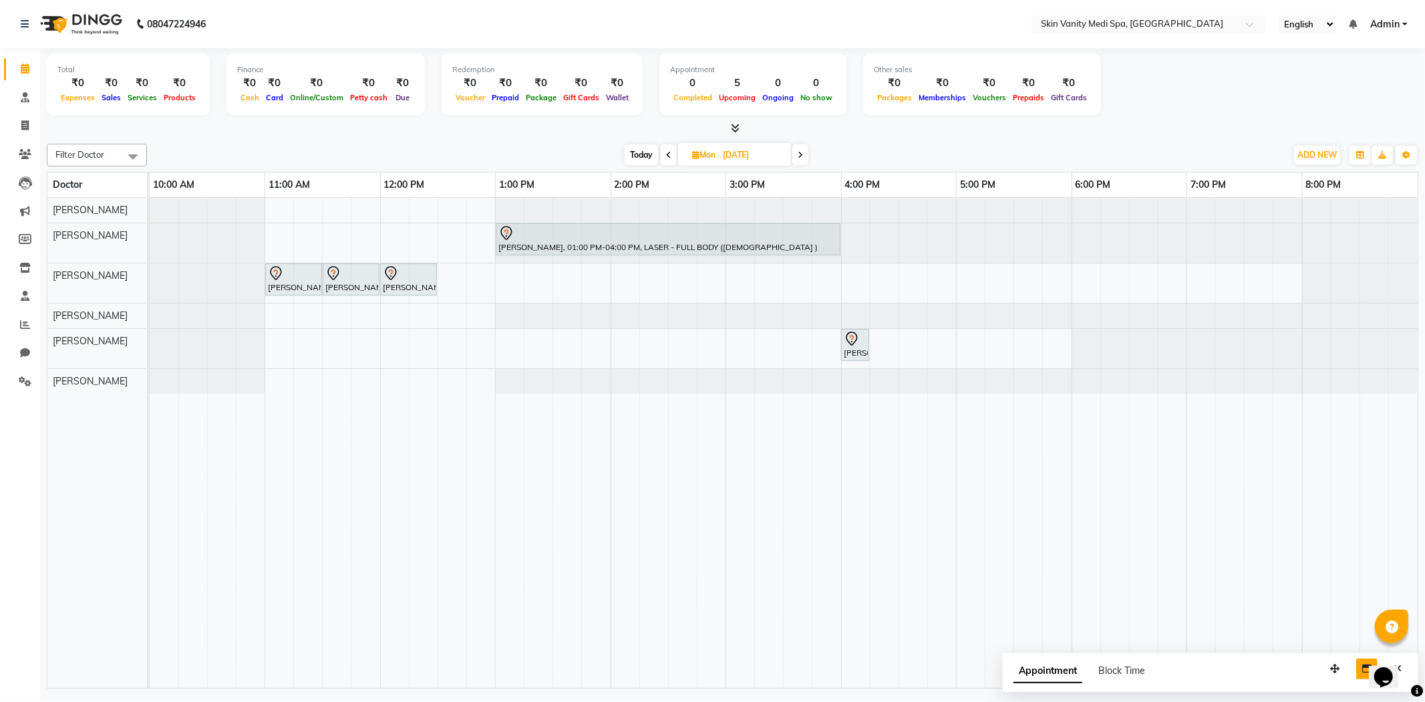
click at [321, 338] on div "[PERSON_NAME], 01:00 PM-04:00 PM, LASER - FULL BODY ([DEMOGRAPHIC_DATA] ) [PERS…" at bounding box center [784, 443] width 1268 height 490
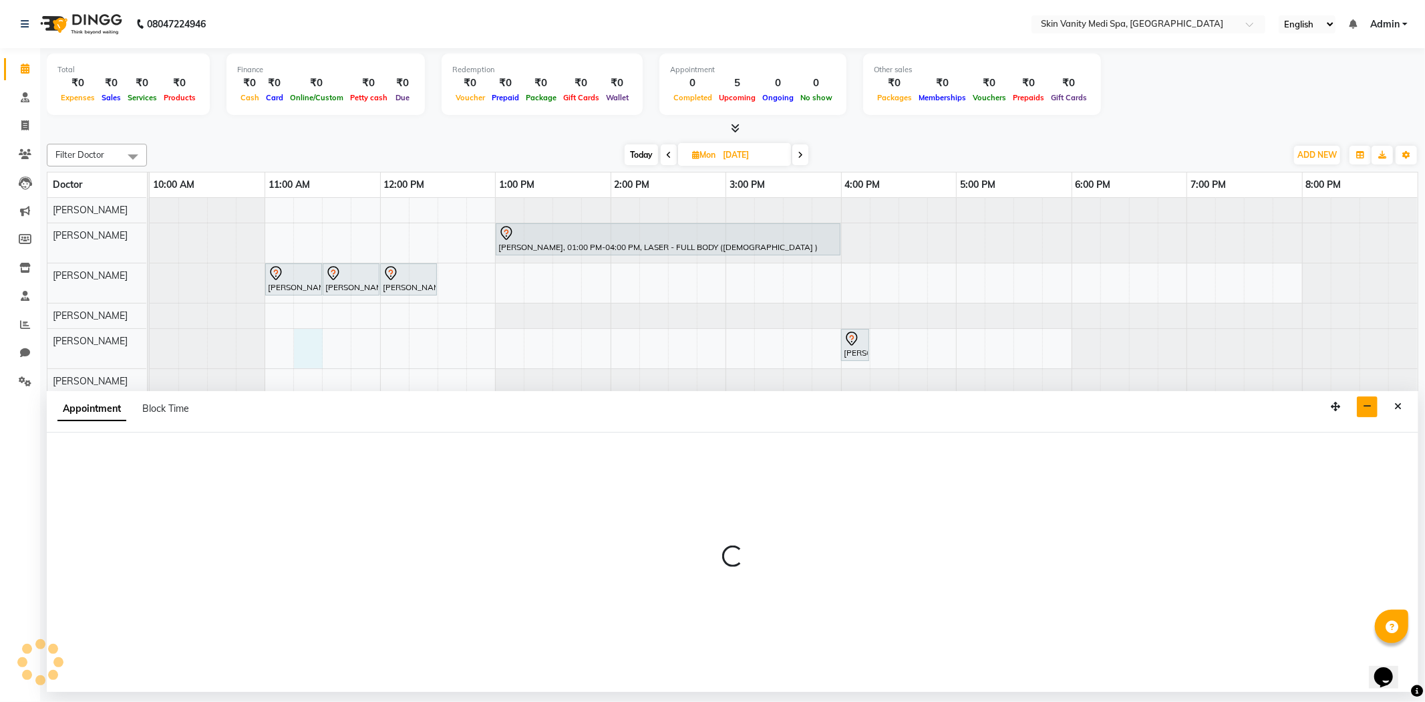
select select "70351"
select select "tentative"
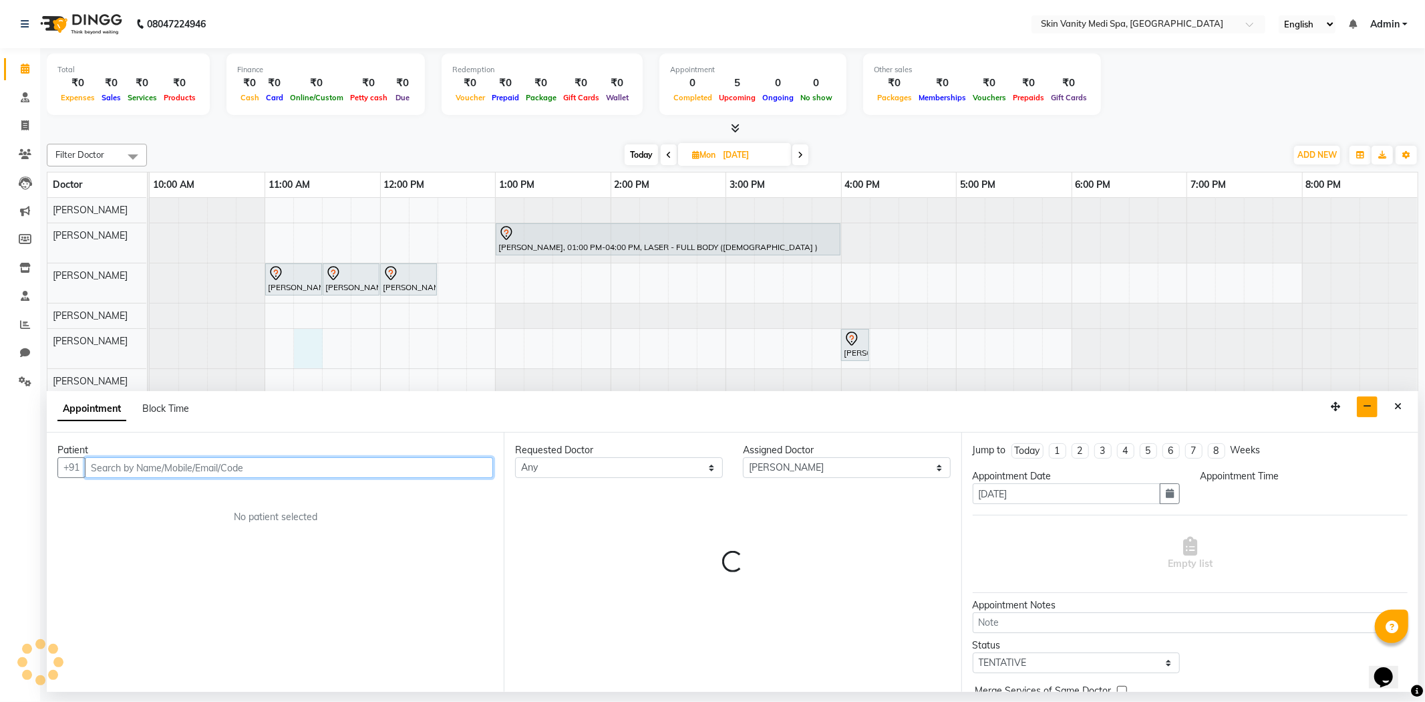
select select "675"
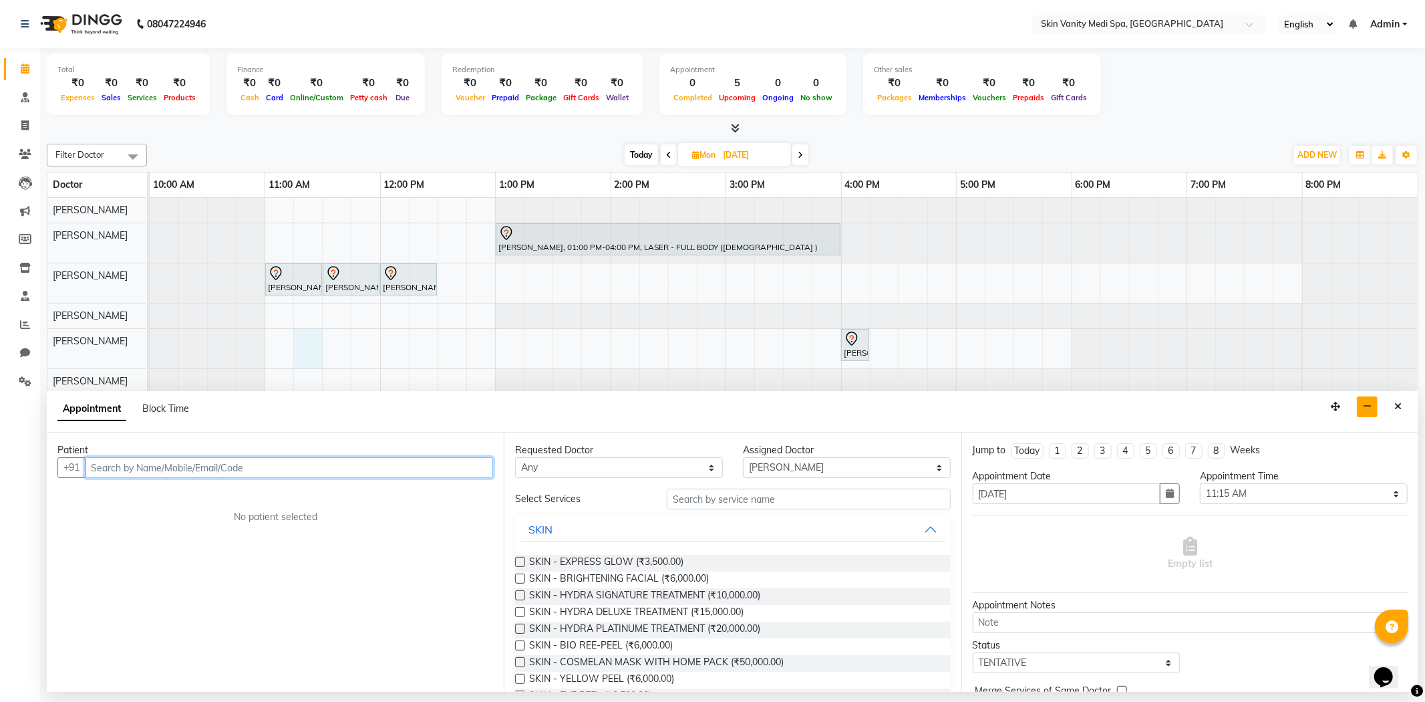
click at [179, 468] on input "text" at bounding box center [289, 467] width 408 height 21
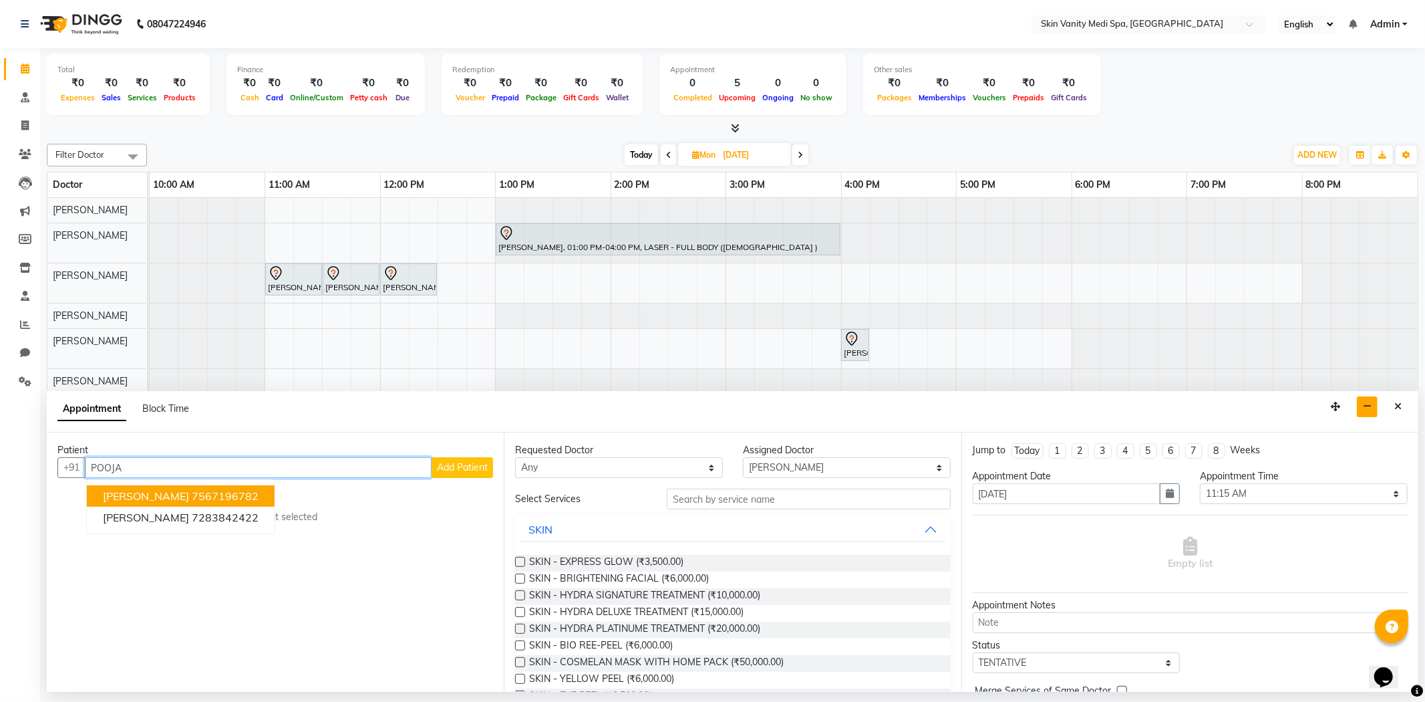
type input "POOJA"
click at [456, 469] on span "Add Patient" at bounding box center [462, 467] width 51 height 12
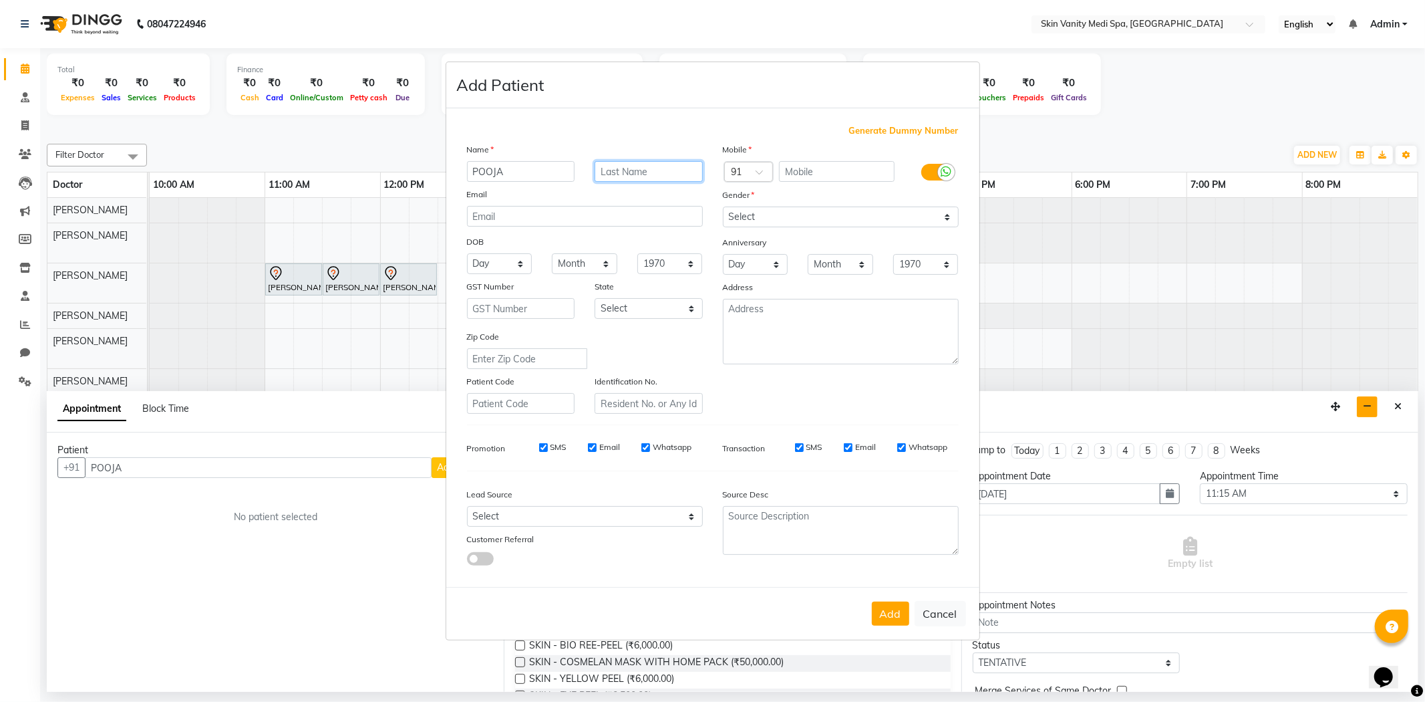
click at [613, 176] on input "text" at bounding box center [649, 171] width 108 height 21
type input "SONI"
click at [814, 170] on input "text" at bounding box center [837, 171] width 116 height 21
type input "7990491912"
click at [775, 209] on select "Select [DEMOGRAPHIC_DATA] [DEMOGRAPHIC_DATA] Other Prefer Not To Say" at bounding box center [841, 216] width 236 height 21
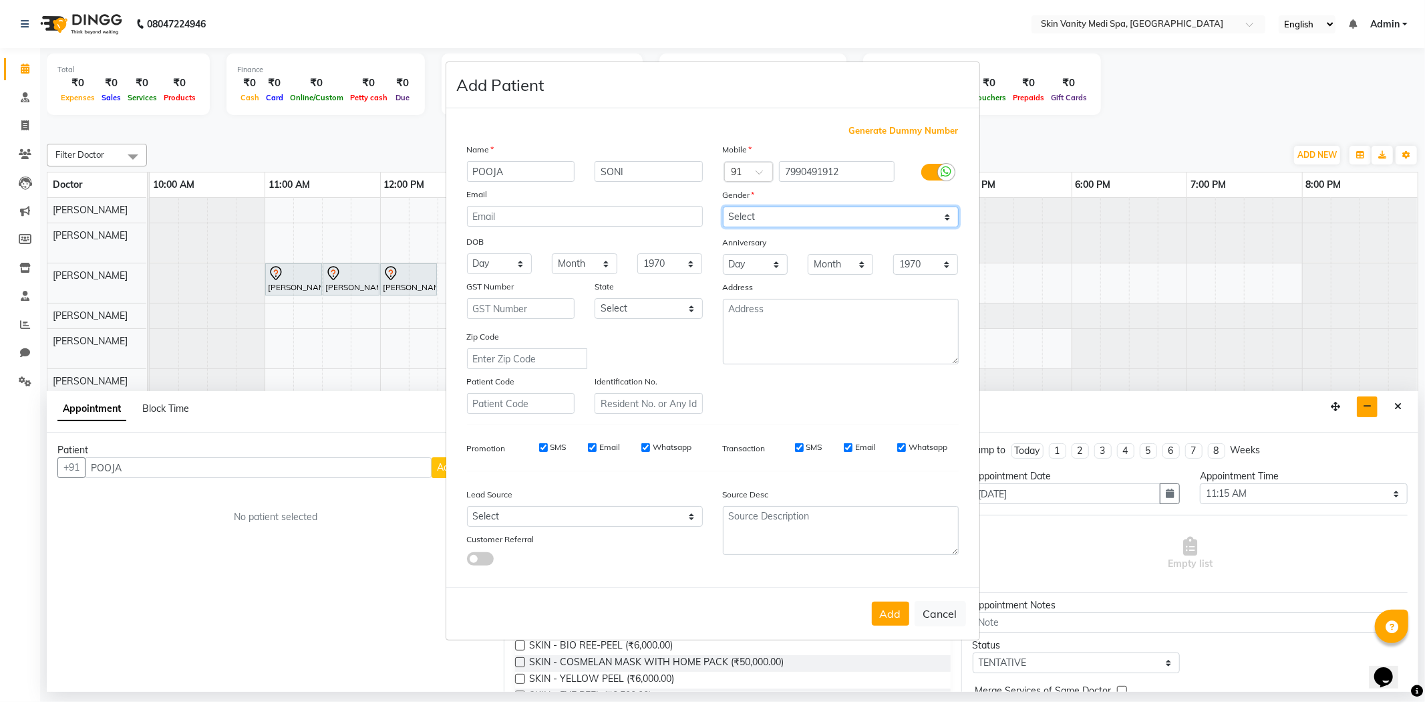
select select "[DEMOGRAPHIC_DATA]"
click at [723, 206] on select "Select [DEMOGRAPHIC_DATA] [DEMOGRAPHIC_DATA] Other Prefer Not To Say" at bounding box center [841, 216] width 236 height 21
click at [597, 303] on select "Select [GEOGRAPHIC_DATA] [GEOGRAPHIC_DATA] [GEOGRAPHIC_DATA] [GEOGRAPHIC_DATA] …" at bounding box center [649, 308] width 108 height 21
select select "12"
click at [595, 298] on select "Select [GEOGRAPHIC_DATA] [GEOGRAPHIC_DATA] [GEOGRAPHIC_DATA] [GEOGRAPHIC_DATA] …" at bounding box center [649, 308] width 108 height 21
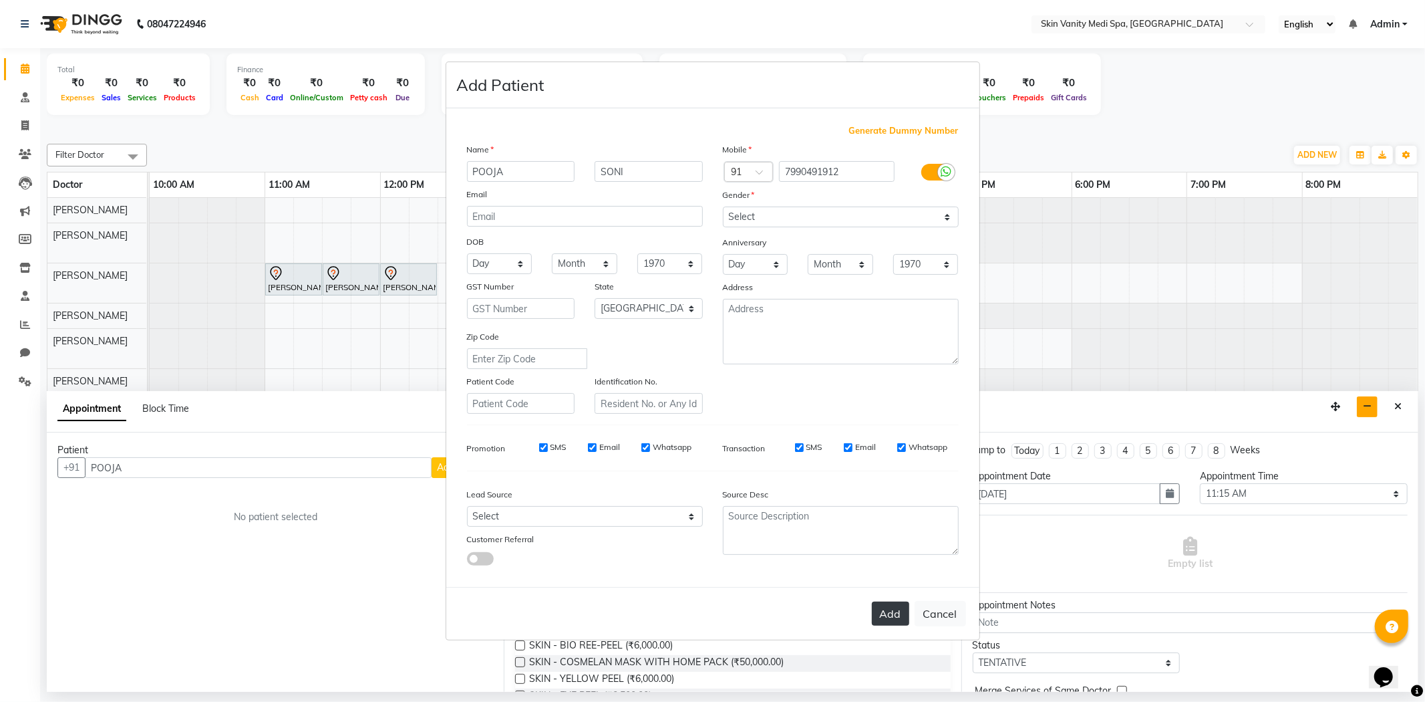
click at [885, 611] on button "Add" at bounding box center [890, 613] width 37 height 24
type input "7990491912"
select select
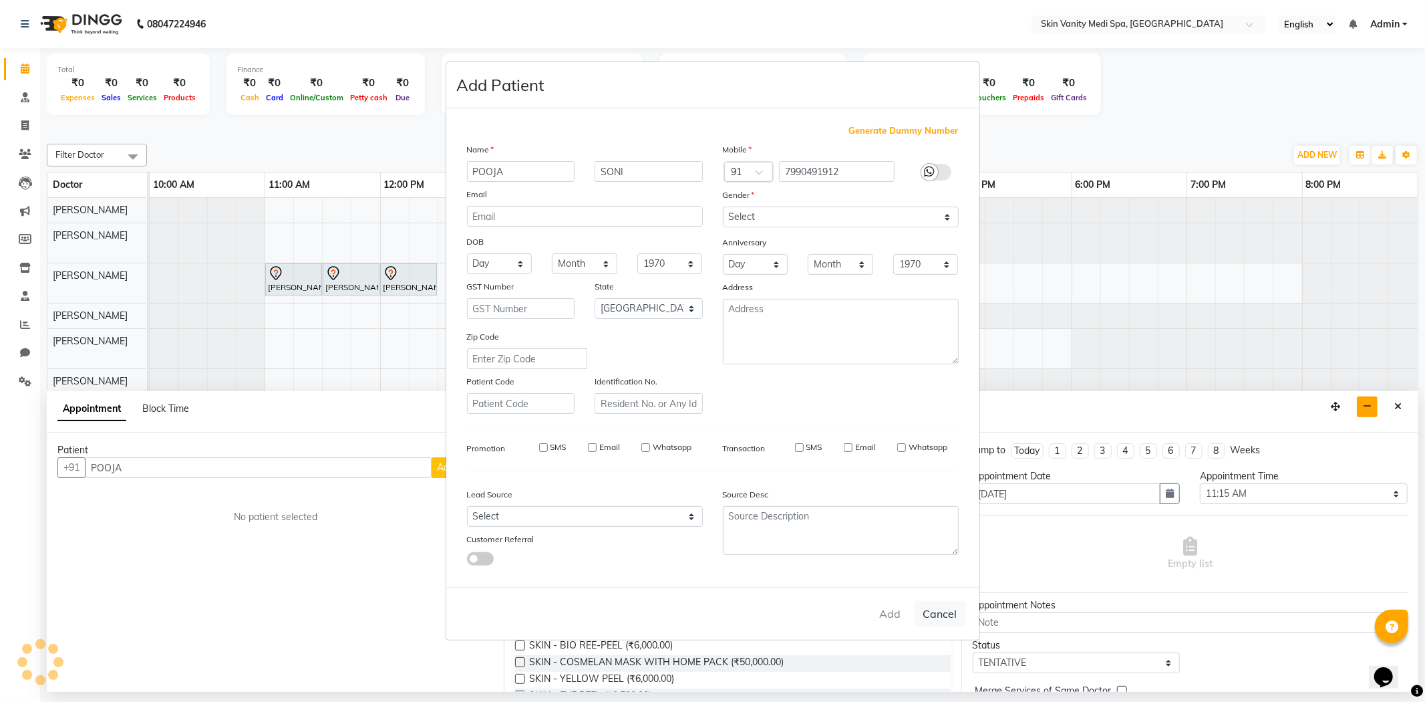
select select "null"
select select
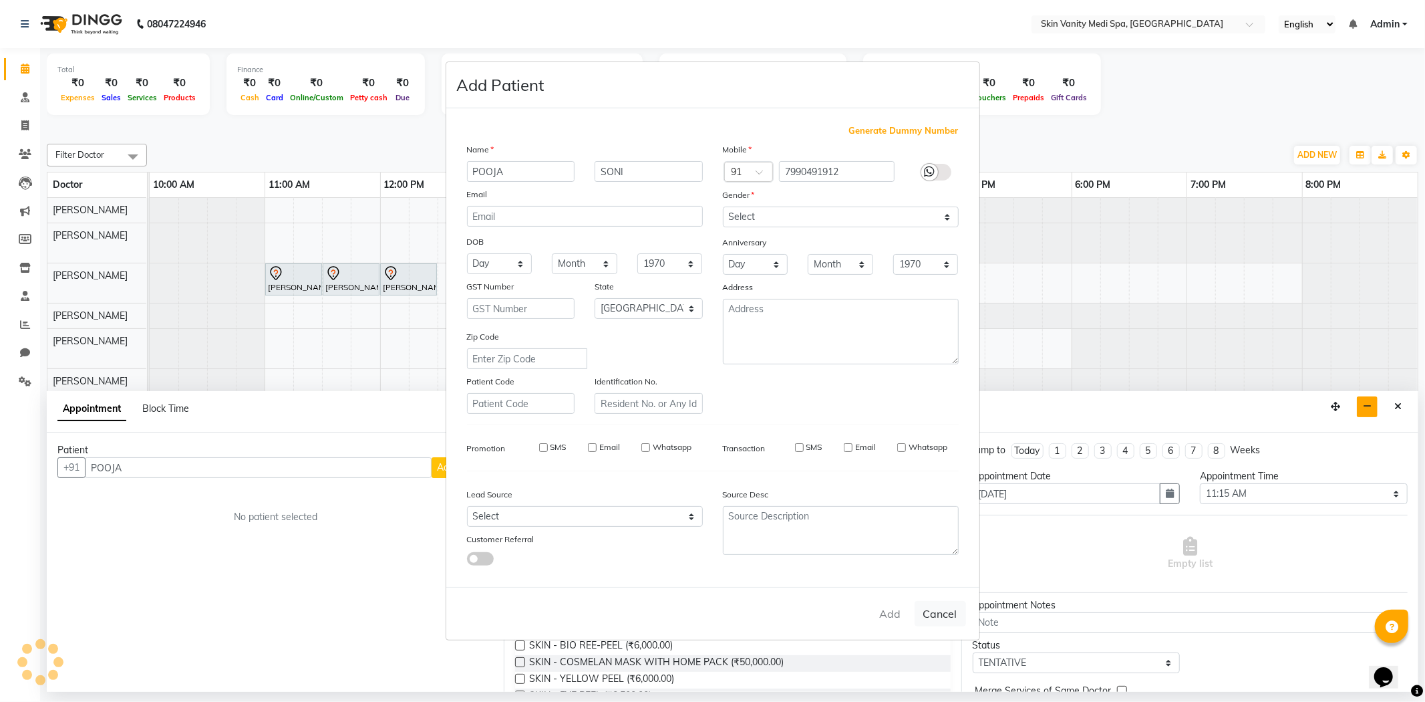
checkbox input "false"
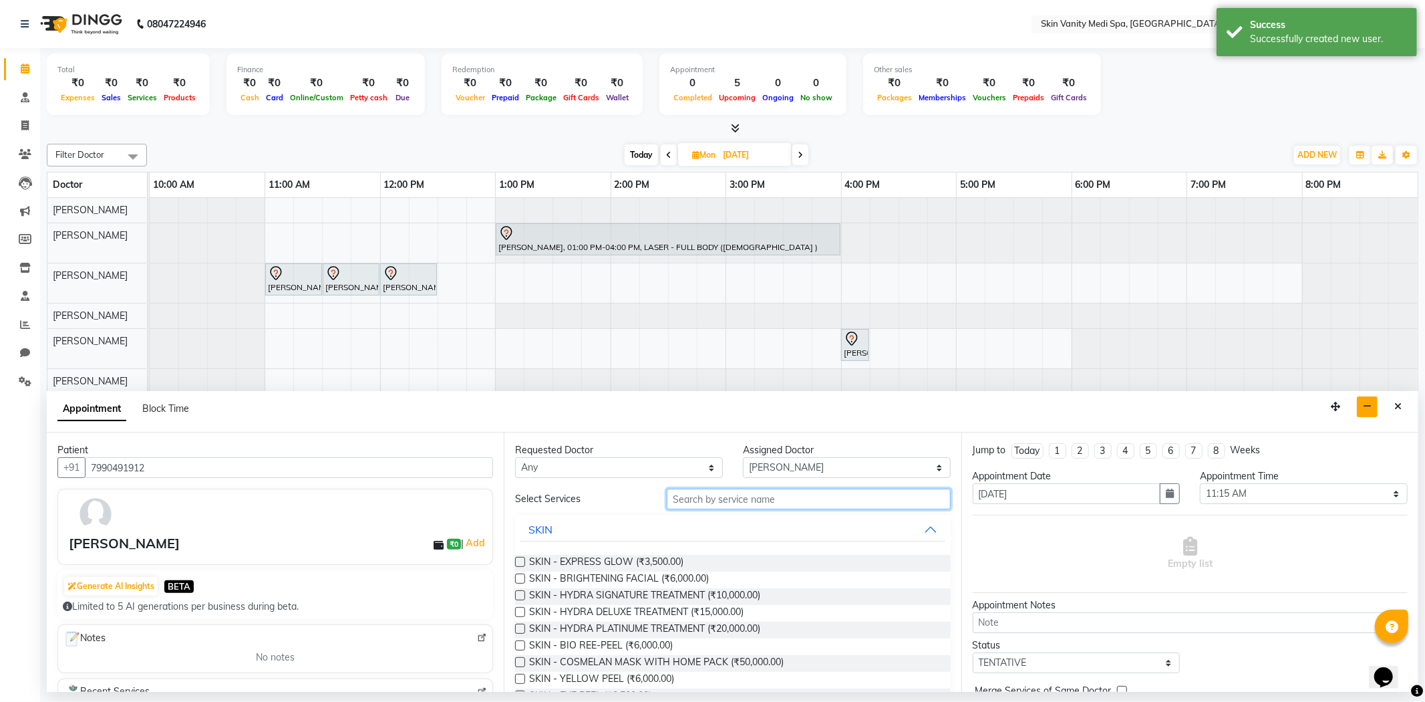
click at [688, 503] on input "text" at bounding box center [808, 498] width 283 height 21
click at [689, 502] on input "text" at bounding box center [808, 498] width 283 height 21
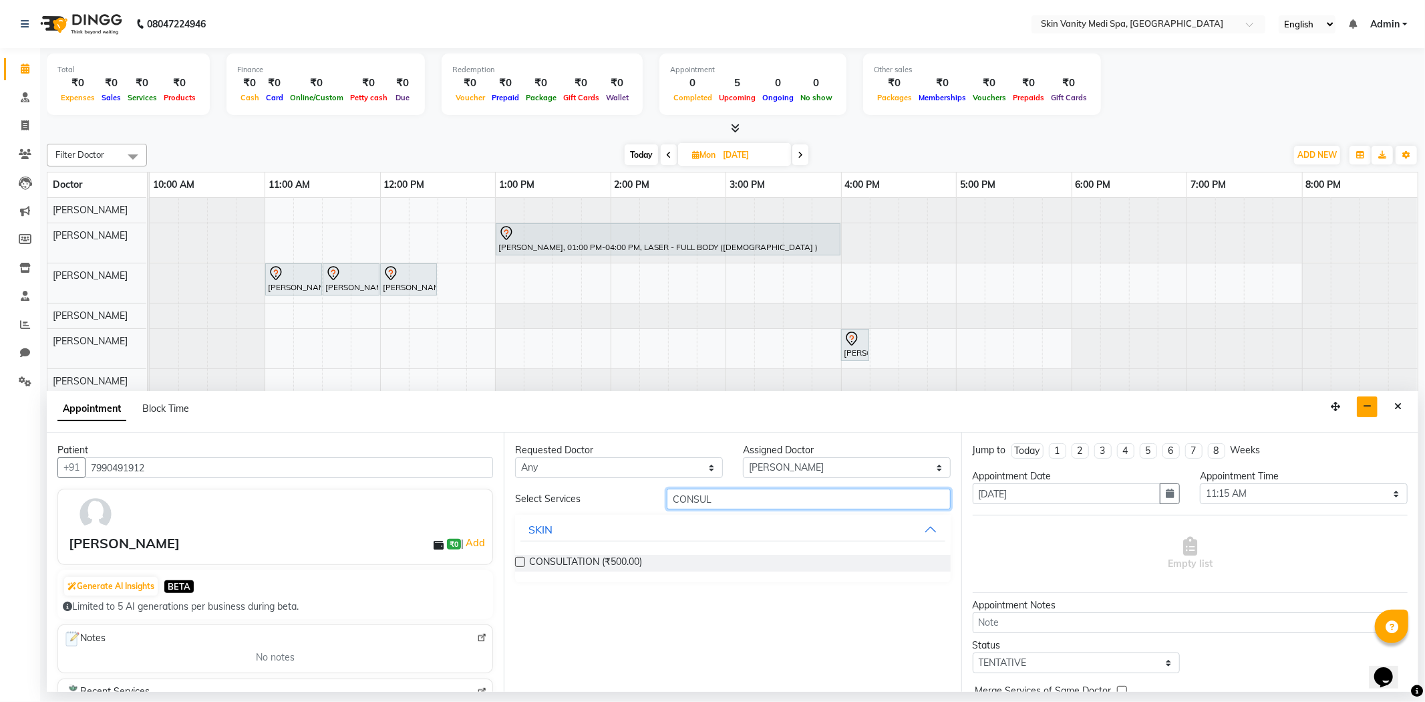
type input "CONSUL"
click at [519, 563] on label at bounding box center [520, 562] width 10 height 10
click at [519, 563] on input "checkbox" at bounding box center [519, 563] width 9 height 9
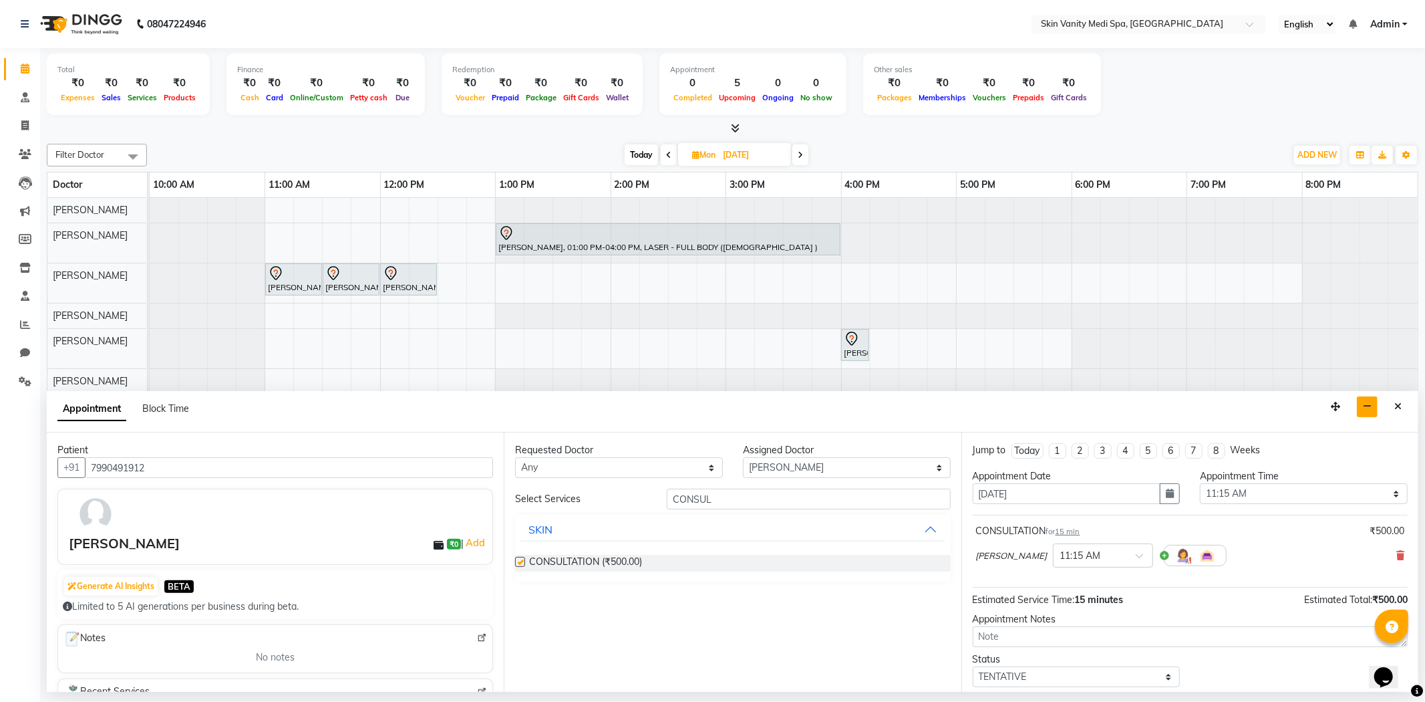
checkbox input "false"
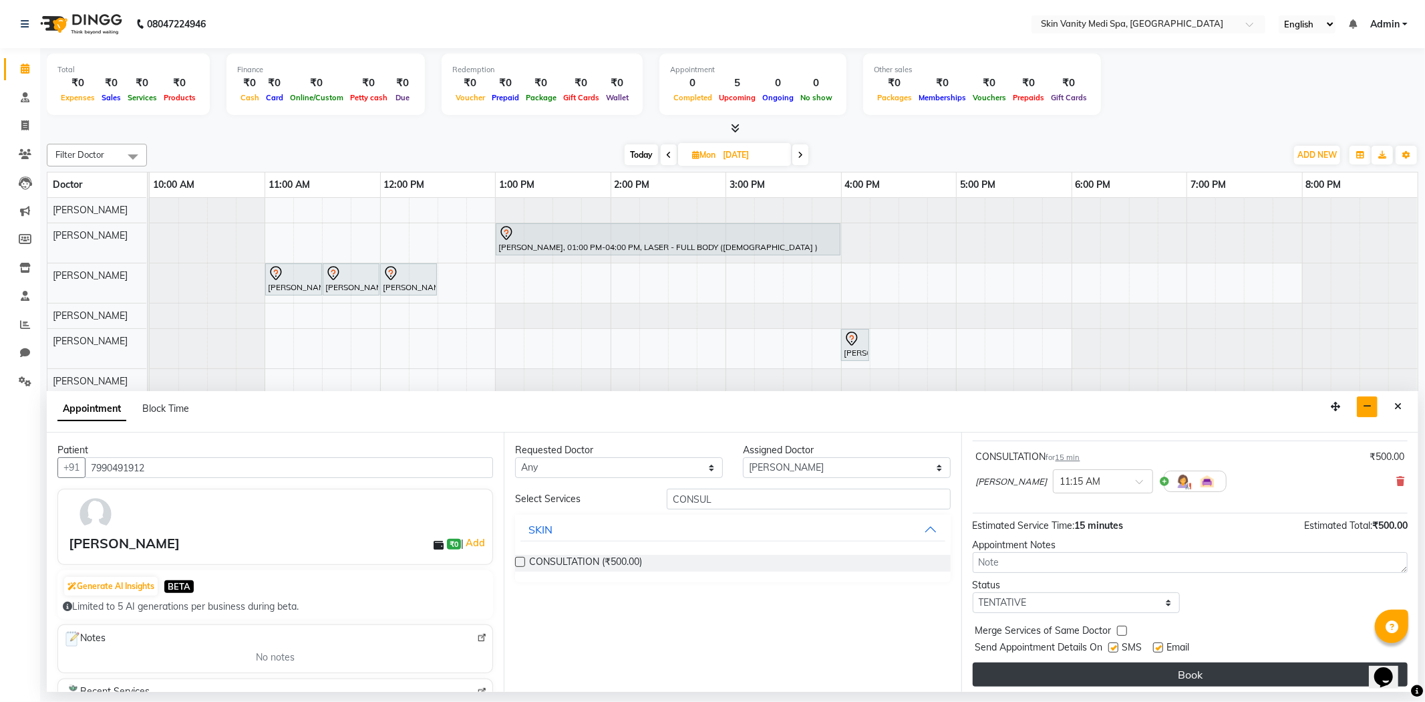
click at [1104, 670] on button "Book" at bounding box center [1190, 674] width 435 height 24
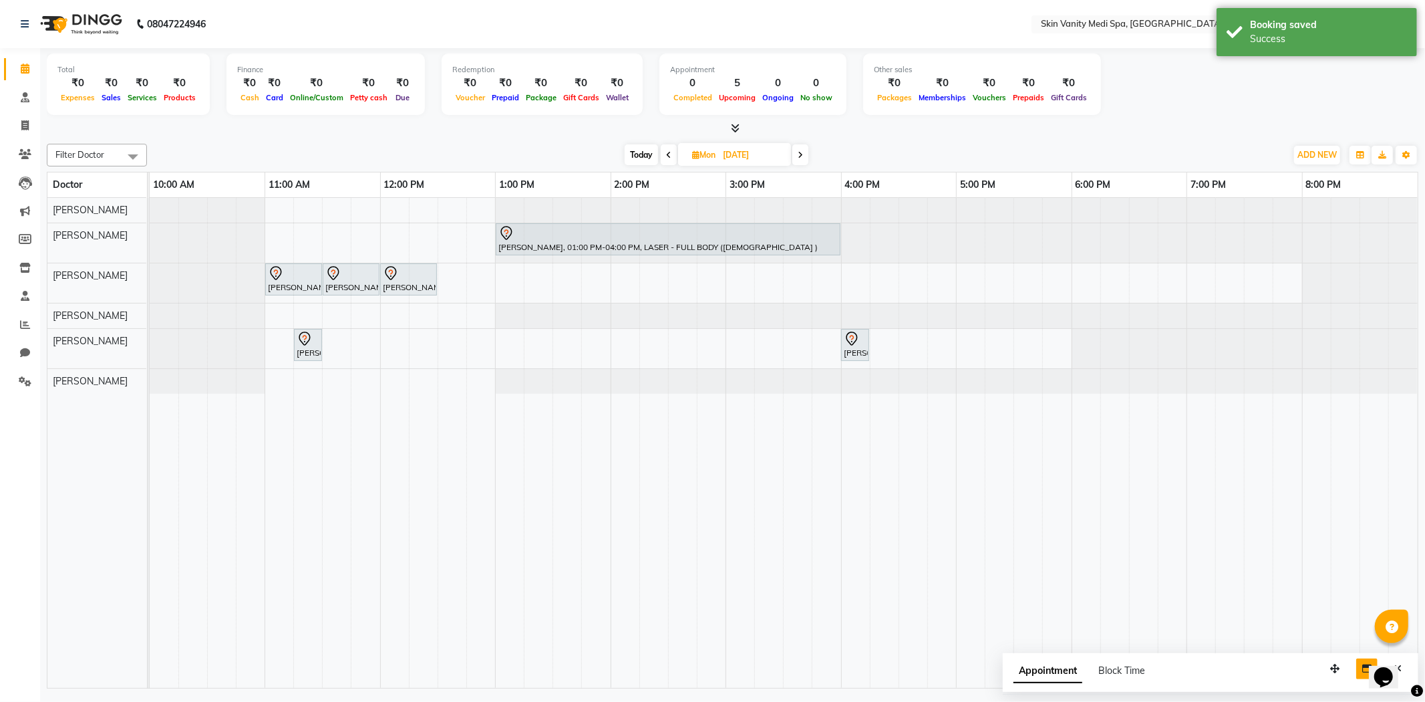
click at [643, 160] on span "Today" at bounding box center [641, 154] width 33 height 21
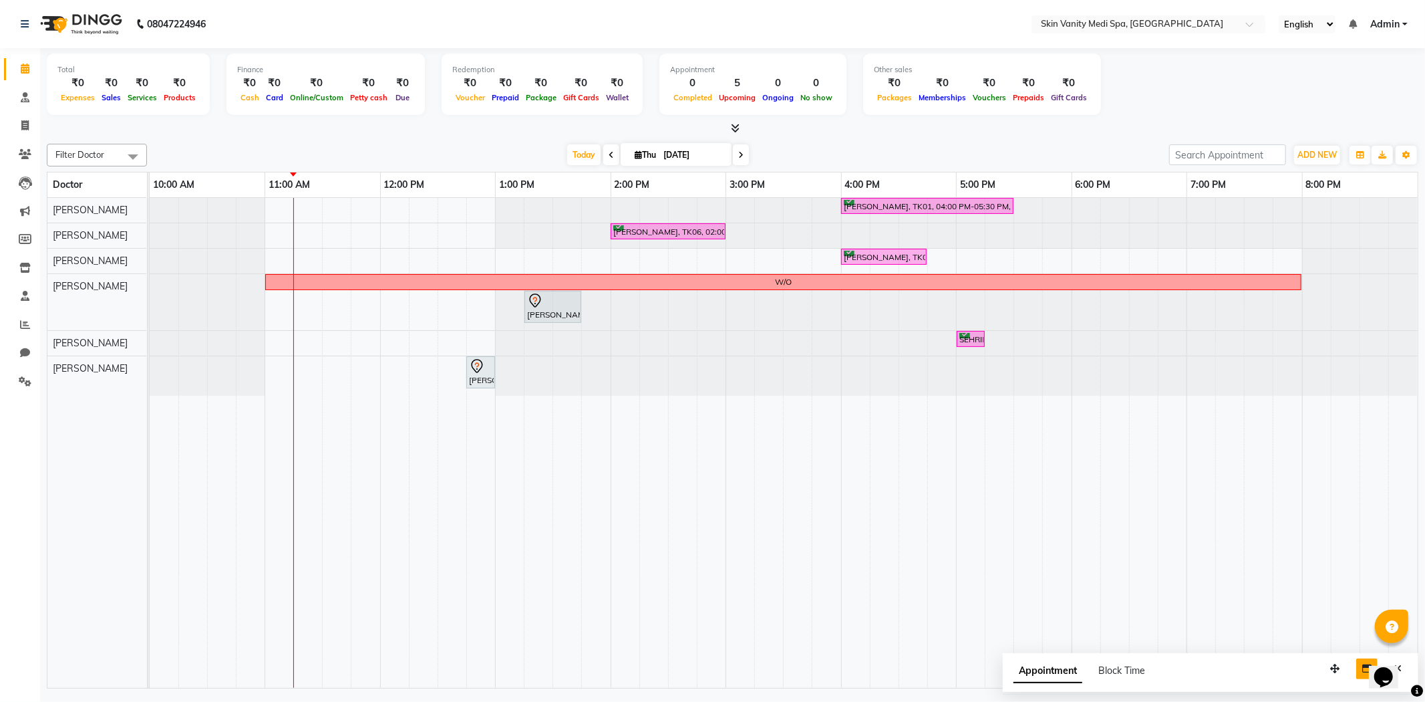
click at [742, 156] on span at bounding box center [741, 154] width 16 height 21
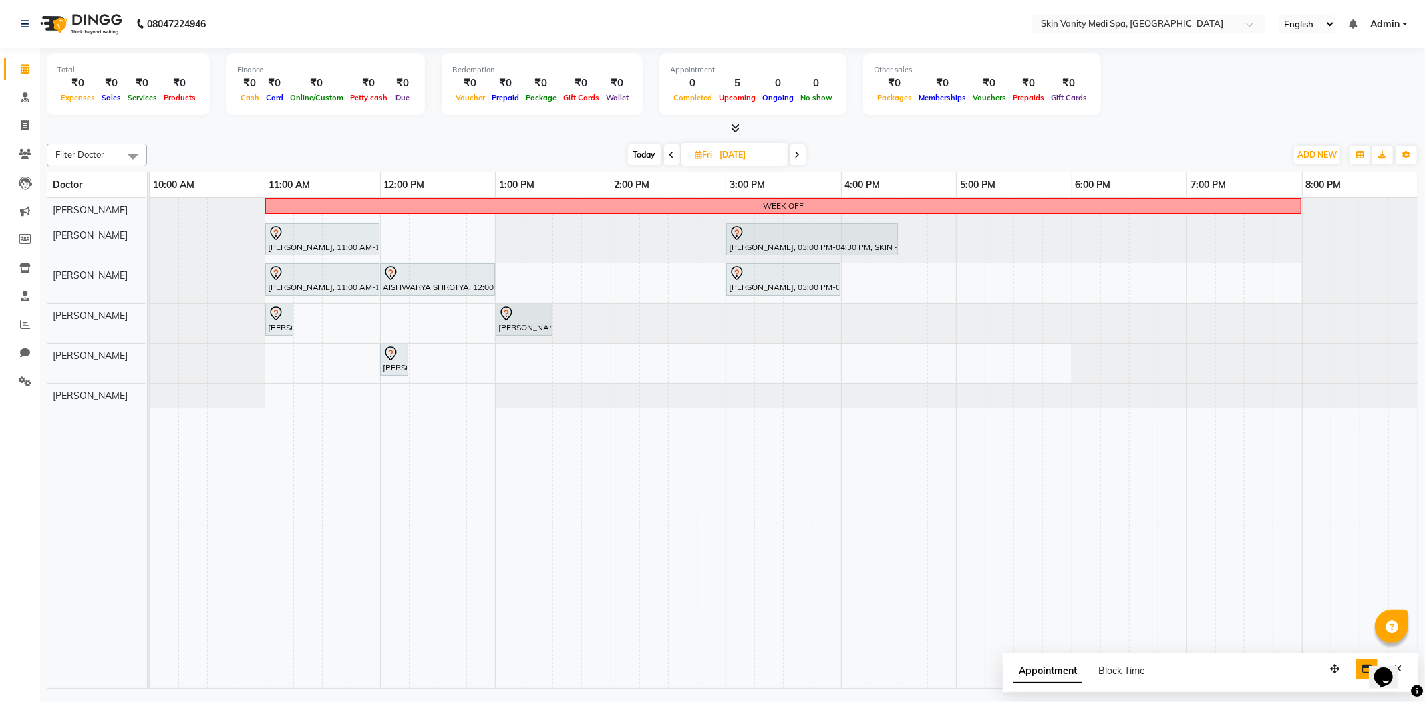
click at [645, 156] on span "Today" at bounding box center [644, 154] width 33 height 21
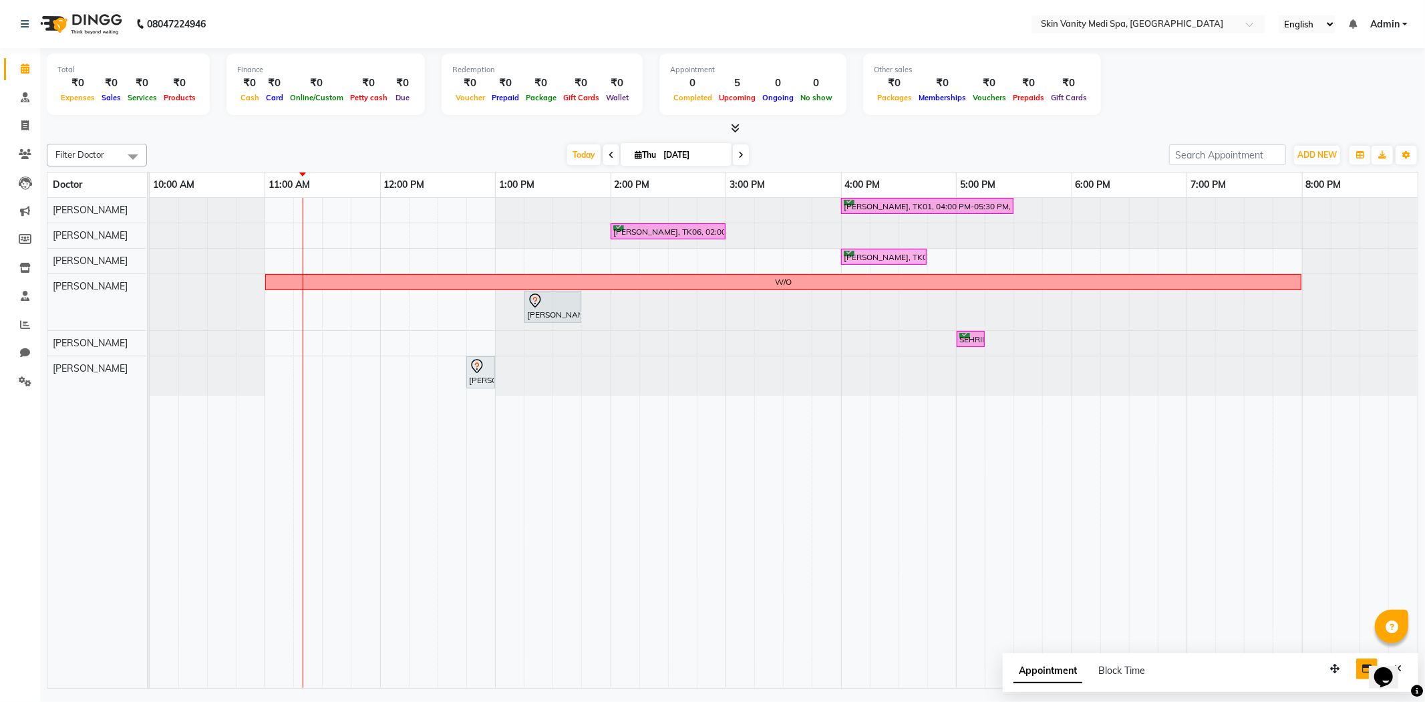
click at [533, 148] on div "[DATE] [DATE]" at bounding box center [658, 155] width 1009 height 20
click at [573, 157] on span "Today" at bounding box center [583, 154] width 33 height 21
click at [738, 156] on icon at bounding box center [740, 155] width 5 height 8
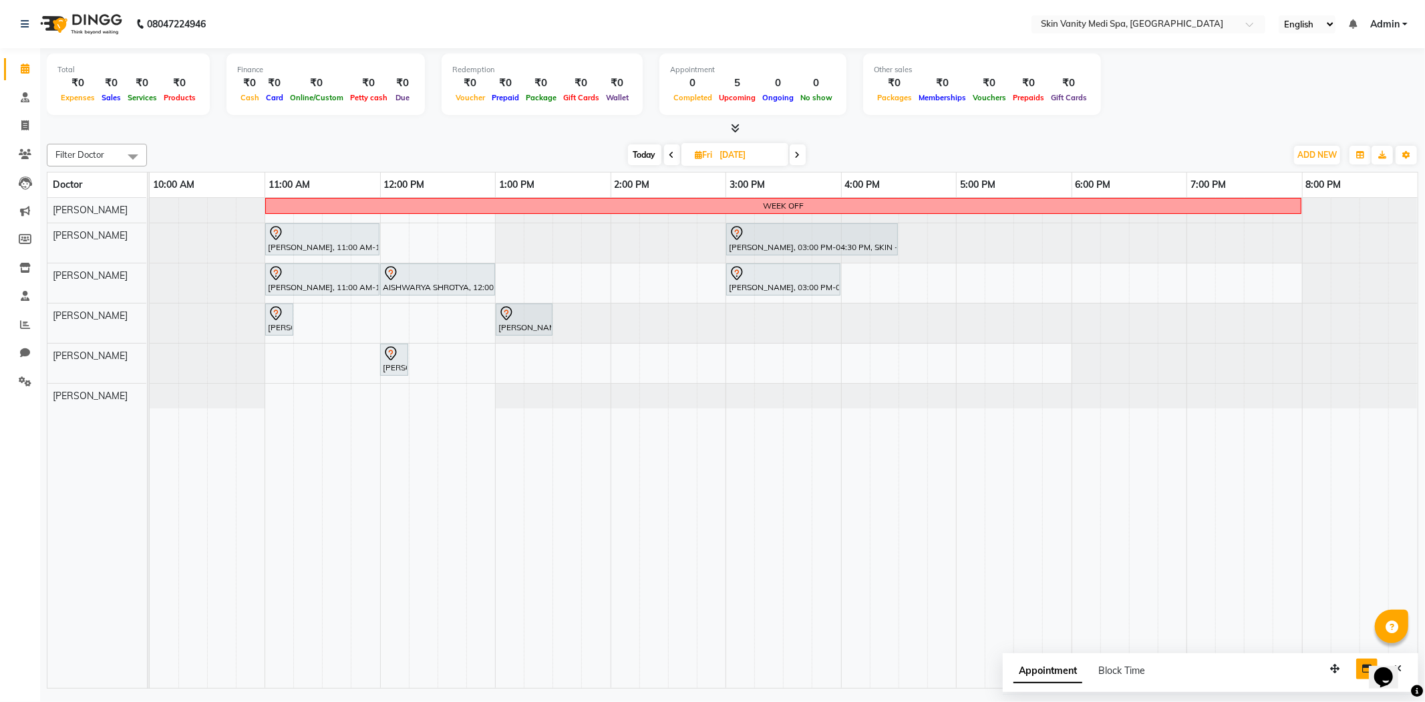
click at [390, 156] on div "[DATE] [DATE]" at bounding box center [717, 155] width 1126 height 20
click at [639, 158] on span "Today" at bounding box center [644, 154] width 33 height 21
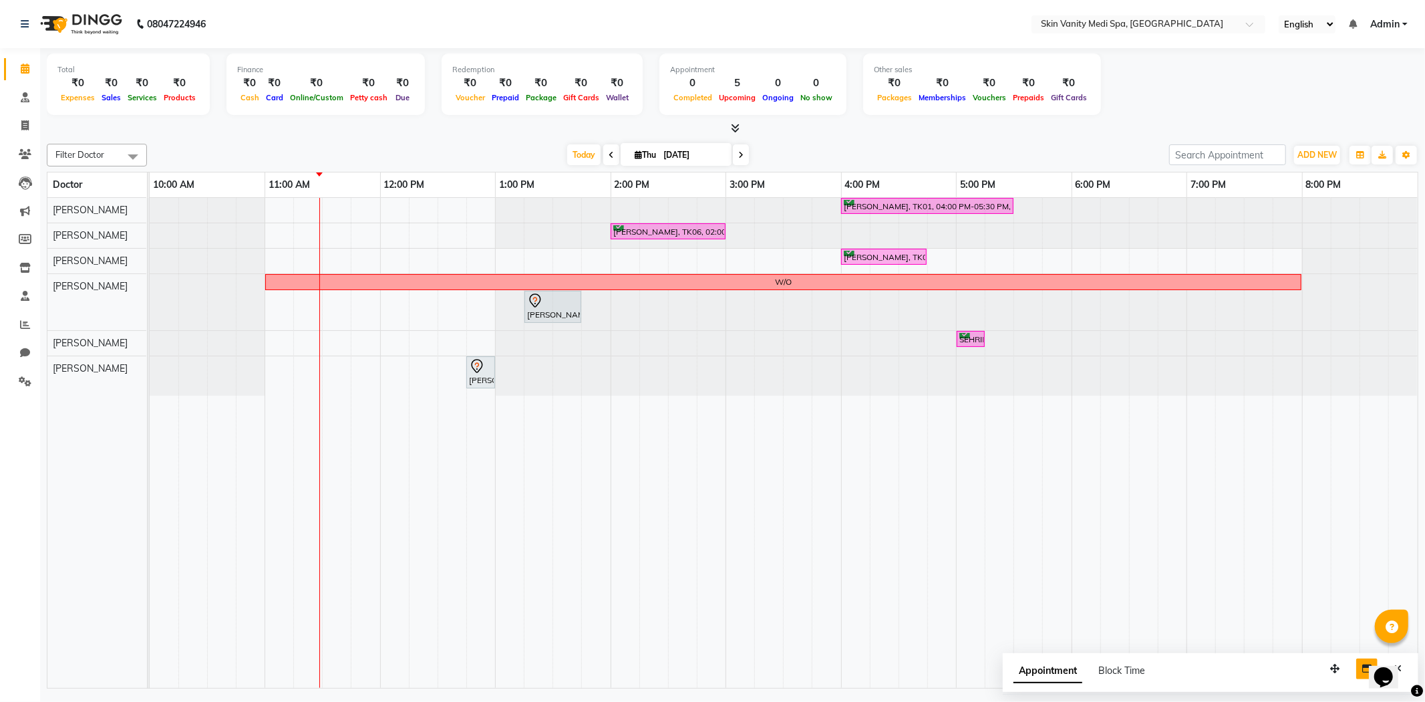
click at [740, 154] on span at bounding box center [741, 154] width 16 height 21
type input "[DATE]"
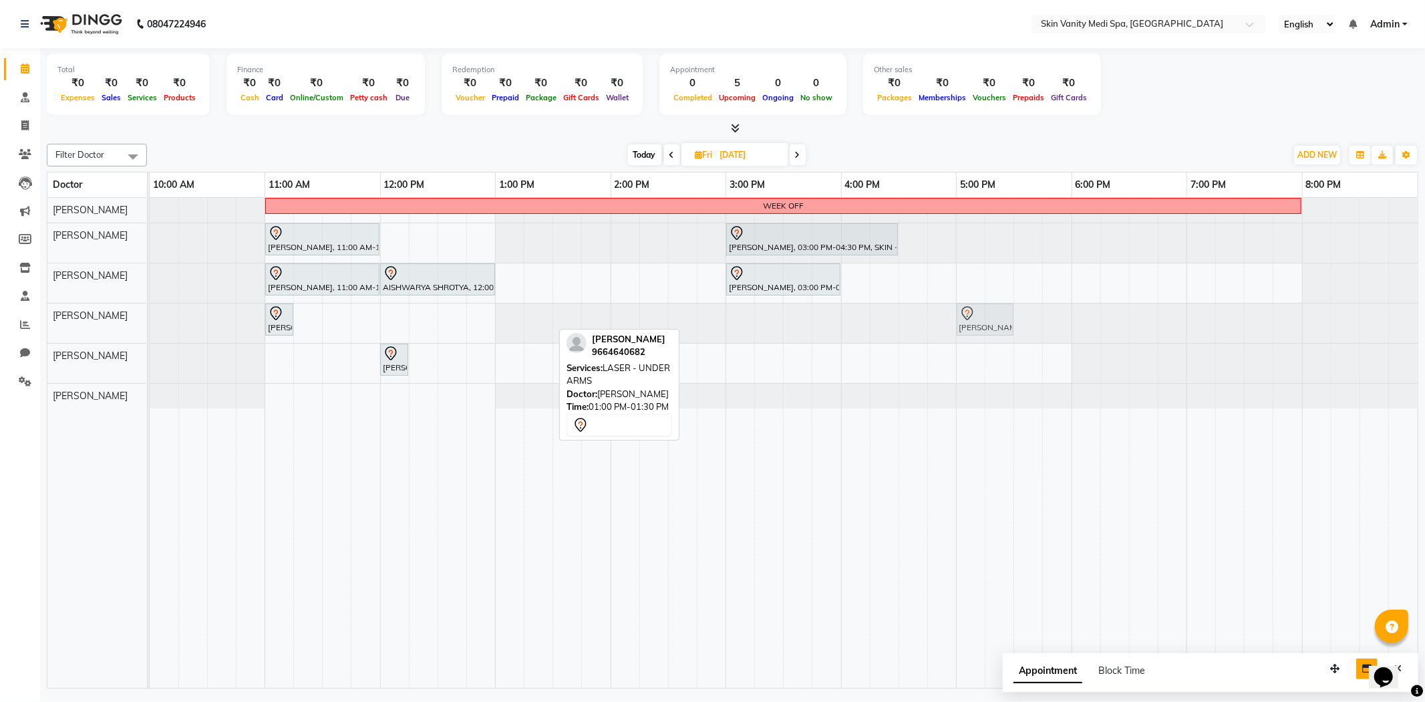
drag, startPoint x: 530, startPoint y: 317, endPoint x: 993, endPoint y: 323, distance: 463.7
click at [150, 323] on div "[PERSON_NAME], 11:00 AM-11:15 AM, COUNCELLING [PERSON_NAME], 01:00 PM-01:30 PM,…" at bounding box center [150, 322] width 0 height 39
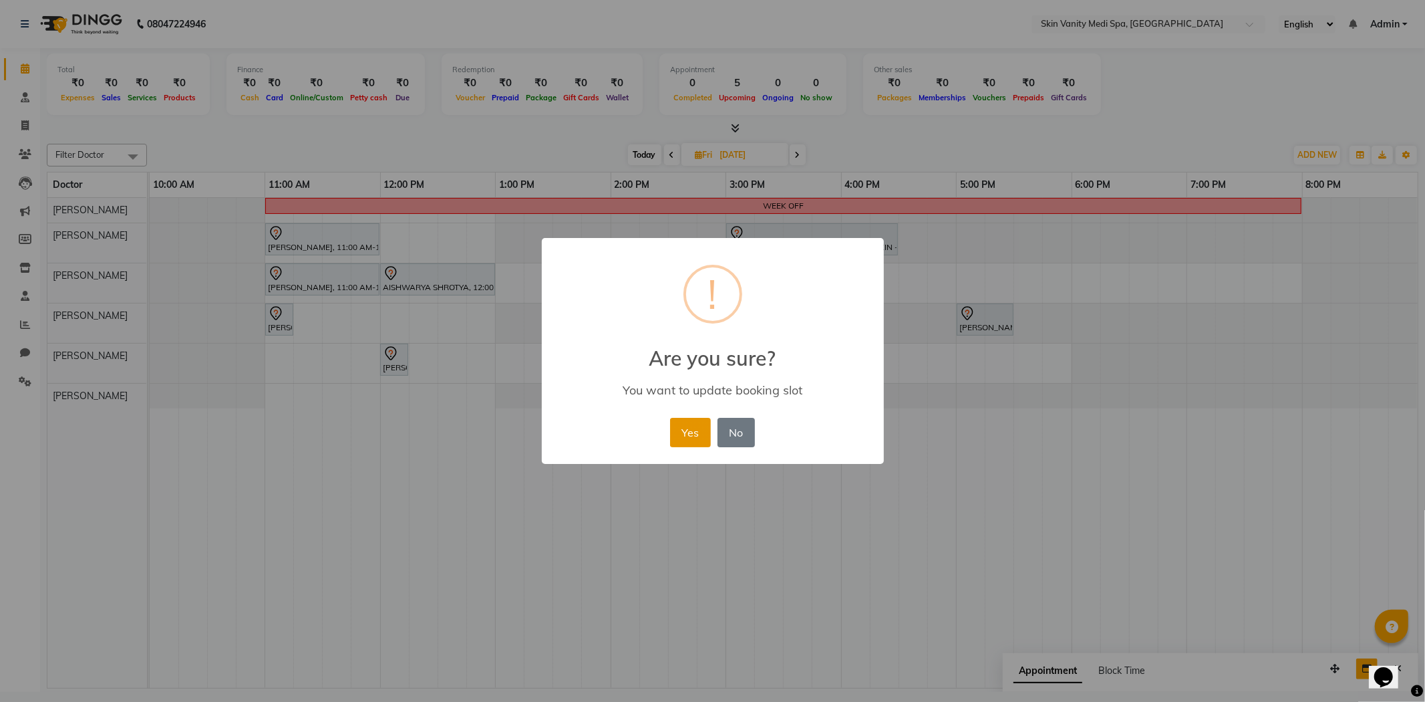
click at [671, 430] on div "Yes No No" at bounding box center [713, 432] width 92 height 36
click at [679, 430] on button "Yes" at bounding box center [690, 432] width 41 height 29
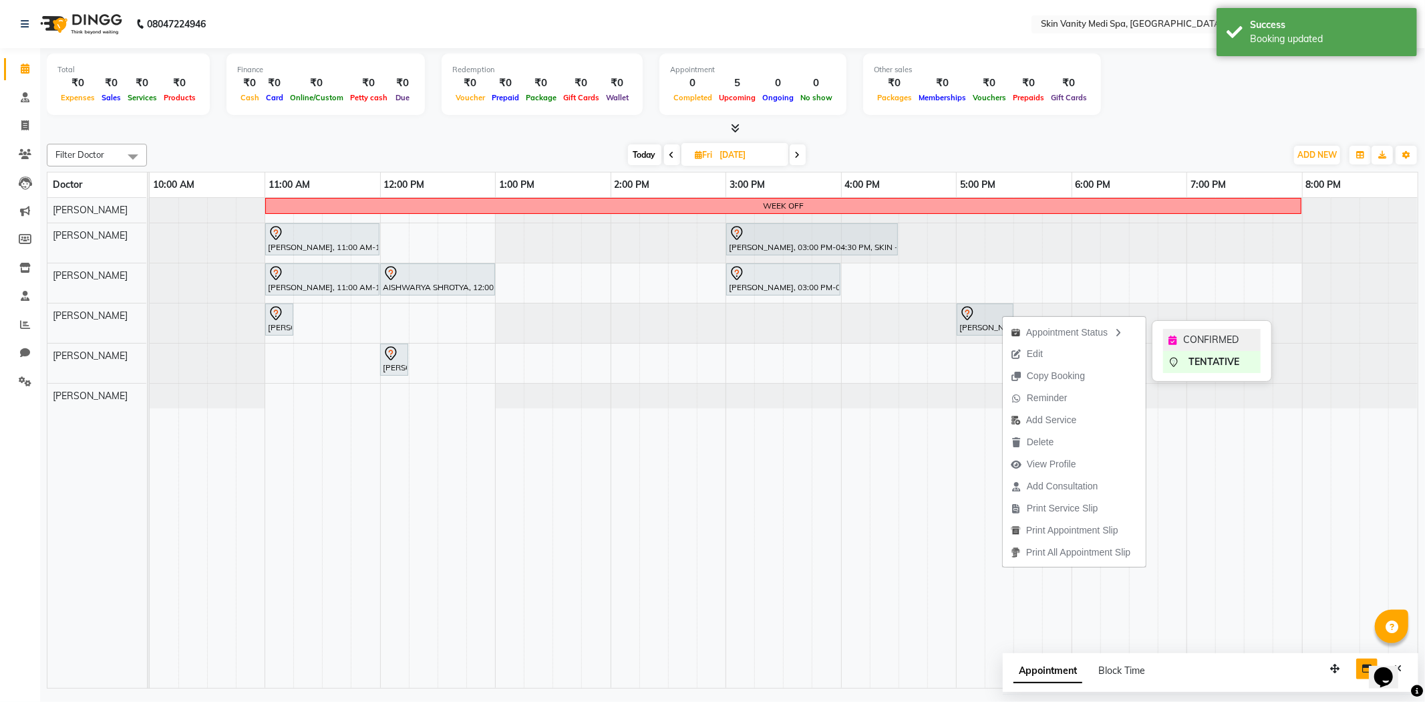
click at [1174, 334] on div "CONFIRMED" at bounding box center [1212, 340] width 98 height 22
